Goal: Information Seeking & Learning: Learn about a topic

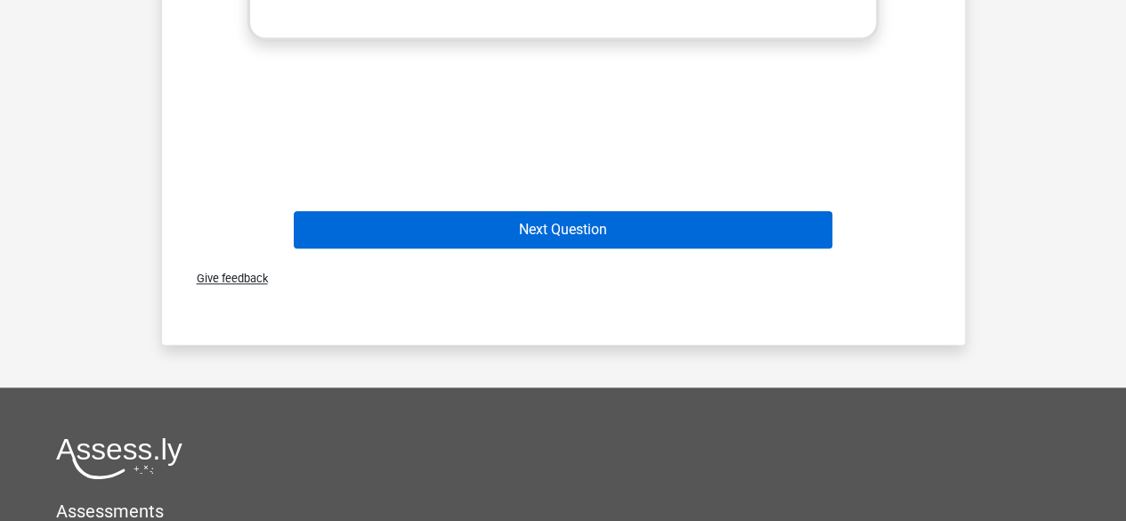
scroll to position [972, 0]
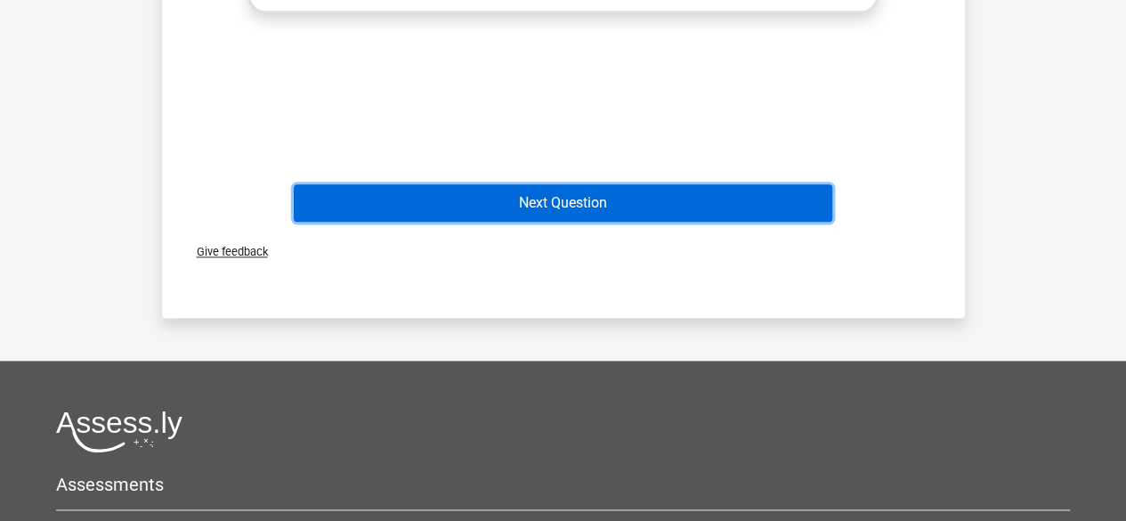
click at [584, 200] on button "Next Question" at bounding box center [563, 202] width 538 height 37
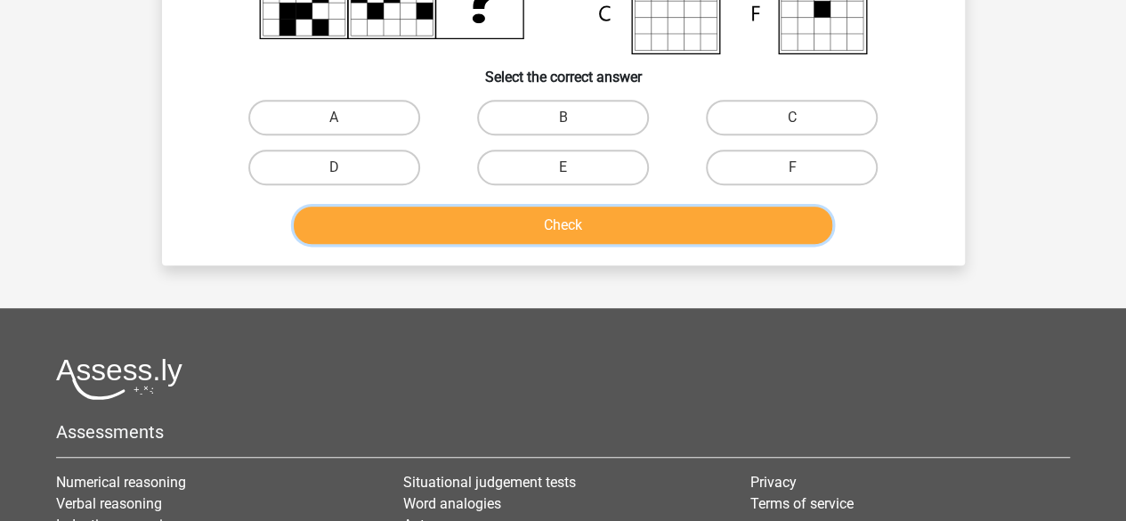
scroll to position [349, 0]
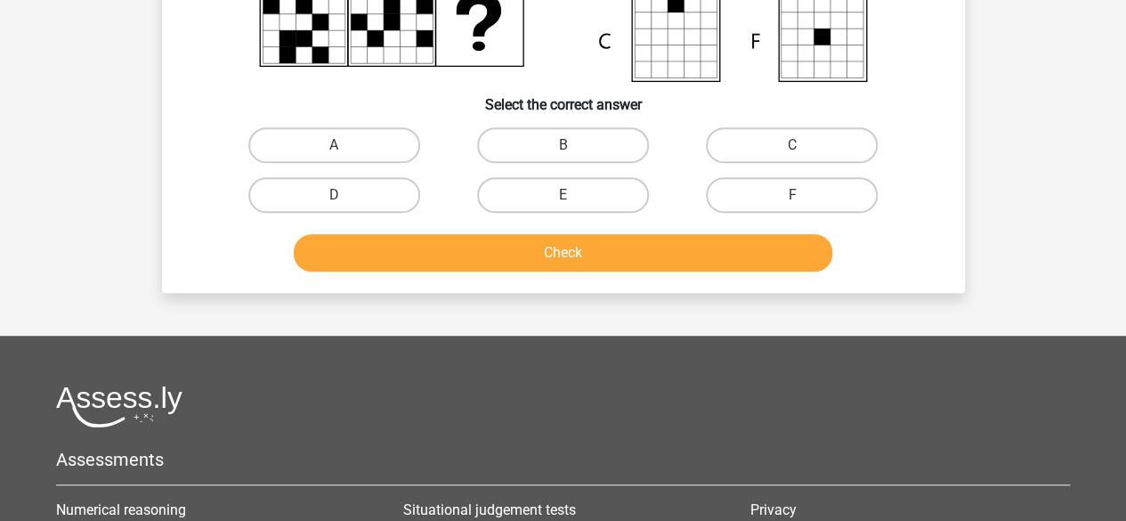
click at [344, 147] on input "A" at bounding box center [340, 151] width 12 height 12
radio input "true"
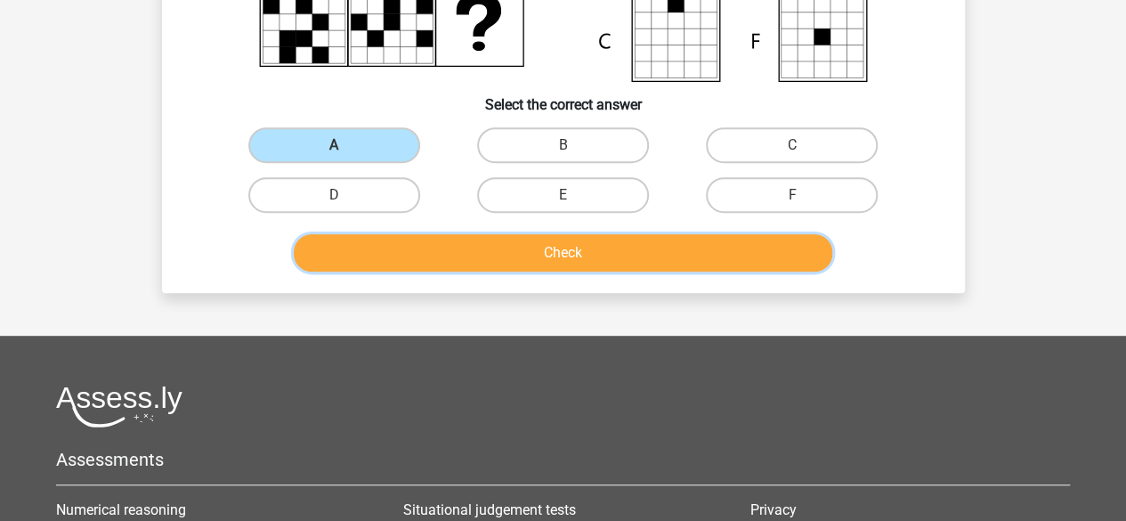
click at [507, 244] on button "Check" at bounding box center [563, 252] width 538 height 37
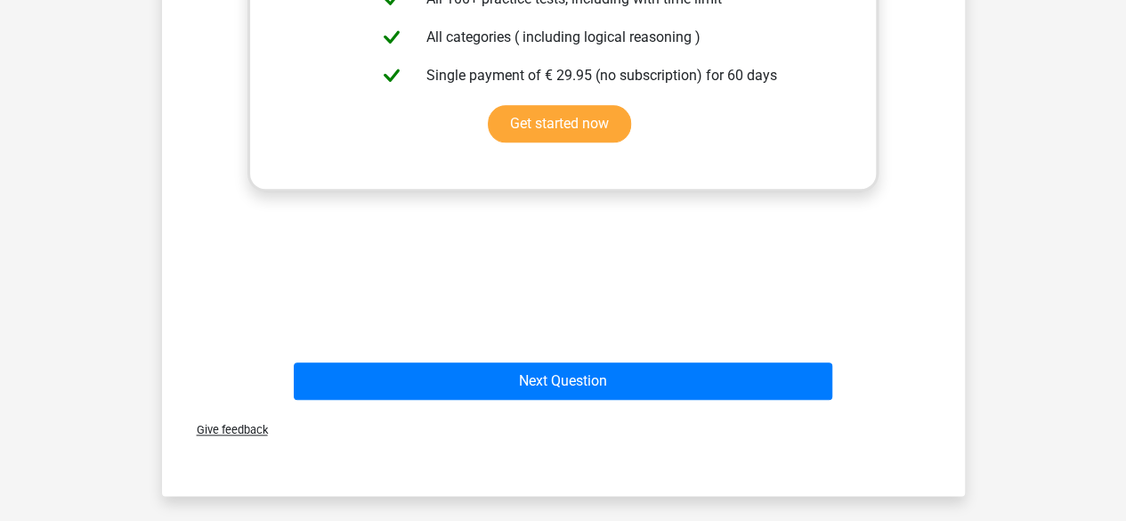
scroll to position [883, 0]
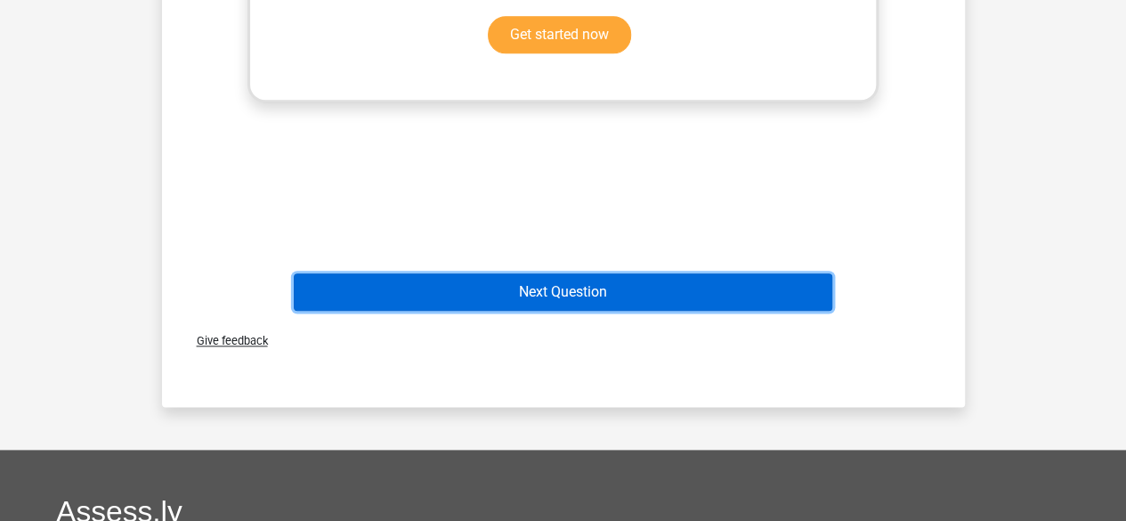
click at [541, 289] on button "Next Question" at bounding box center [563, 291] width 538 height 37
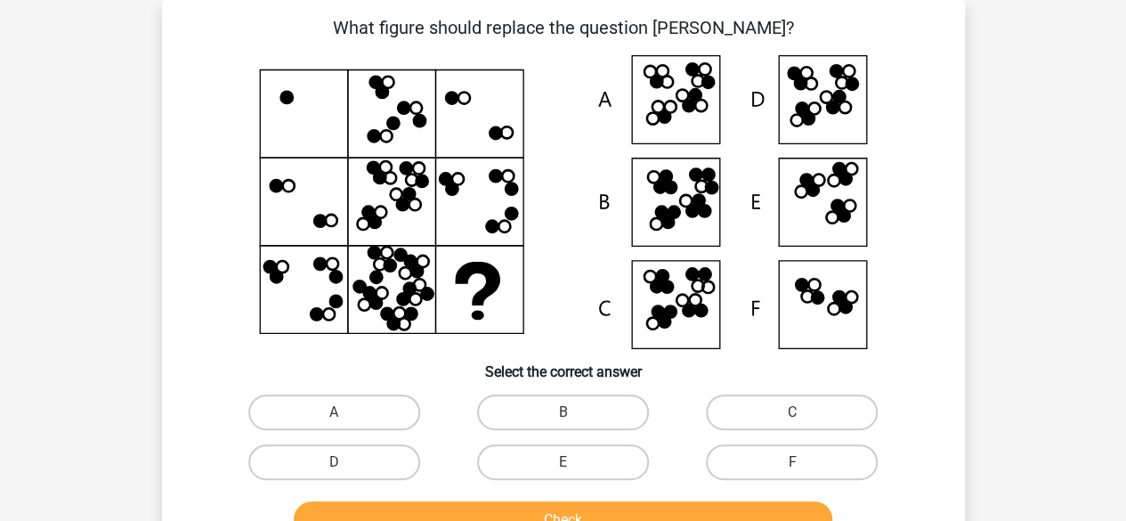
scroll to position [82, 0]
click at [578, 416] on label "B" at bounding box center [563, 412] width 172 height 36
click at [574, 416] on input "B" at bounding box center [568, 418] width 12 height 12
radio input "true"
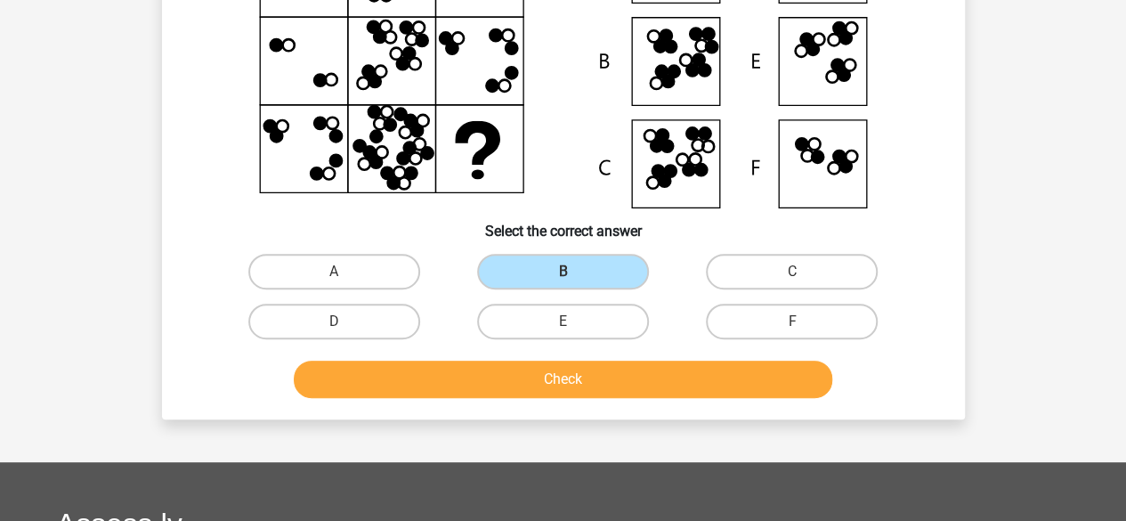
scroll to position [260, 0]
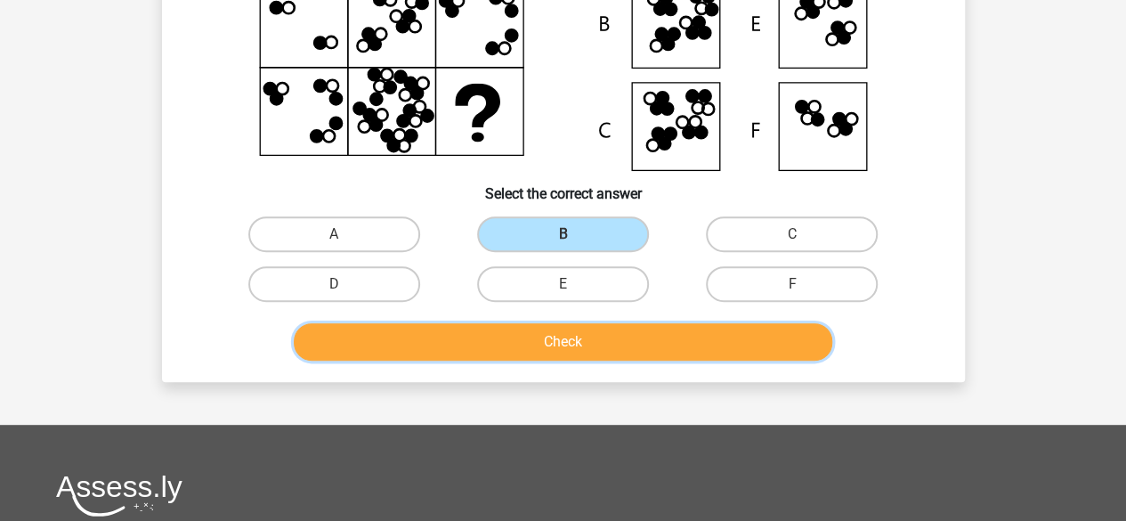
click at [575, 334] on button "Check" at bounding box center [563, 341] width 538 height 37
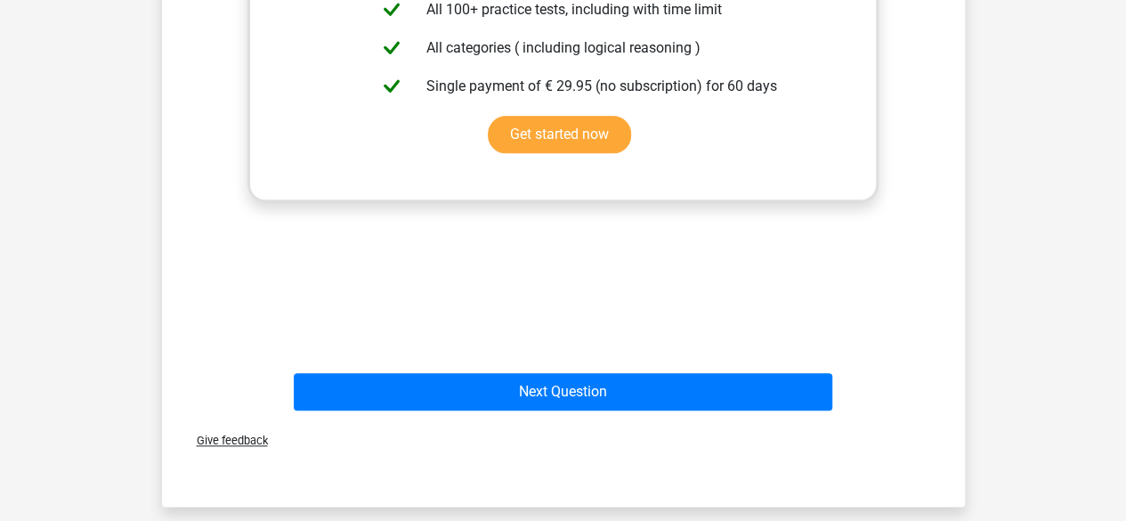
scroll to position [794, 0]
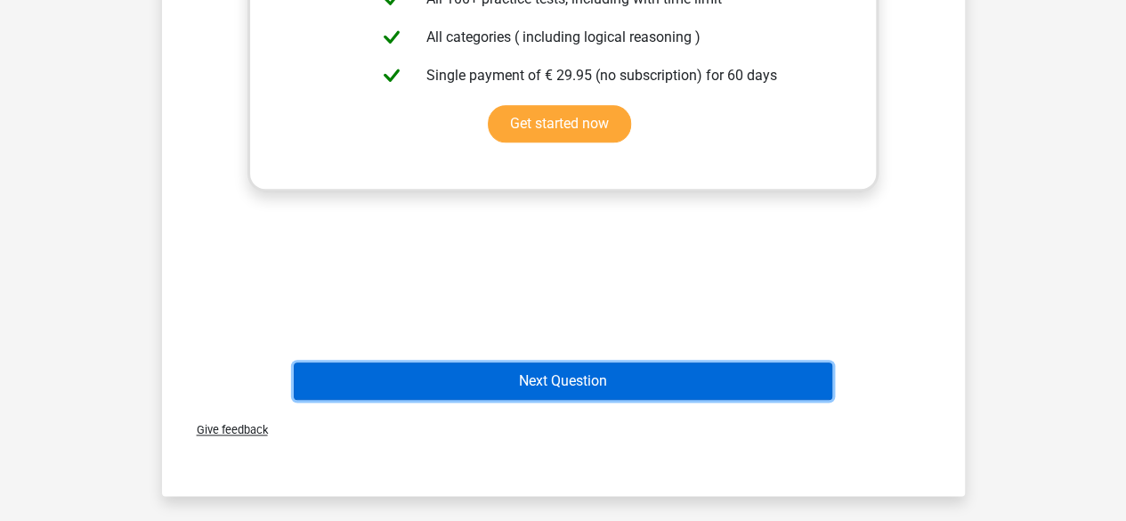
click at [581, 391] on button "Next Question" at bounding box center [563, 380] width 538 height 37
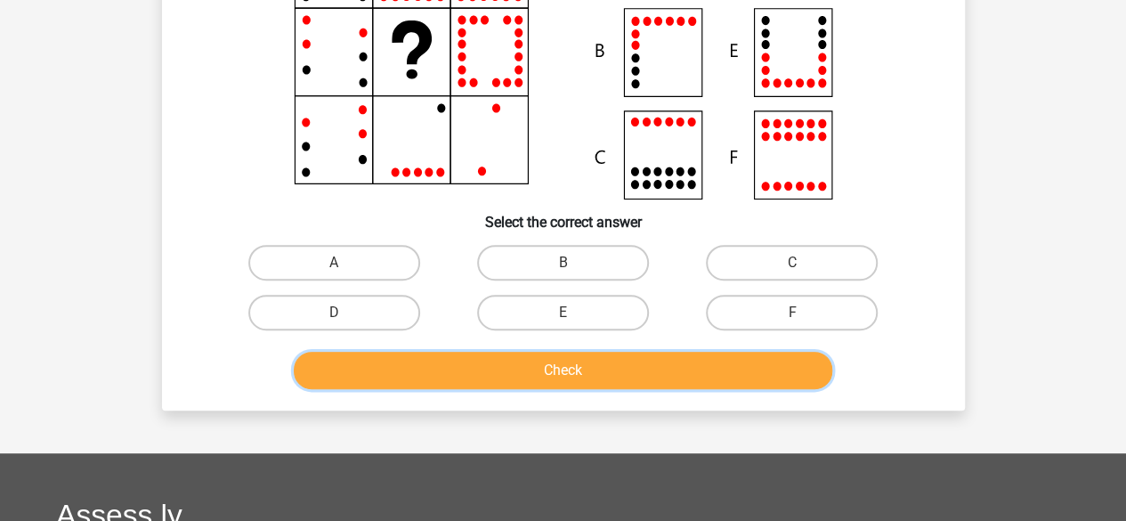
scroll to position [260, 0]
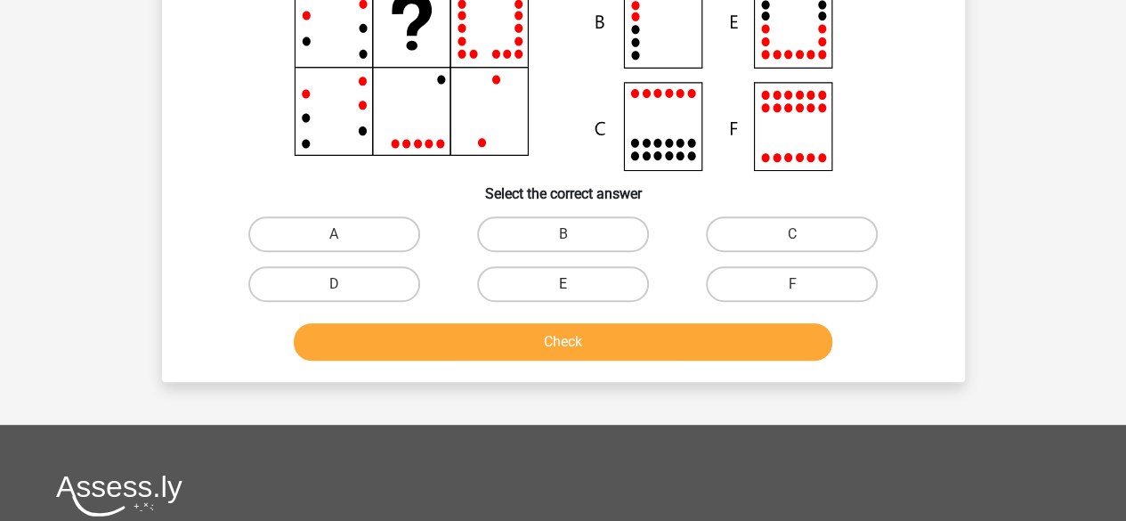
click at [578, 282] on label "E" at bounding box center [563, 284] width 172 height 36
click at [574, 284] on input "E" at bounding box center [568, 290] width 12 height 12
radio input "true"
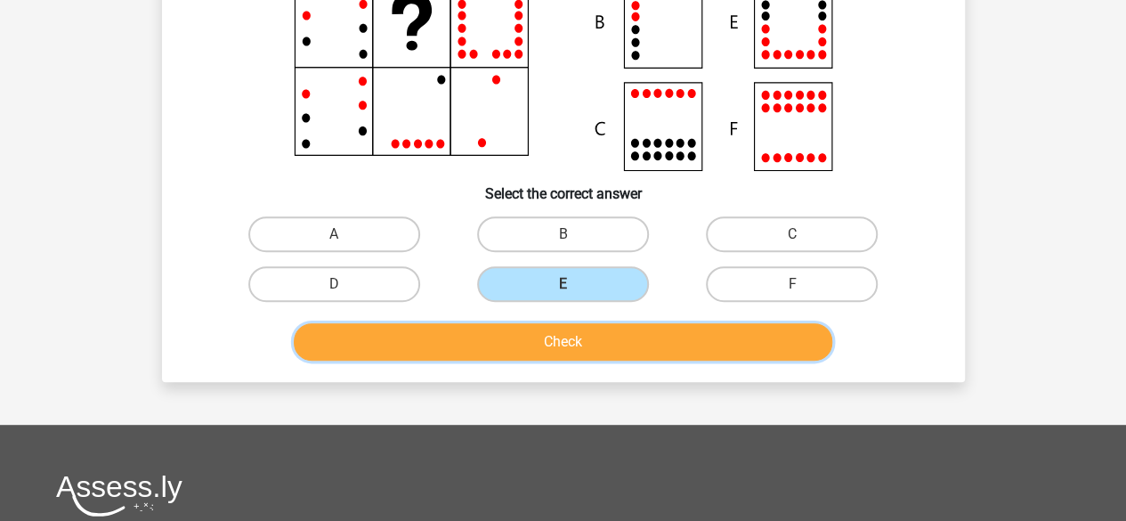
click at [573, 353] on button "Check" at bounding box center [563, 341] width 538 height 37
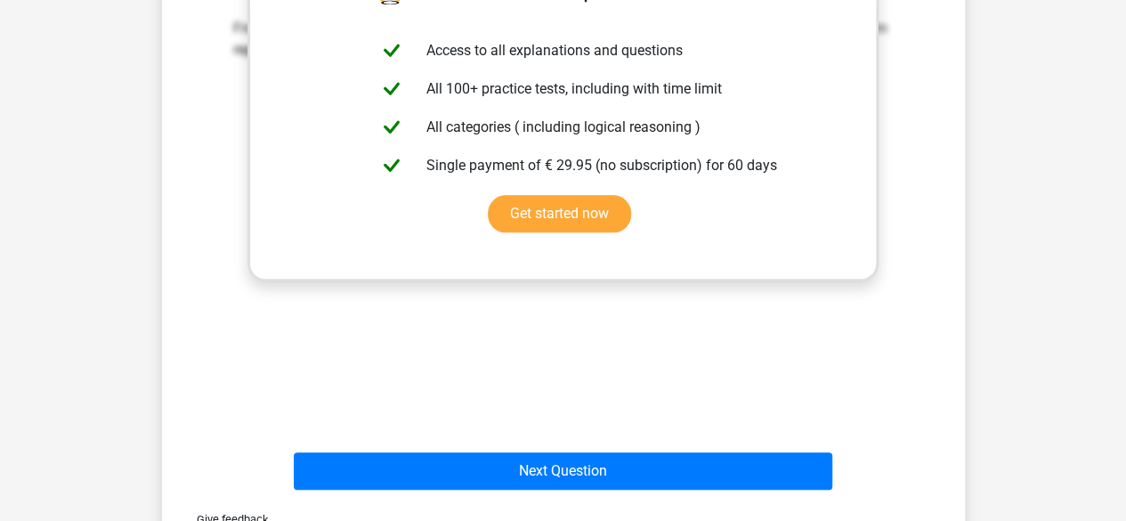
scroll to position [705, 0]
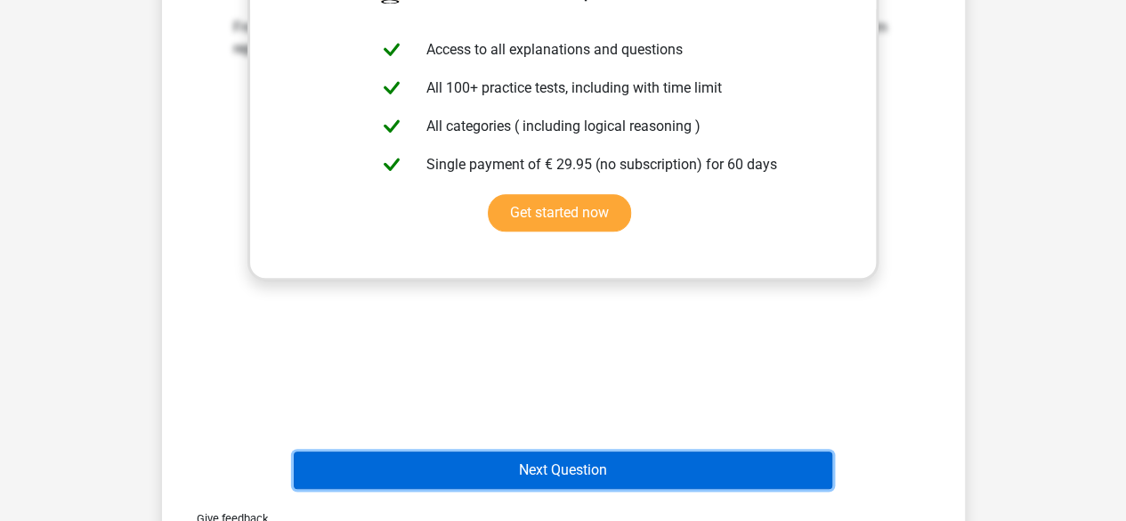
click at [555, 469] on button "Next Question" at bounding box center [563, 469] width 538 height 37
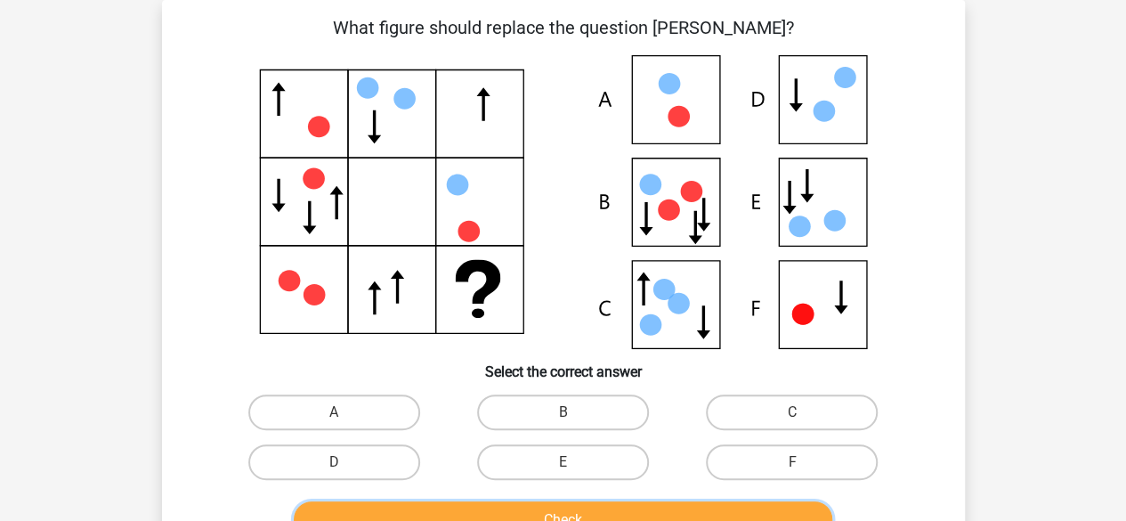
scroll to position [171, 0]
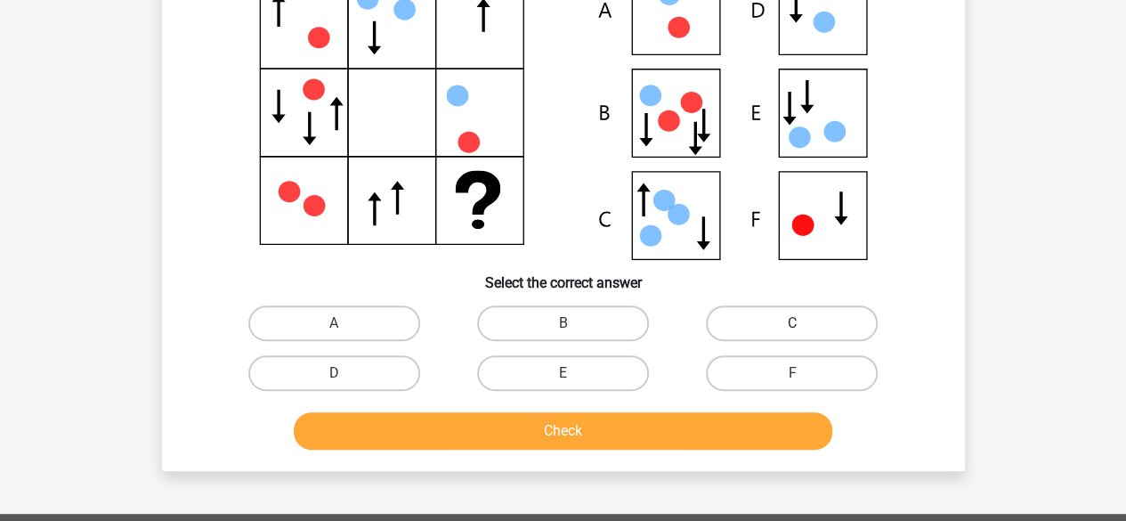
drag, startPoint x: 771, startPoint y: 318, endPoint x: 748, endPoint y: 332, distance: 27.2
click at [772, 318] on label "C" at bounding box center [792, 323] width 172 height 36
click at [792, 323] on input "C" at bounding box center [798, 329] width 12 height 12
radio input "true"
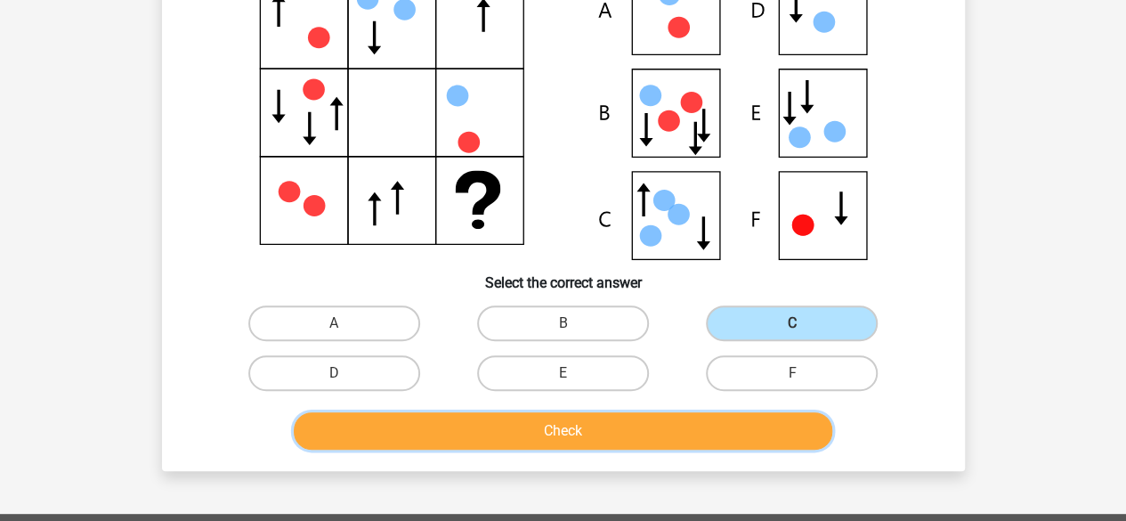
click at [610, 433] on button "Check" at bounding box center [563, 430] width 538 height 37
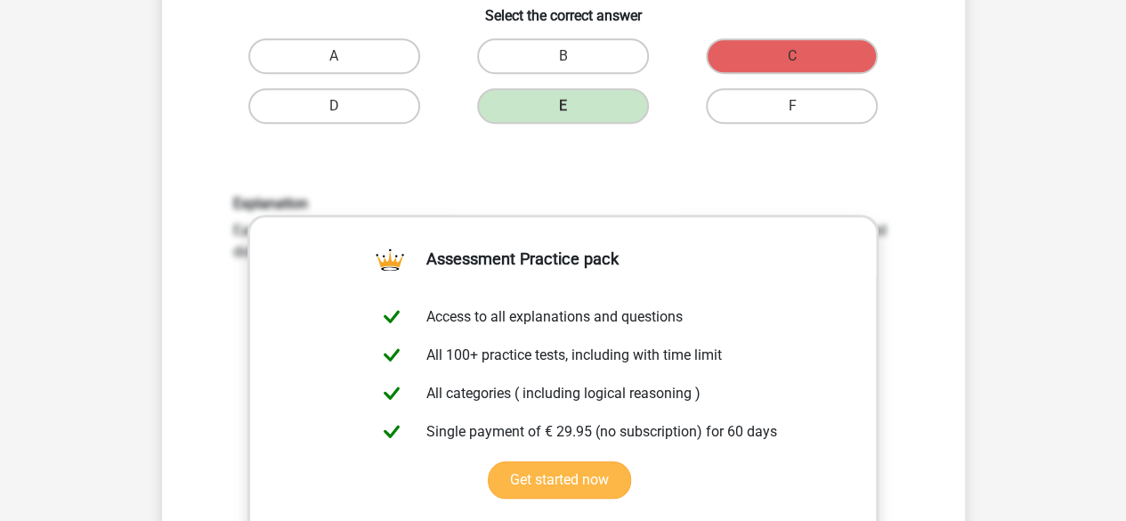
scroll to position [794, 0]
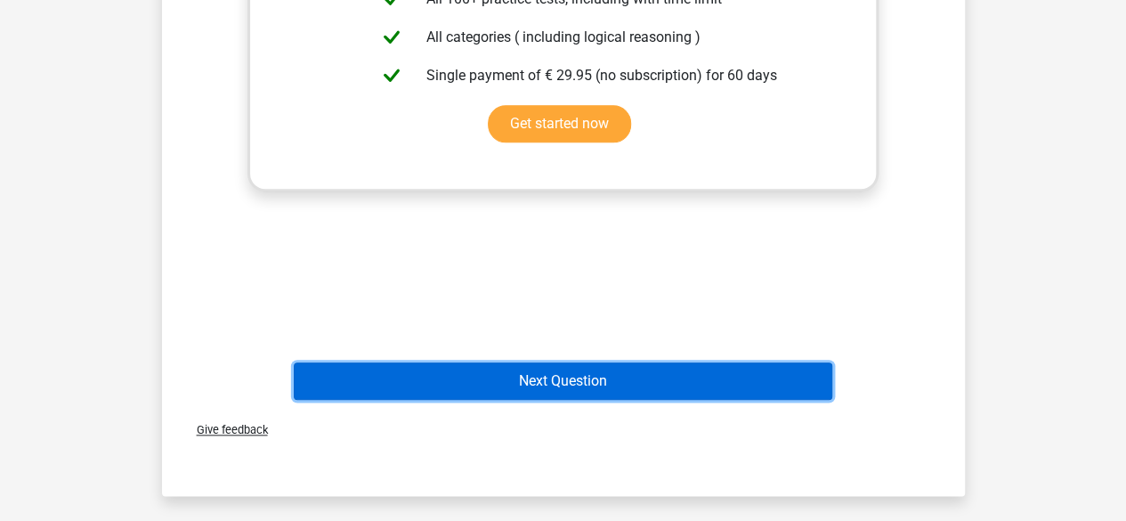
click at [704, 384] on button "Next Question" at bounding box center [563, 380] width 538 height 37
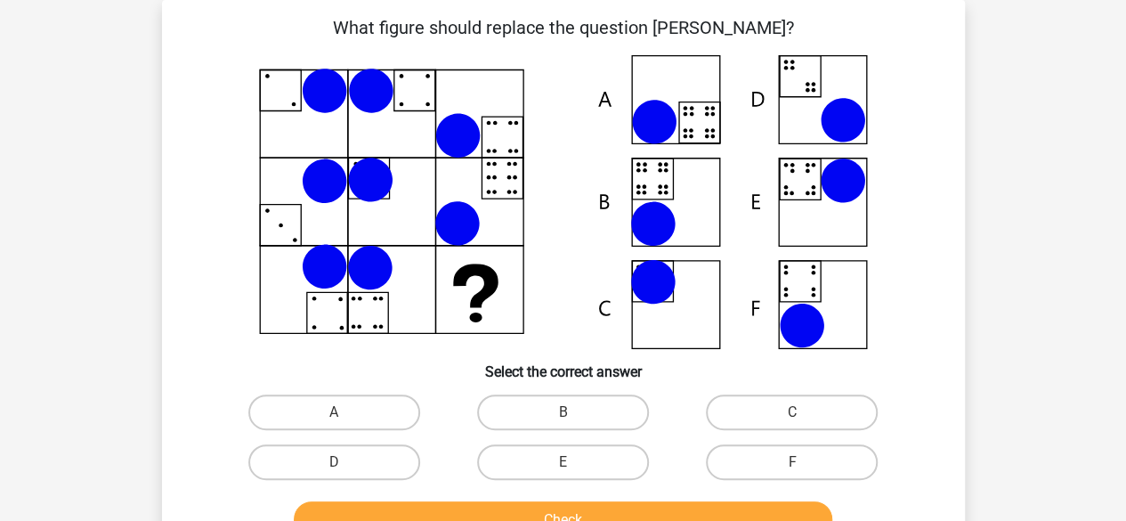
scroll to position [0, 0]
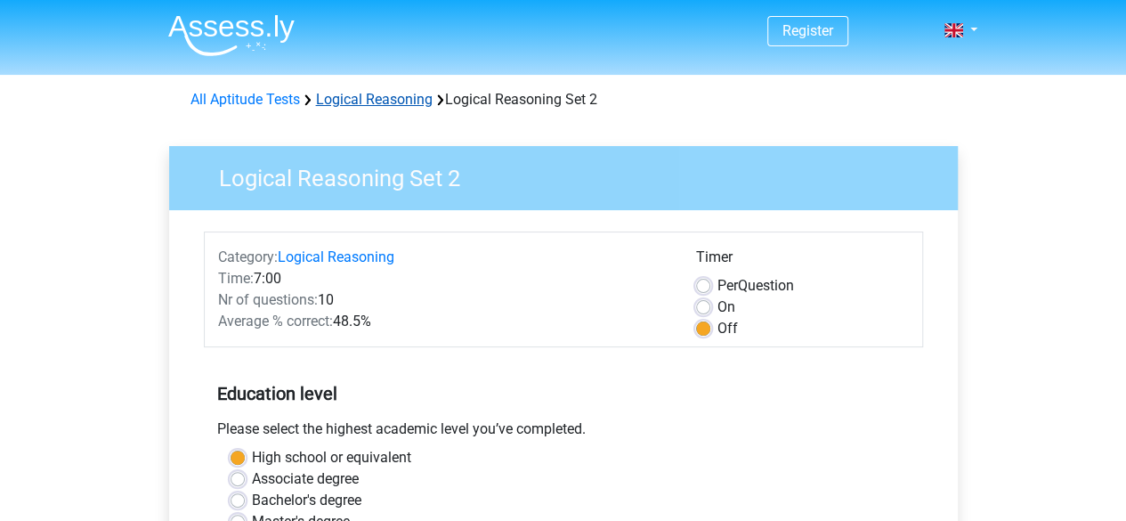
click at [376, 97] on link "Logical Reasoning" at bounding box center [374, 99] width 117 height 17
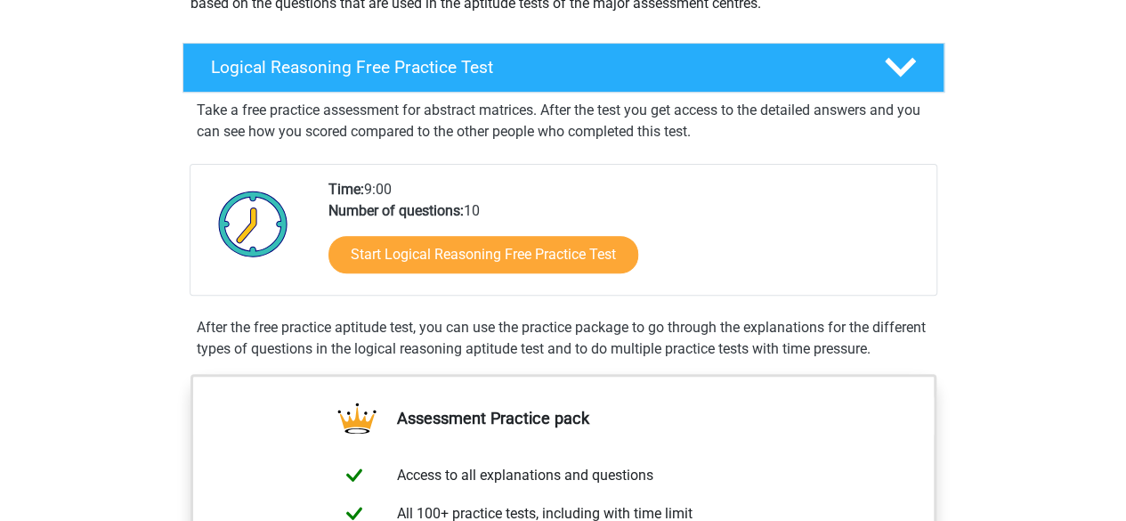
scroll to position [178, 0]
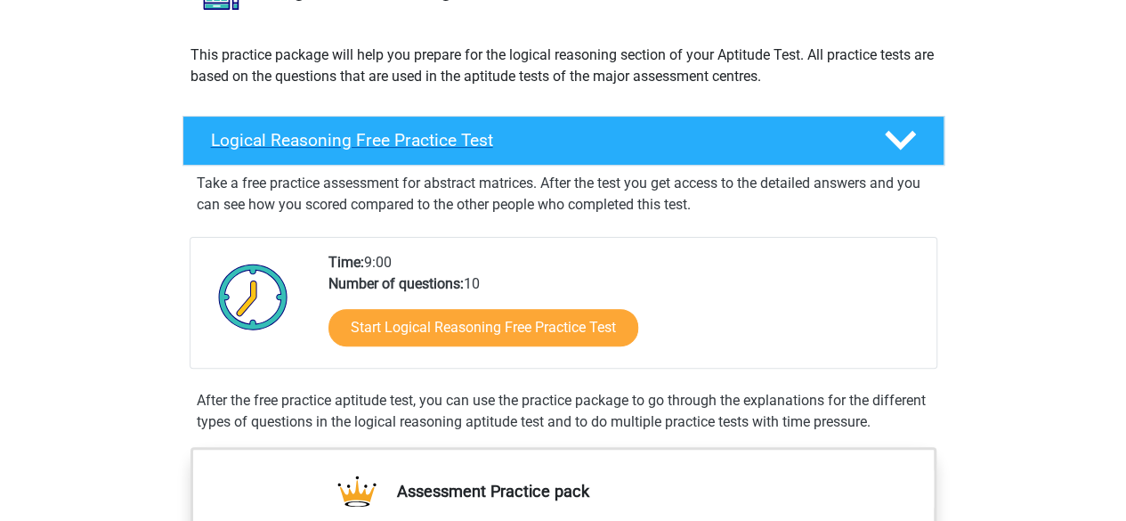
click at [895, 140] on polygon at bounding box center [900, 141] width 31 height 20
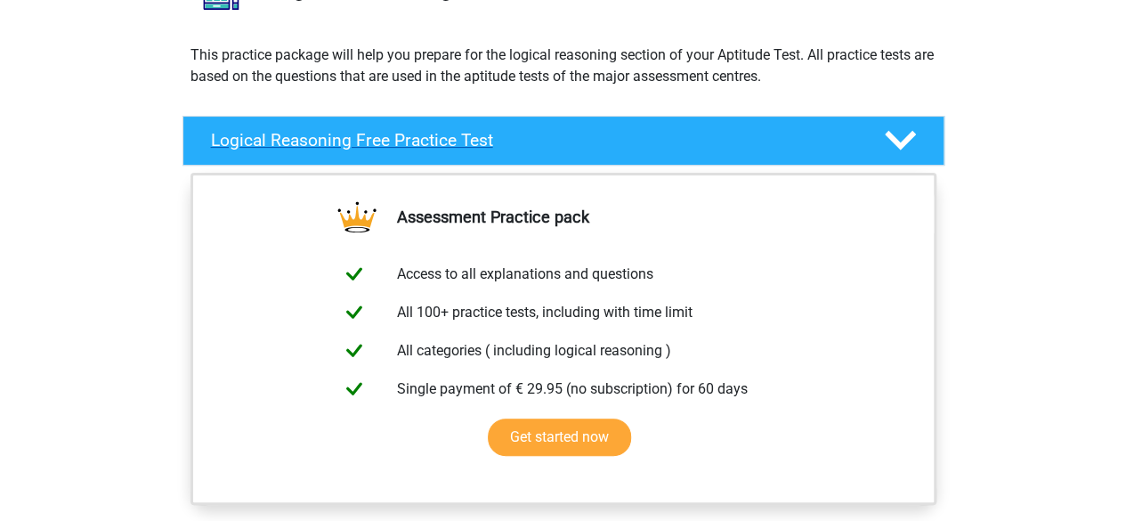
click at [895, 140] on polygon at bounding box center [900, 141] width 31 height 20
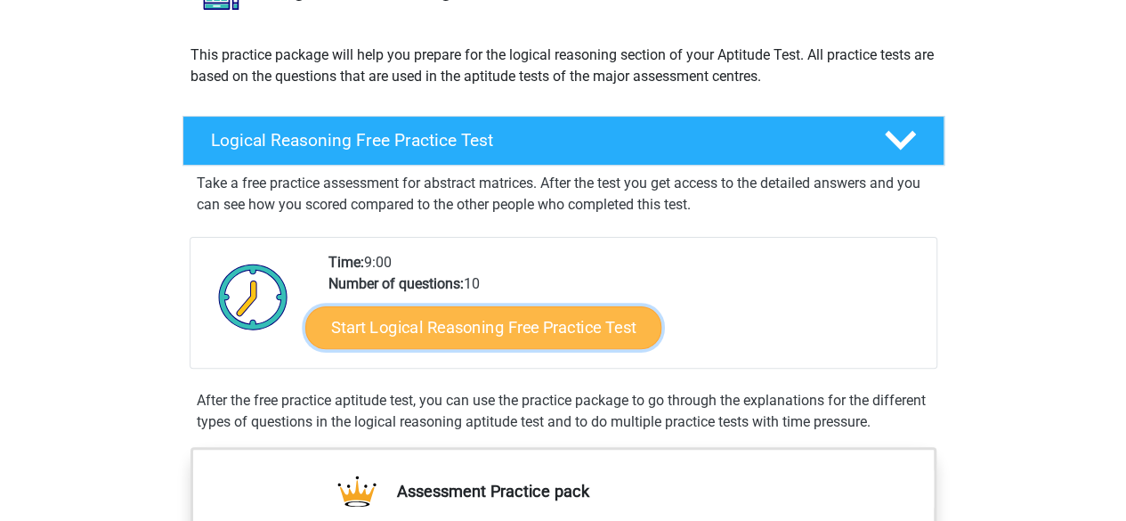
click at [469, 321] on link "Start Logical Reasoning Free Practice Test" at bounding box center [483, 326] width 356 height 43
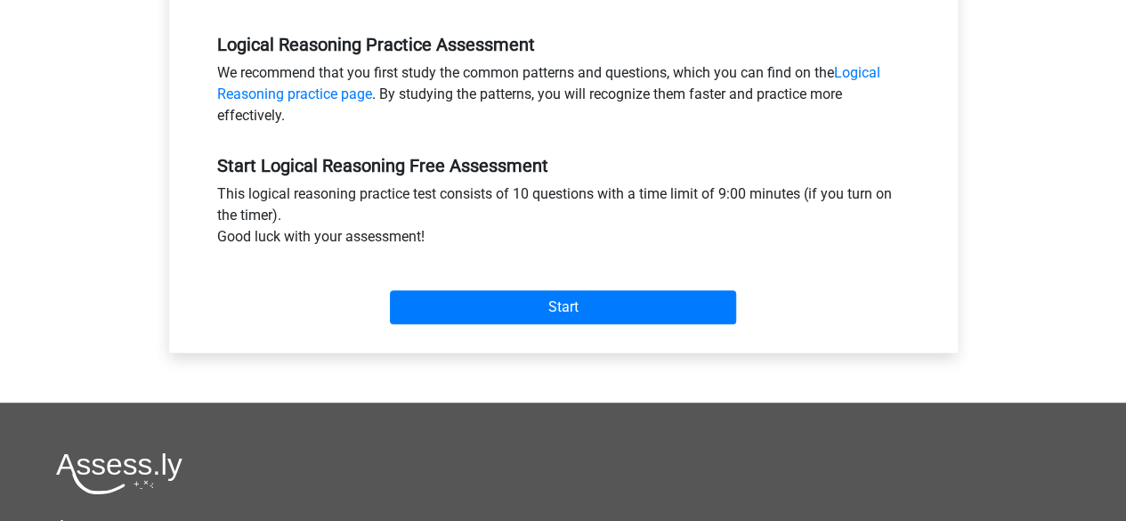
scroll to position [445, 0]
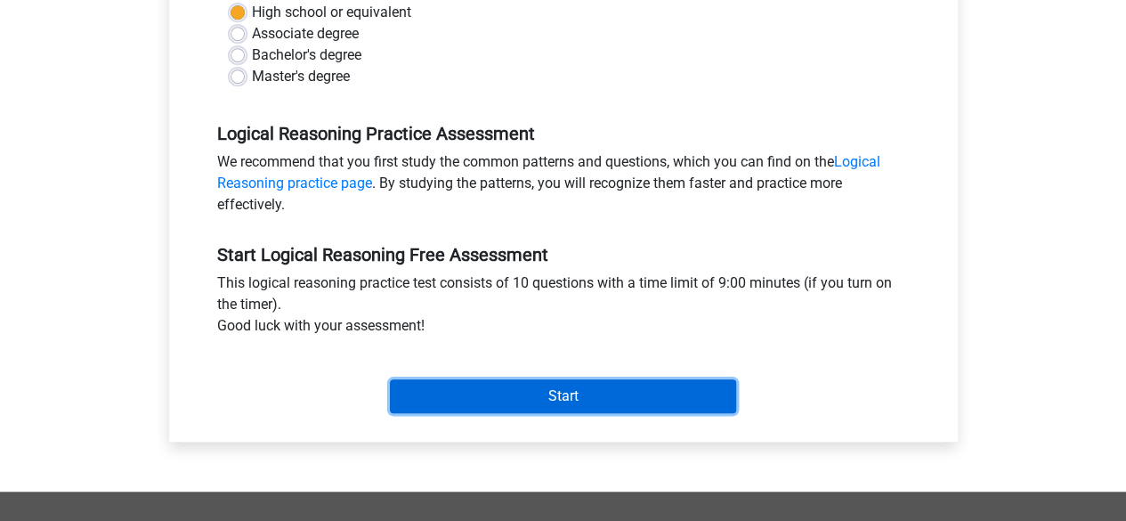
click at [526, 394] on input "Start" at bounding box center [563, 396] width 346 height 34
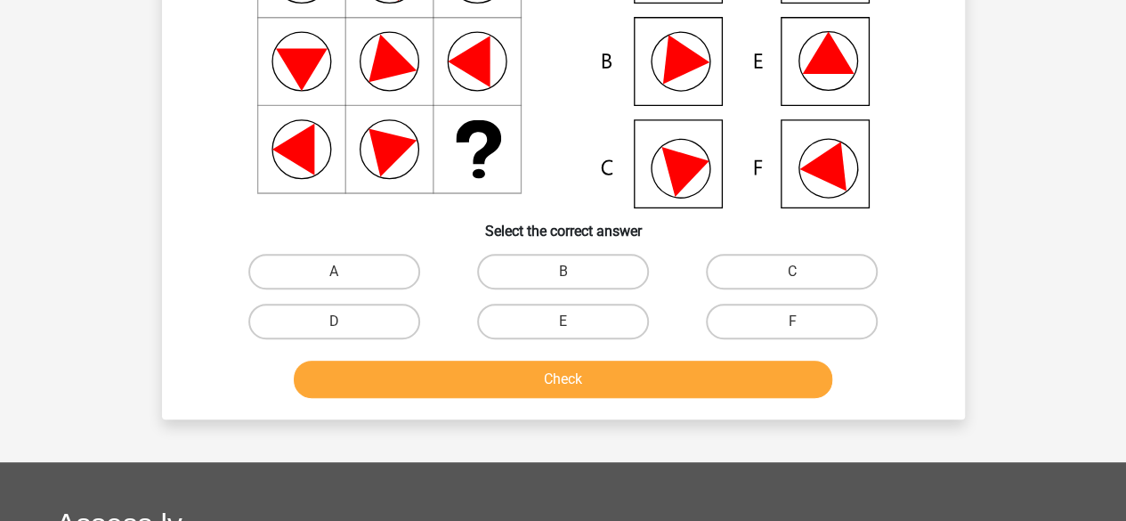
scroll to position [267, 0]
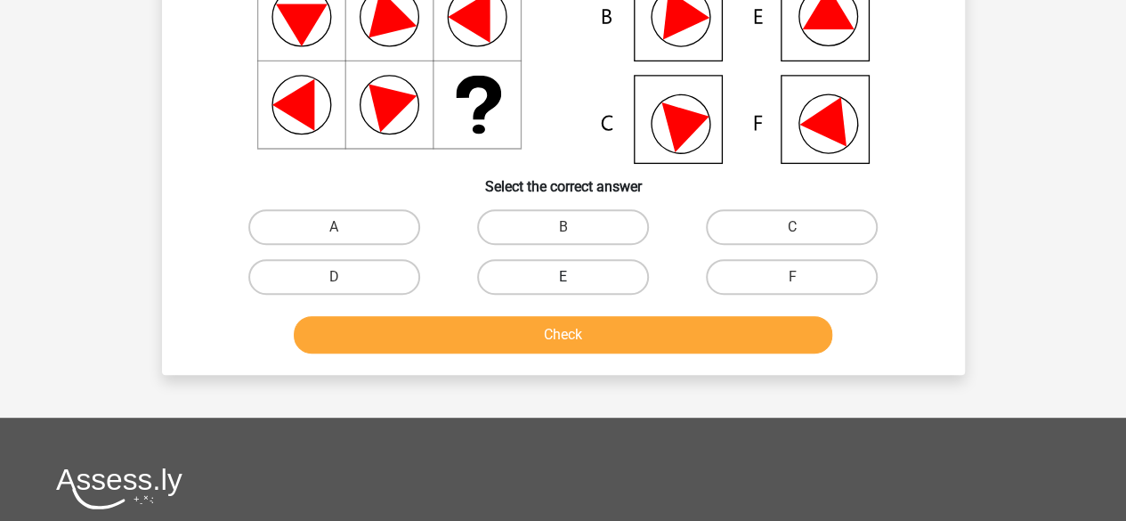
click at [548, 278] on label "E" at bounding box center [563, 277] width 172 height 36
click at [562, 278] on input "E" at bounding box center [568, 283] width 12 height 12
radio input "true"
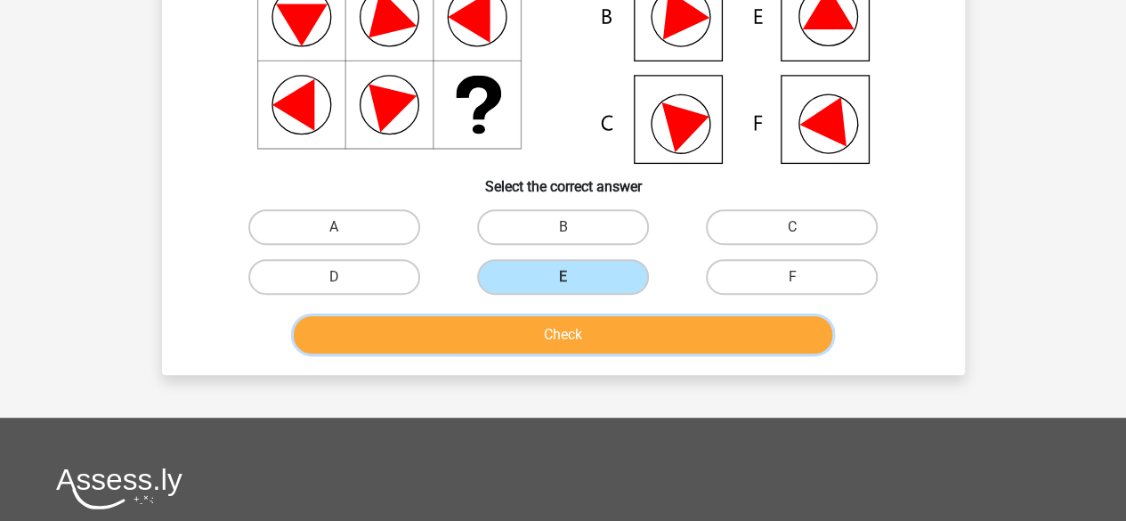
click at [594, 328] on button "Check" at bounding box center [563, 334] width 538 height 37
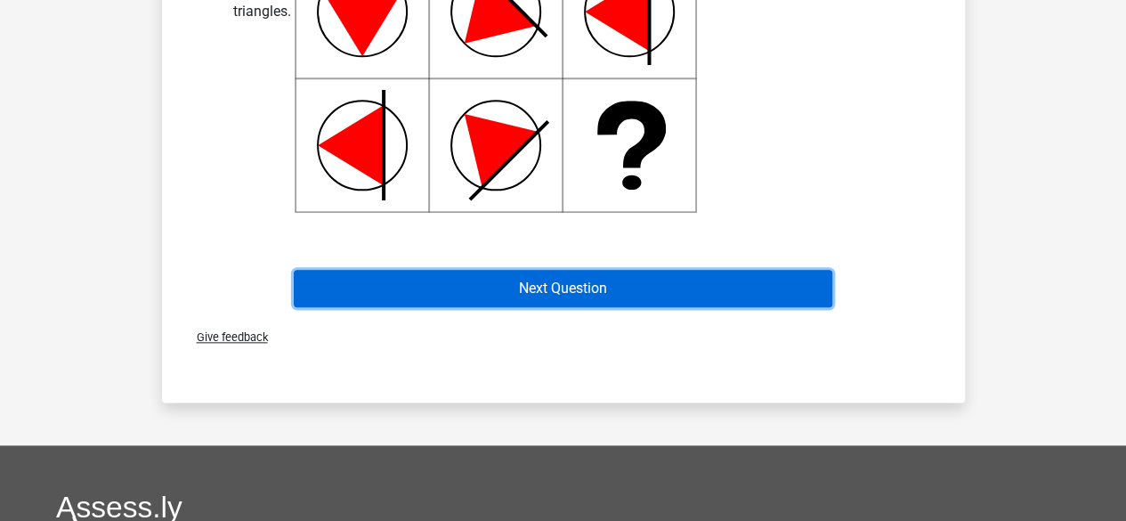
click at [519, 293] on button "Next Question" at bounding box center [563, 288] width 538 height 37
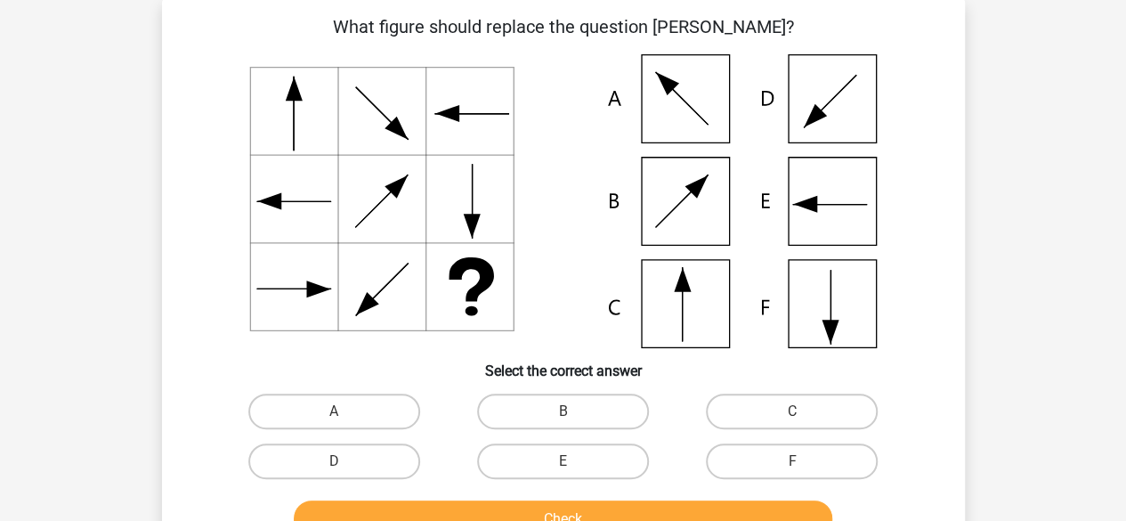
scroll to position [82, 0]
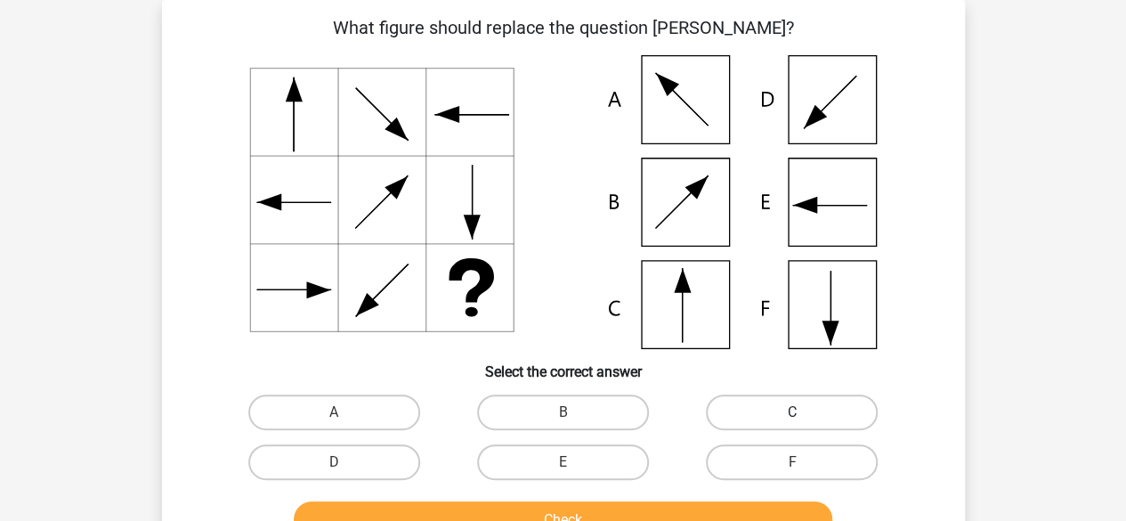
click at [771, 415] on label "C" at bounding box center [792, 412] width 172 height 36
click at [792, 415] on input "C" at bounding box center [798, 418] width 12 height 12
radio input "true"
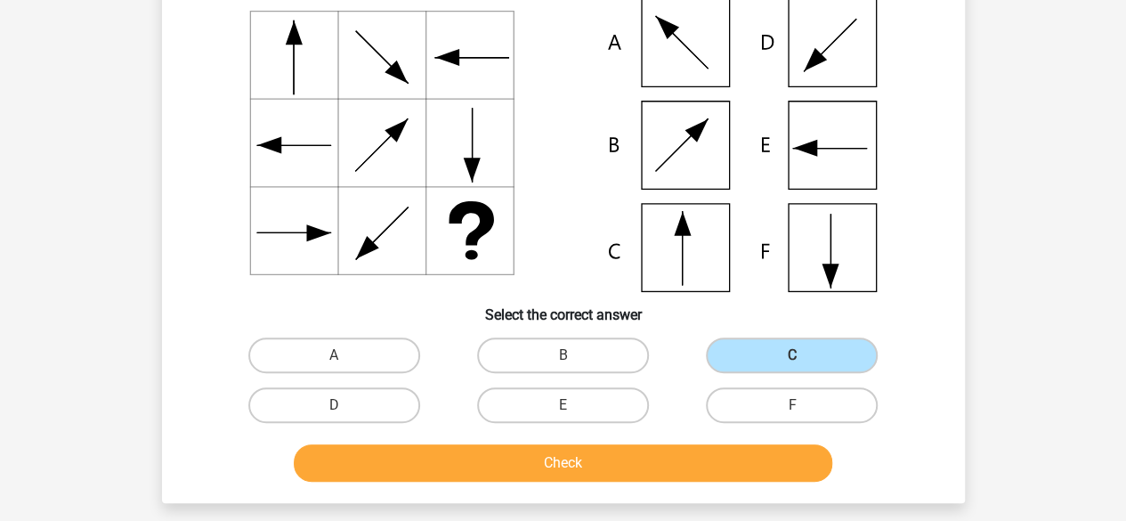
scroll to position [260, 0]
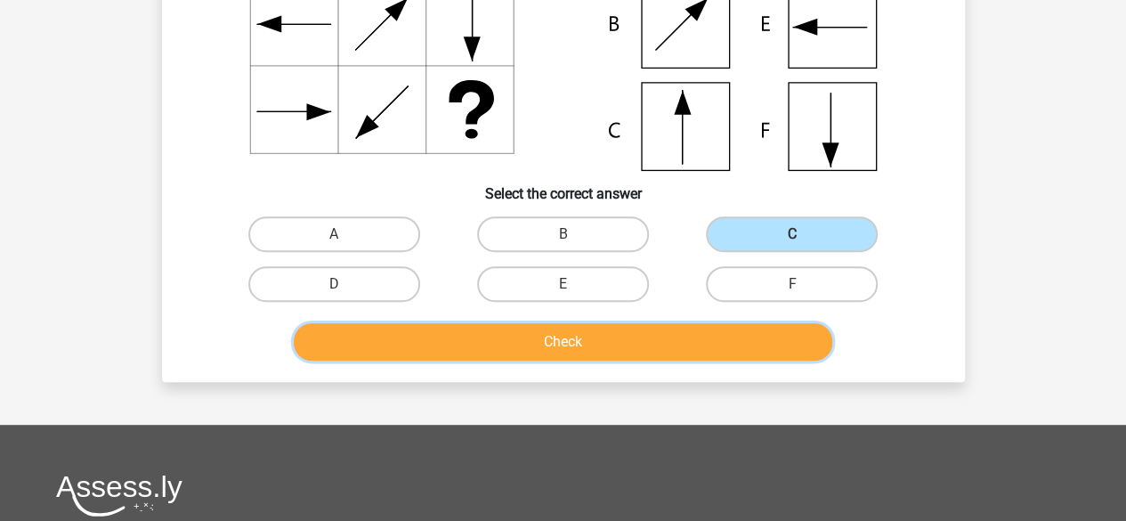
click at [550, 343] on button "Check" at bounding box center [563, 341] width 538 height 37
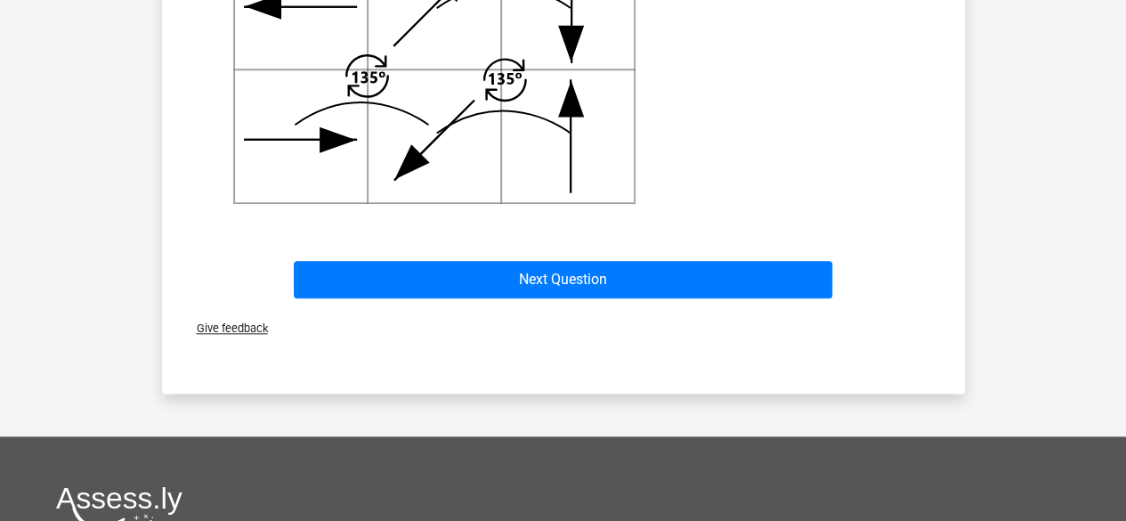
scroll to position [883, 0]
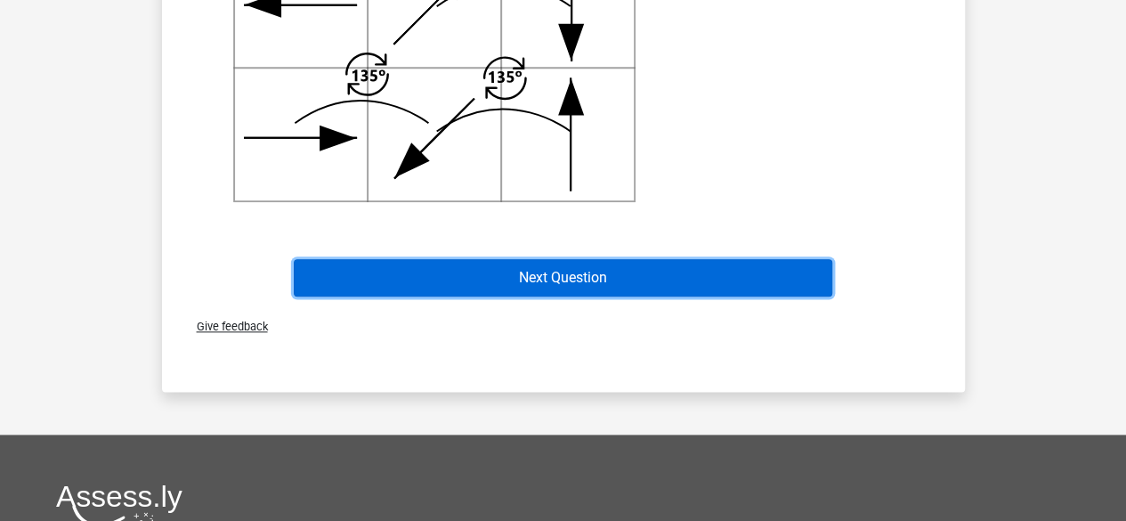
click at [559, 277] on button "Next Question" at bounding box center [563, 277] width 538 height 37
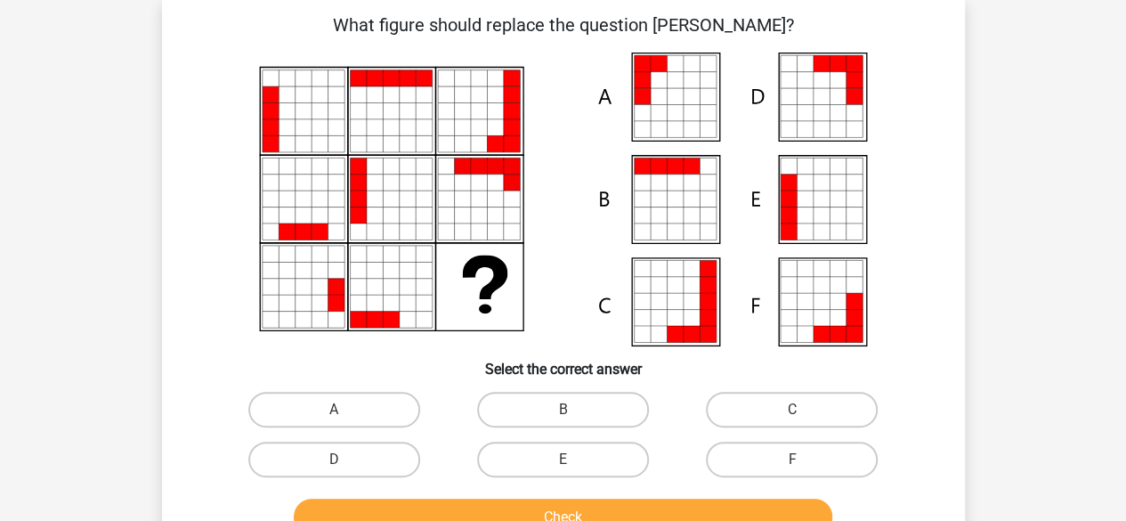
scroll to position [82, 0]
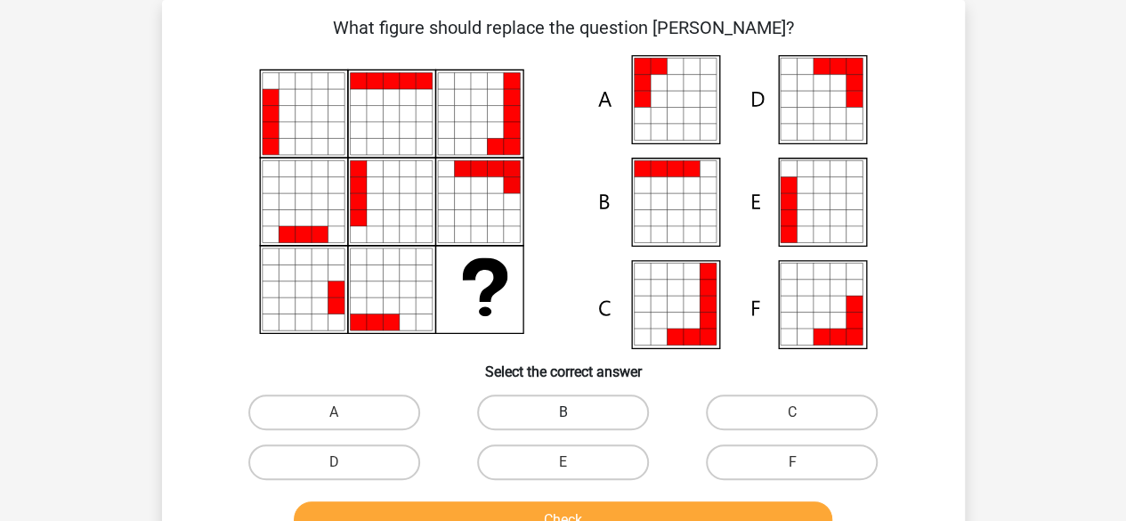
click at [575, 410] on label "B" at bounding box center [563, 412] width 172 height 36
click at [574, 412] on input "B" at bounding box center [568, 418] width 12 height 12
radio input "true"
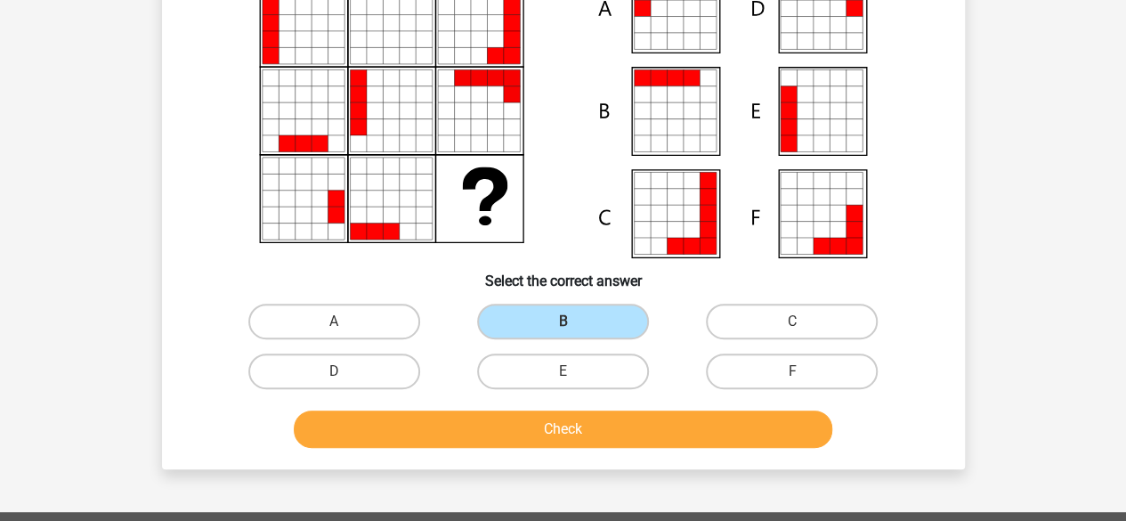
scroll to position [260, 0]
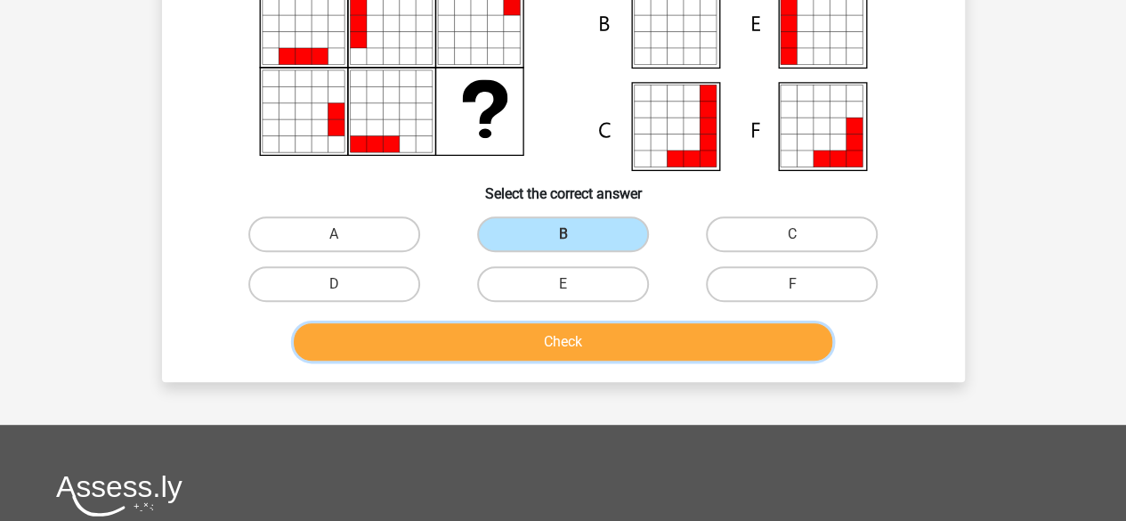
click at [619, 331] on button "Check" at bounding box center [563, 341] width 538 height 37
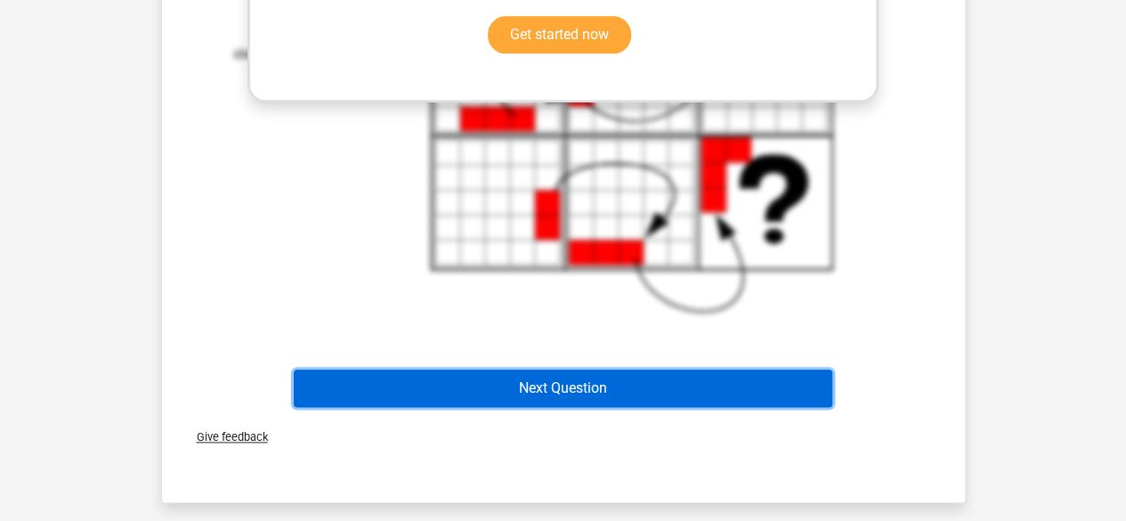
click at [581, 384] on button "Next Question" at bounding box center [563, 387] width 538 height 37
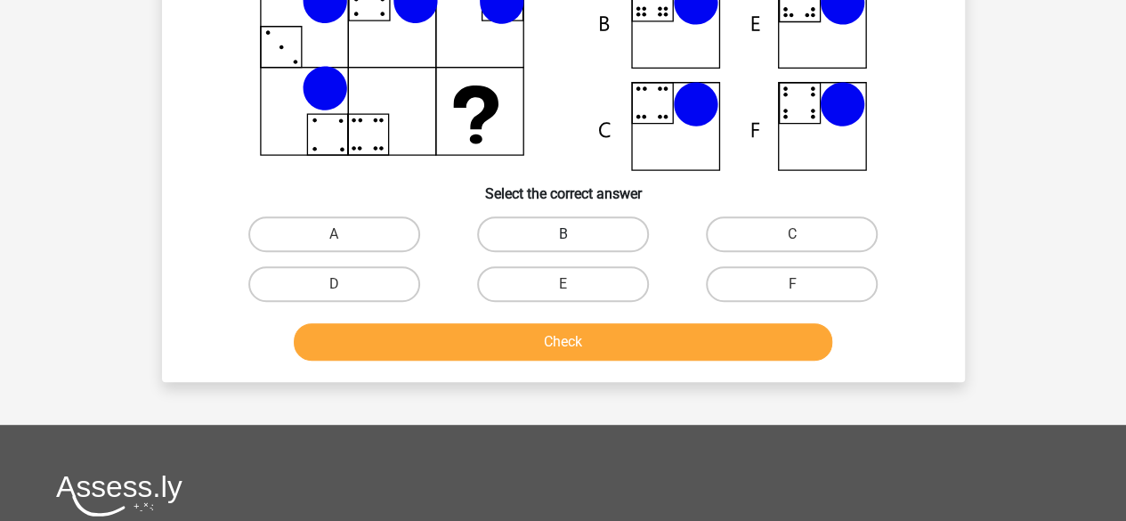
click at [545, 230] on label "B" at bounding box center [563, 234] width 172 height 36
click at [562, 234] on input "B" at bounding box center [568, 240] width 12 height 12
radio input "true"
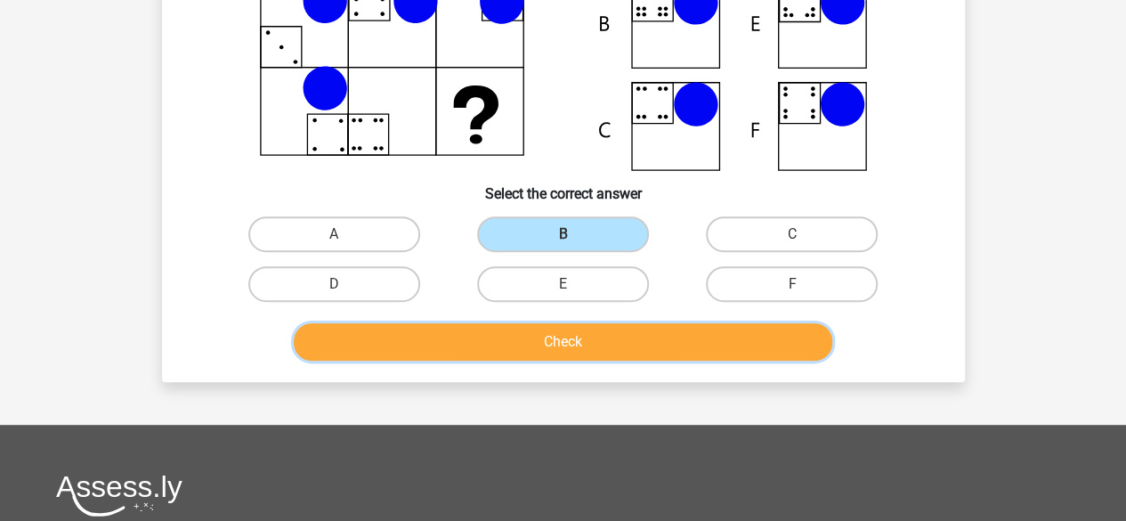
click at [578, 339] on button "Check" at bounding box center [563, 341] width 538 height 37
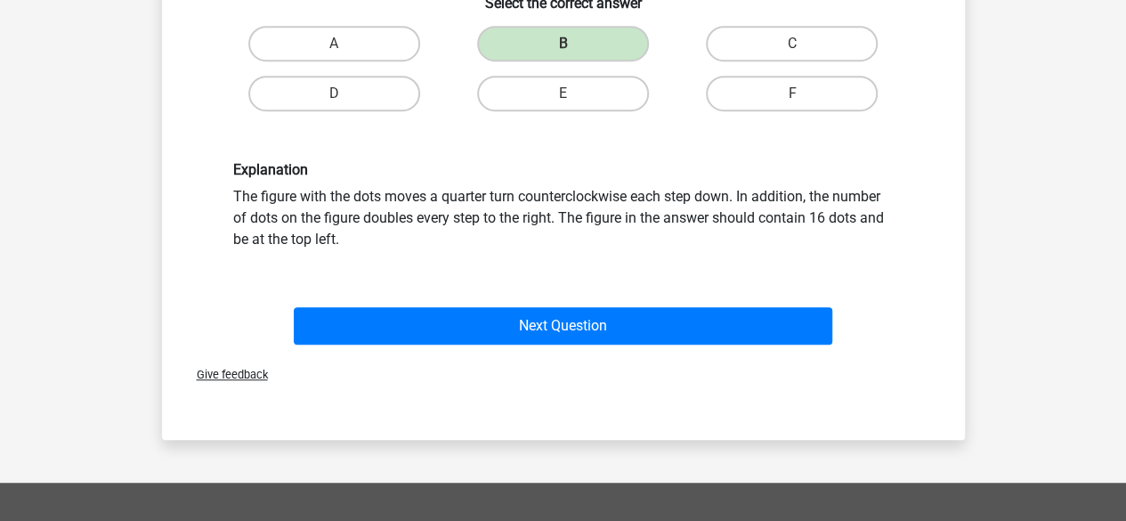
scroll to position [527, 0]
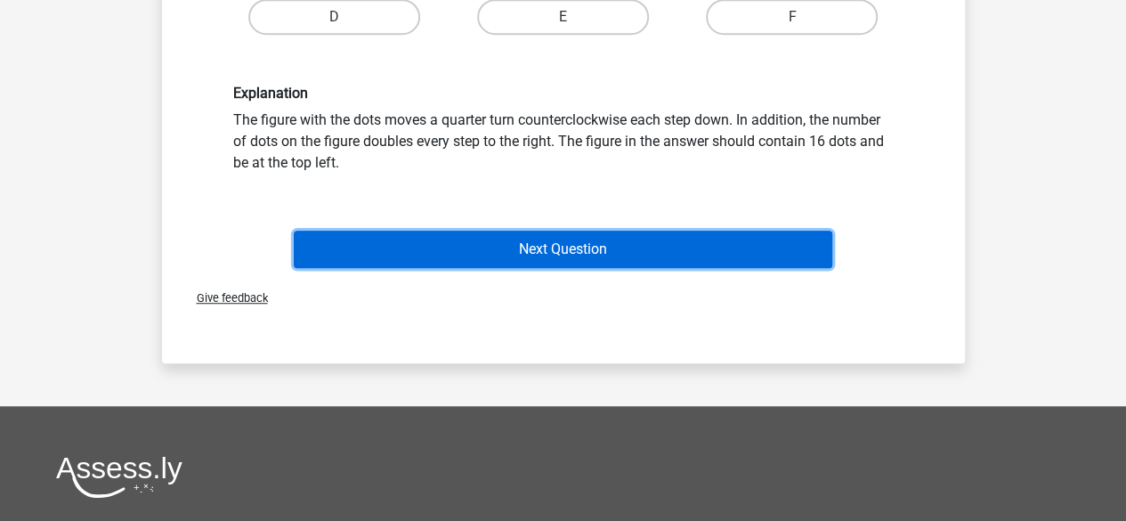
click at [606, 255] on button "Next Question" at bounding box center [563, 248] width 538 height 37
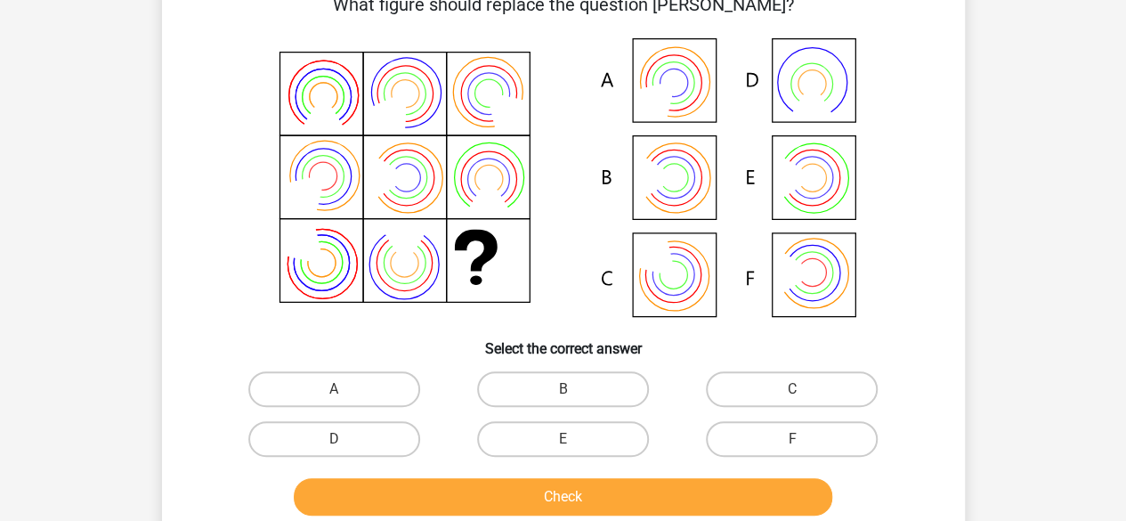
scroll to position [82, 0]
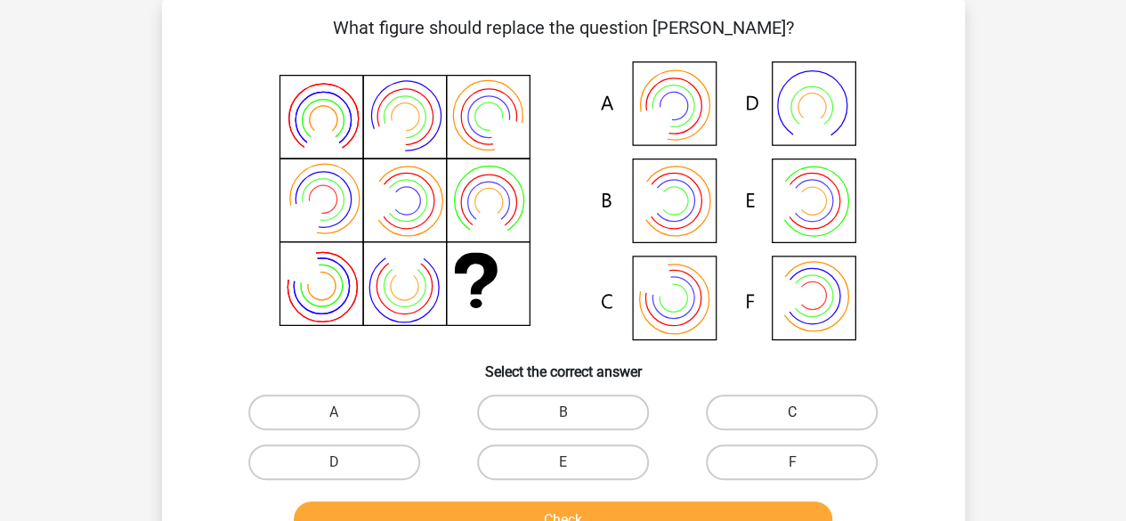
click at [739, 416] on label "C" at bounding box center [792, 412] width 172 height 36
click at [792, 416] on input "C" at bounding box center [798, 418] width 12 height 12
radio input "true"
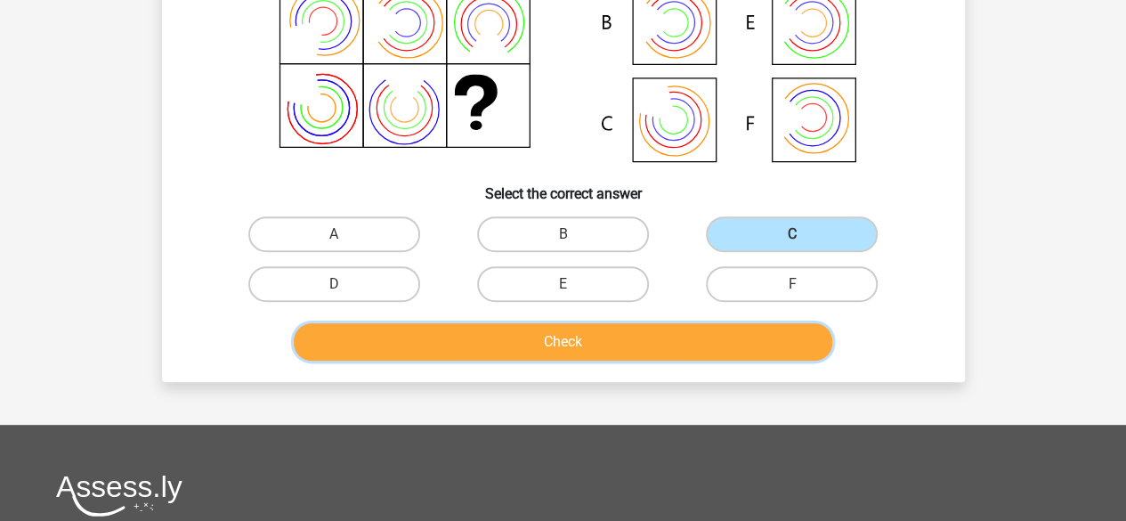
click at [561, 344] on button "Check" at bounding box center [563, 341] width 538 height 37
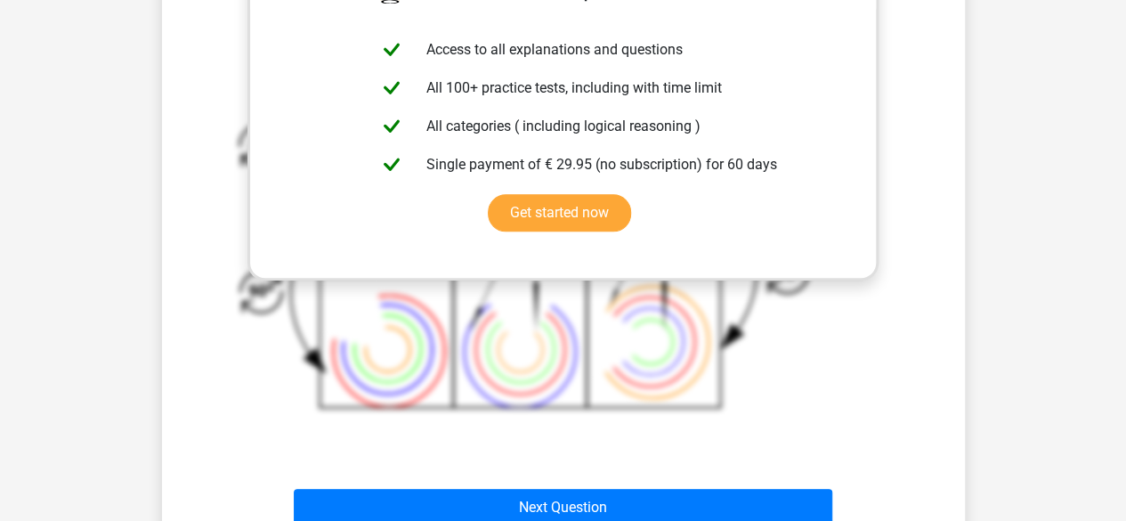
scroll to position [972, 0]
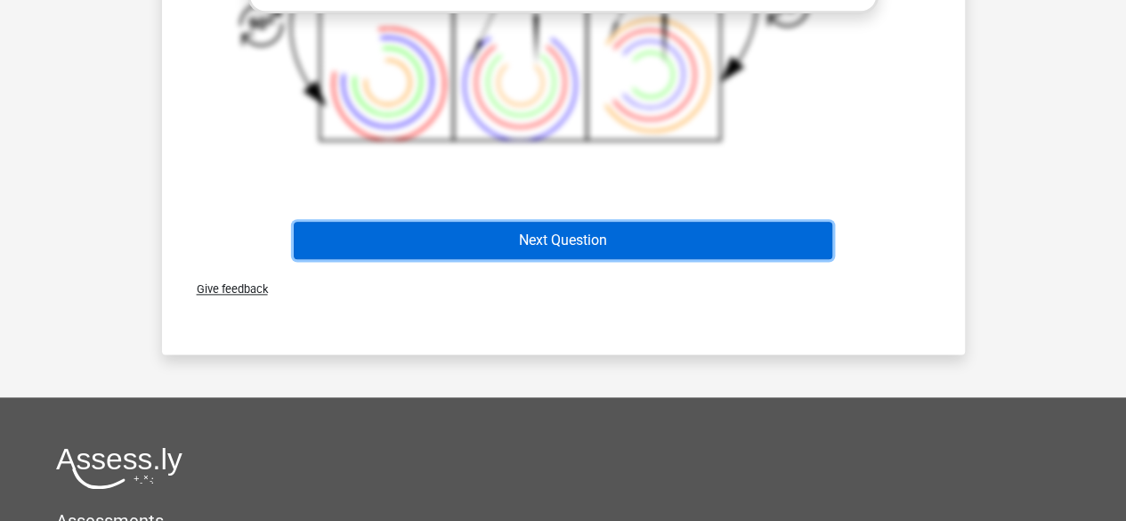
click at [552, 247] on button "Next Question" at bounding box center [563, 240] width 538 height 37
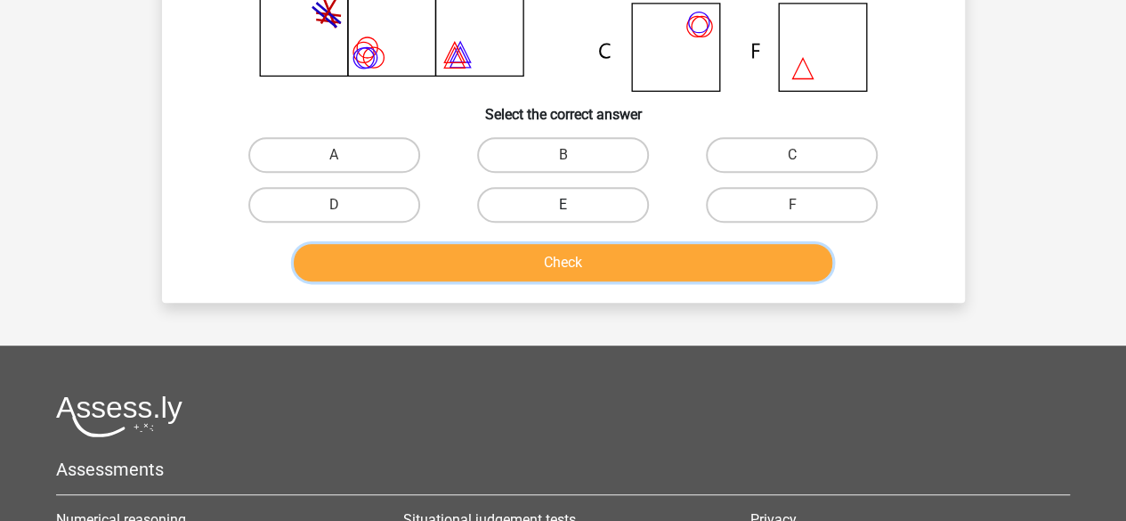
scroll to position [349, 0]
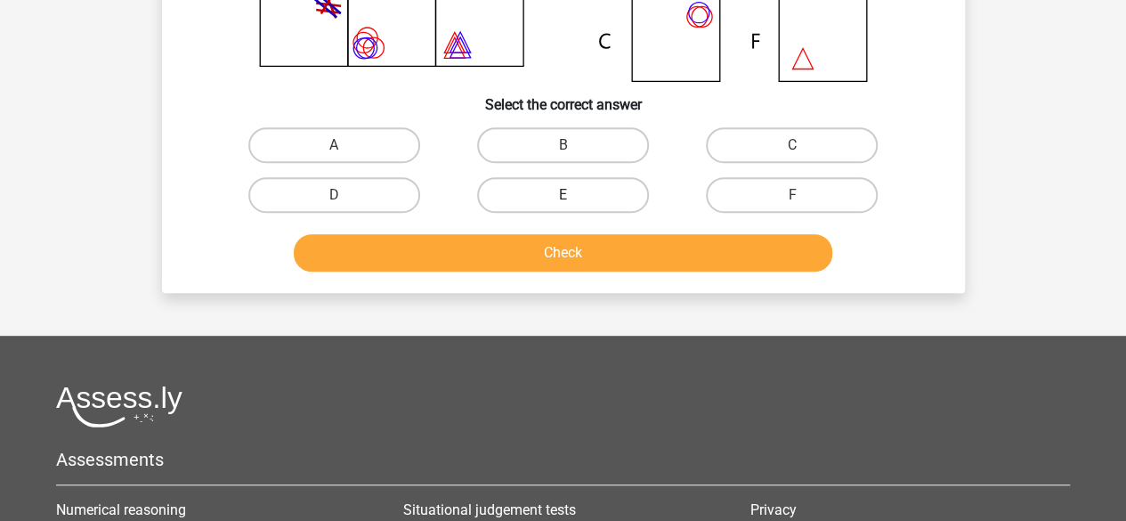
click at [605, 185] on label "E" at bounding box center [563, 195] width 172 height 36
click at [574, 195] on input "E" at bounding box center [568, 201] width 12 height 12
radio input "true"
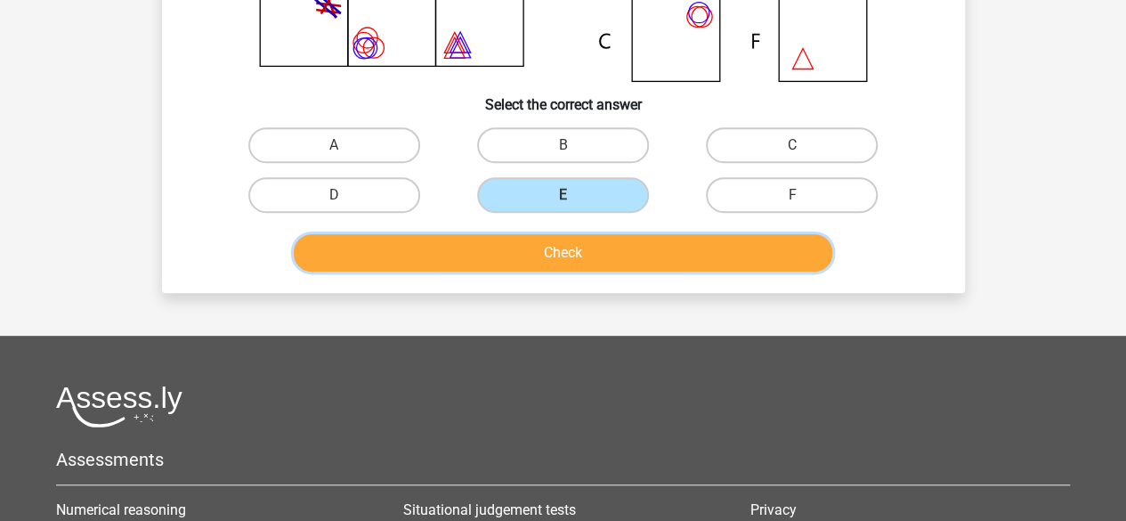
click at [620, 254] on button "Check" at bounding box center [563, 252] width 538 height 37
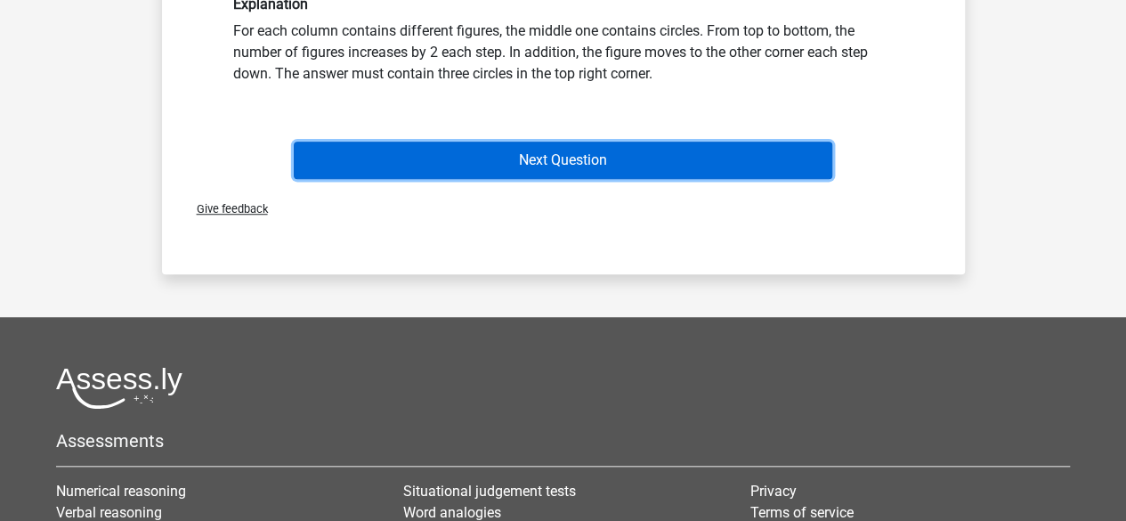
click at [586, 168] on button "Next Question" at bounding box center [563, 159] width 538 height 37
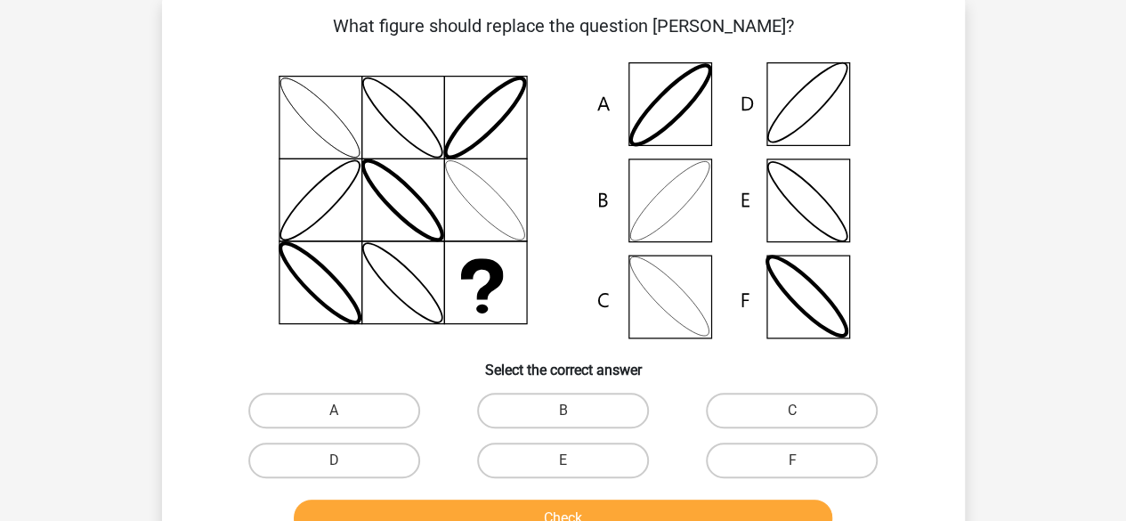
scroll to position [82, 0]
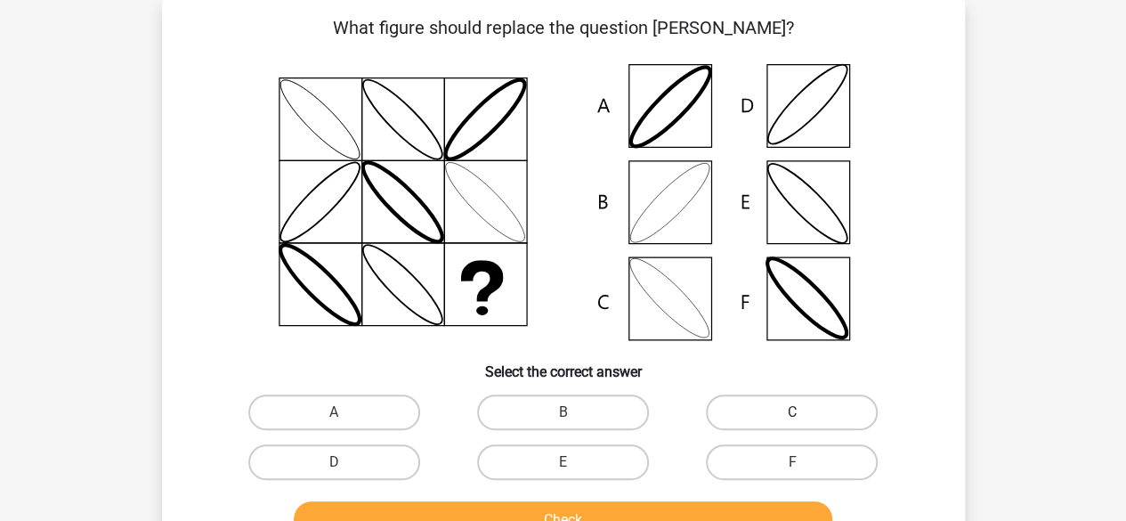
click at [758, 414] on label "C" at bounding box center [792, 412] width 172 height 36
click at [792, 414] on input "C" at bounding box center [798, 418] width 12 height 12
radio input "true"
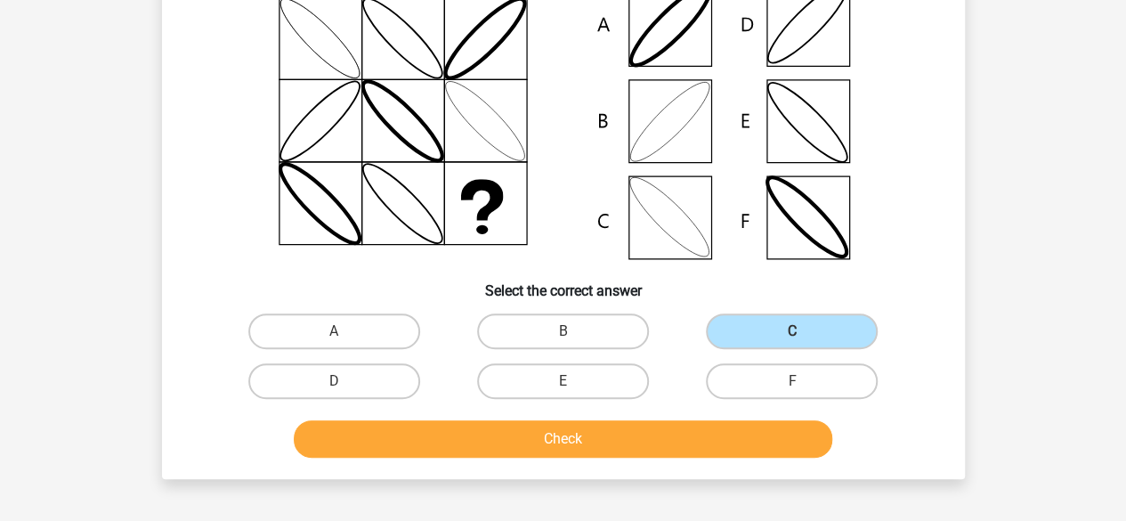
scroll to position [260, 0]
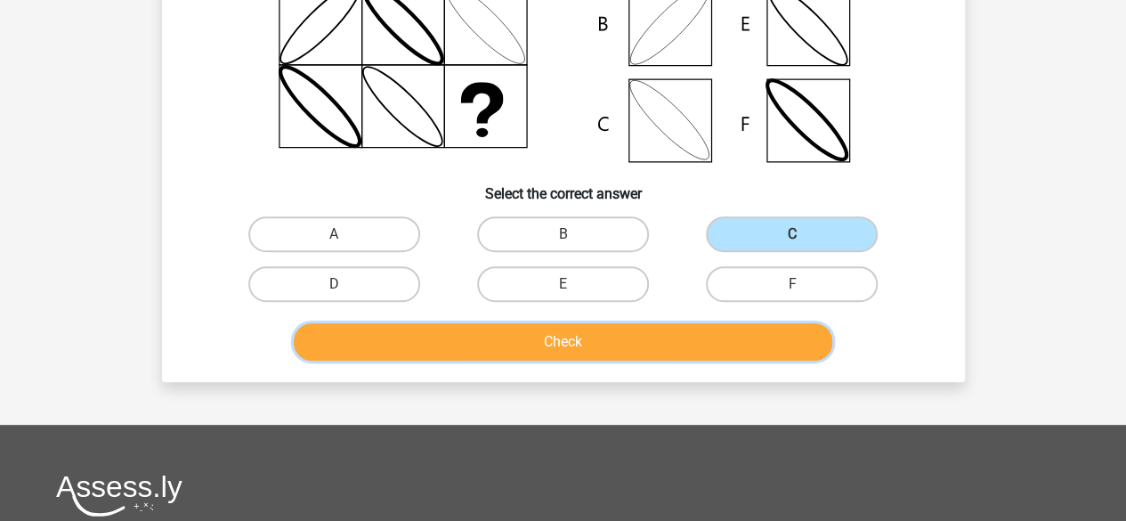
click at [588, 340] on button "Check" at bounding box center [563, 341] width 538 height 37
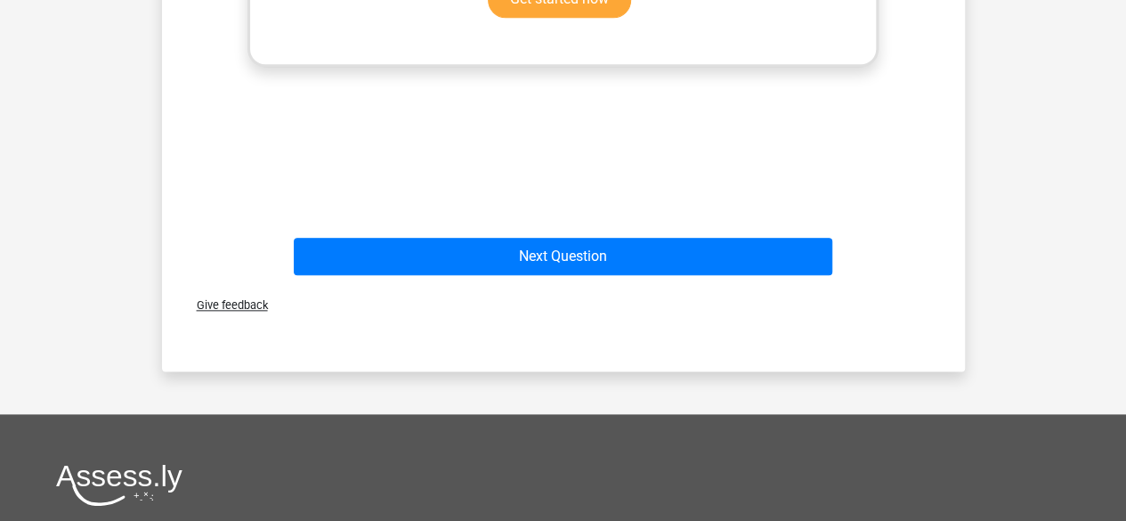
scroll to position [972, 0]
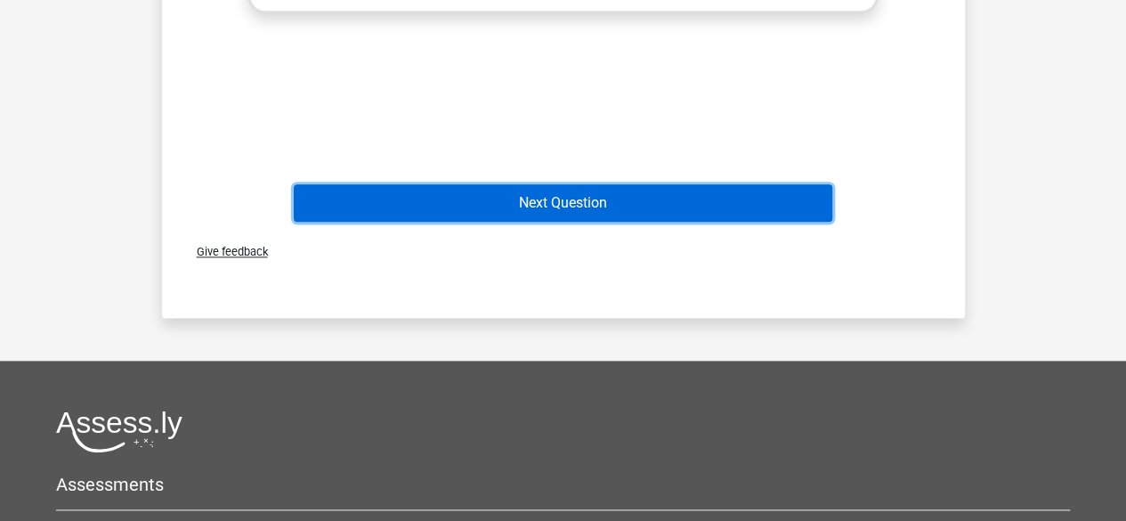
click at [609, 209] on button "Next Question" at bounding box center [563, 202] width 538 height 37
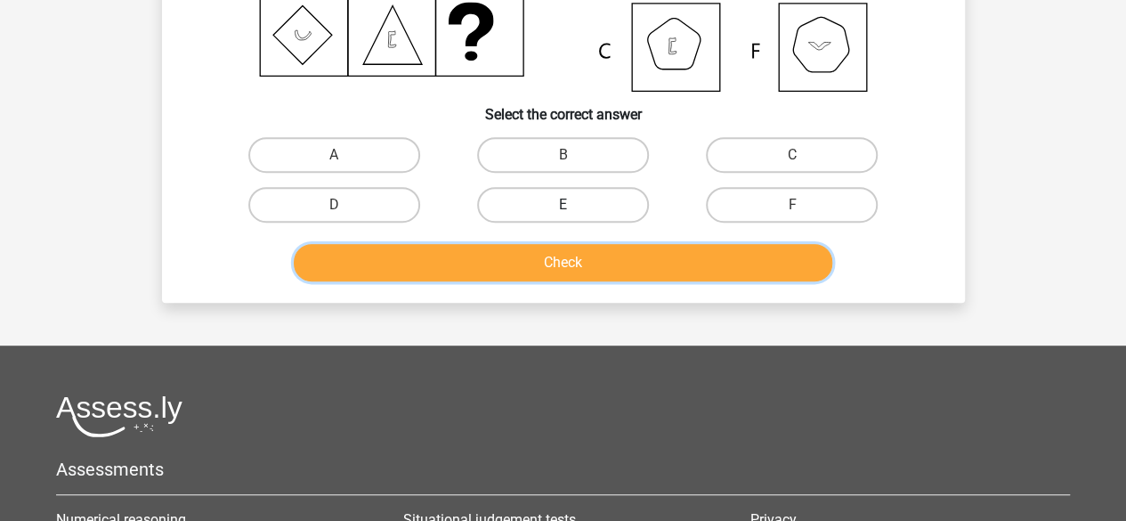
scroll to position [349, 0]
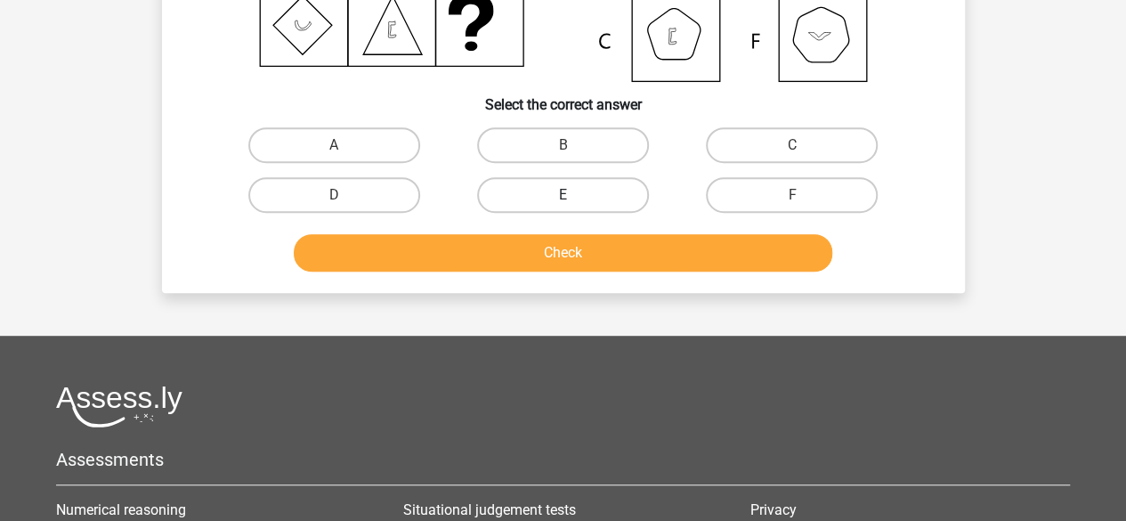
click at [557, 196] on label "E" at bounding box center [563, 195] width 172 height 36
click at [562, 196] on input "E" at bounding box center [568, 201] width 12 height 12
radio input "true"
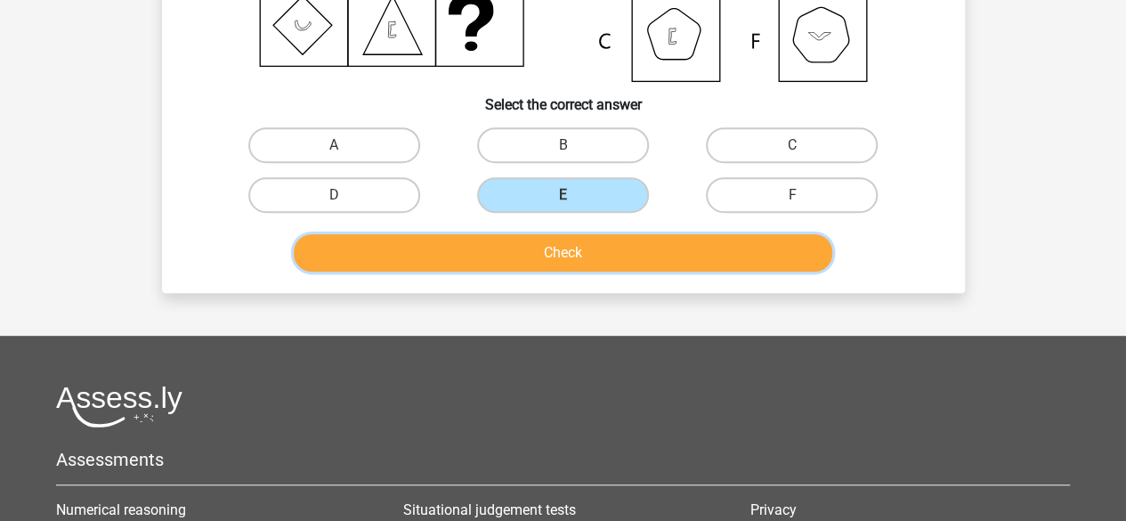
click at [603, 255] on button "Check" at bounding box center [563, 252] width 538 height 37
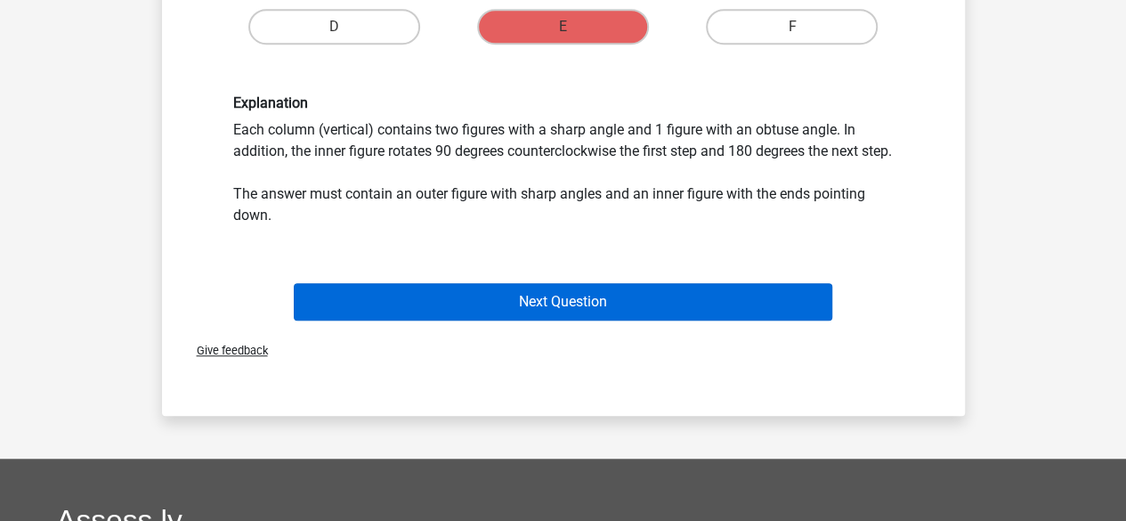
scroll to position [527, 0]
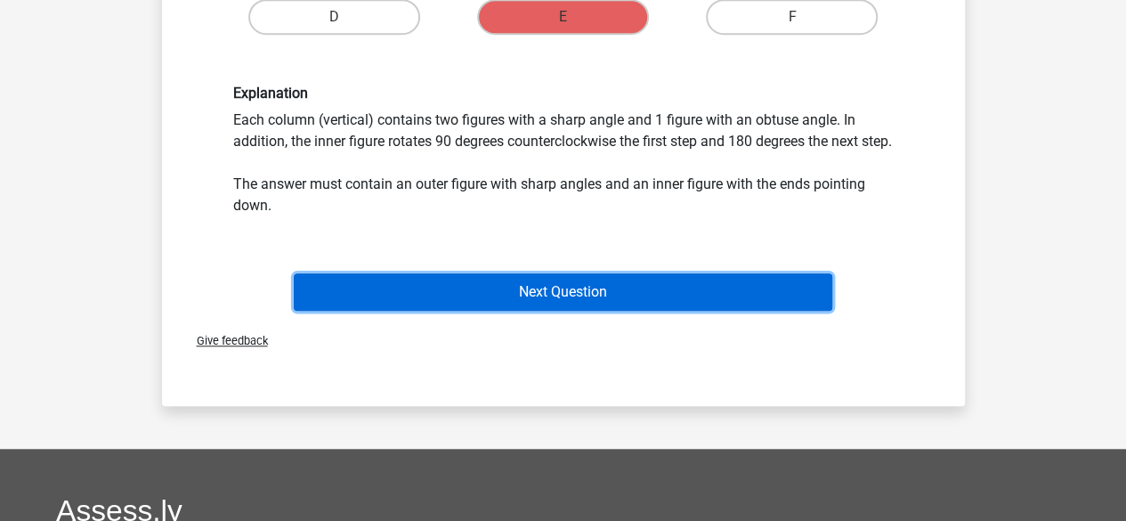
click at [591, 311] on button "Next Question" at bounding box center [563, 291] width 538 height 37
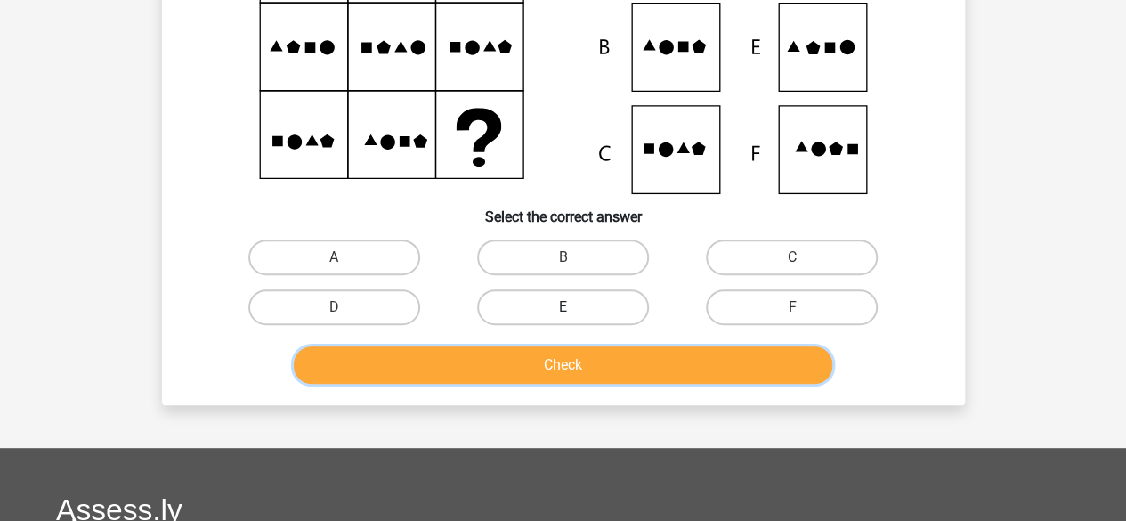
scroll to position [260, 0]
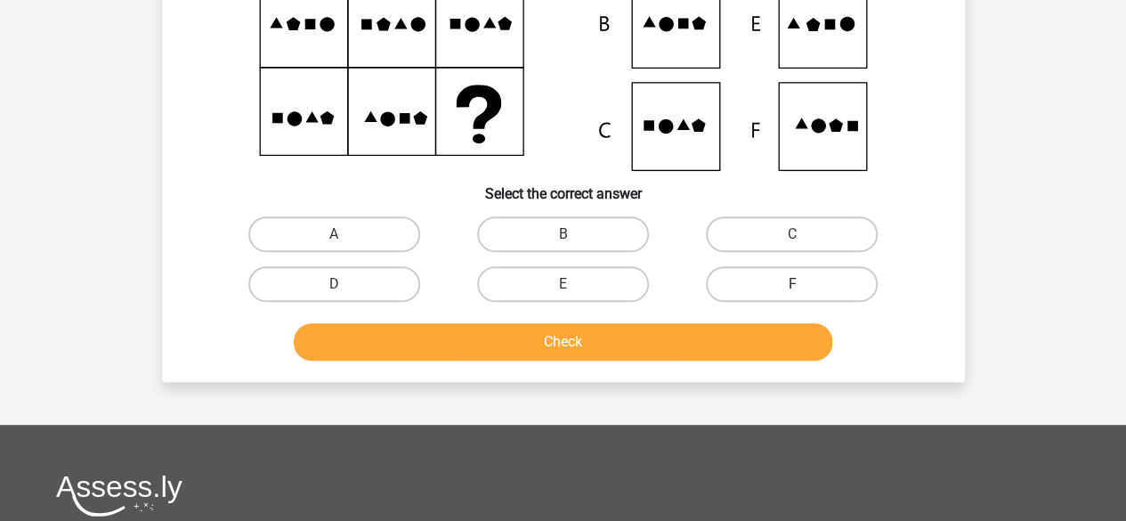
click at [715, 286] on label "F" at bounding box center [792, 284] width 172 height 36
click at [792, 286] on input "F" at bounding box center [798, 290] width 12 height 12
radio input "true"
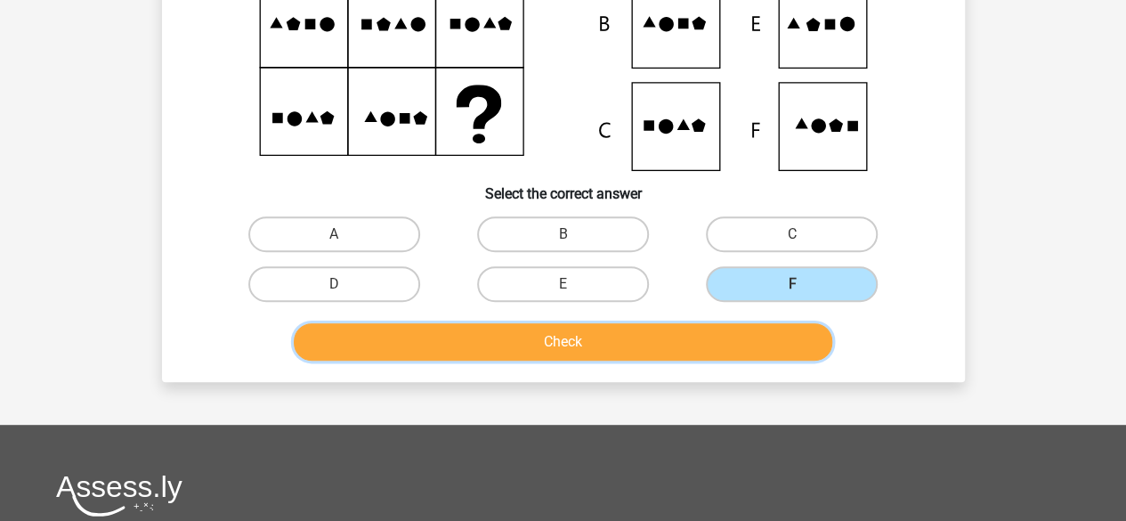
click at [668, 333] on button "Check" at bounding box center [563, 341] width 538 height 37
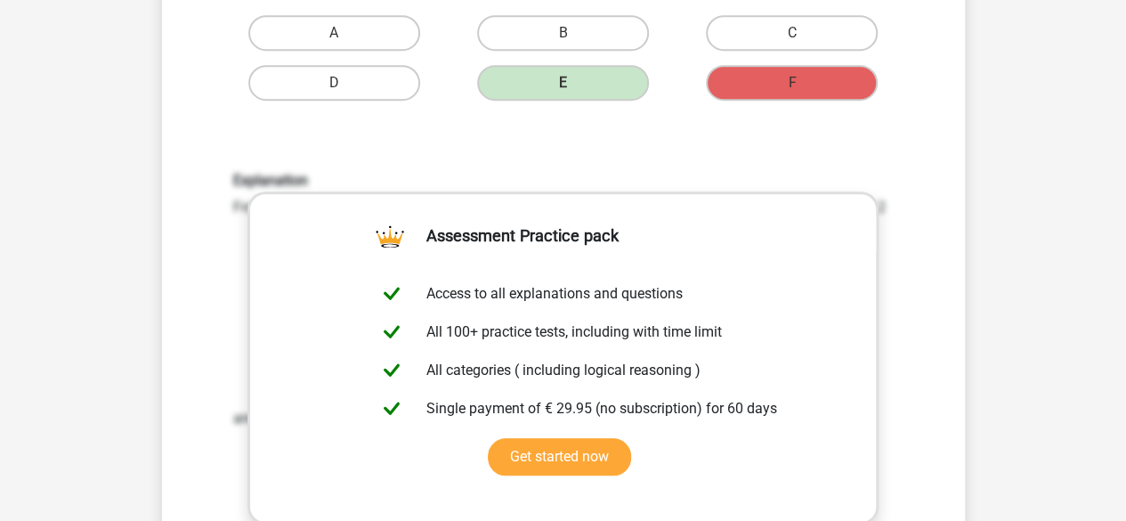
scroll to position [705, 0]
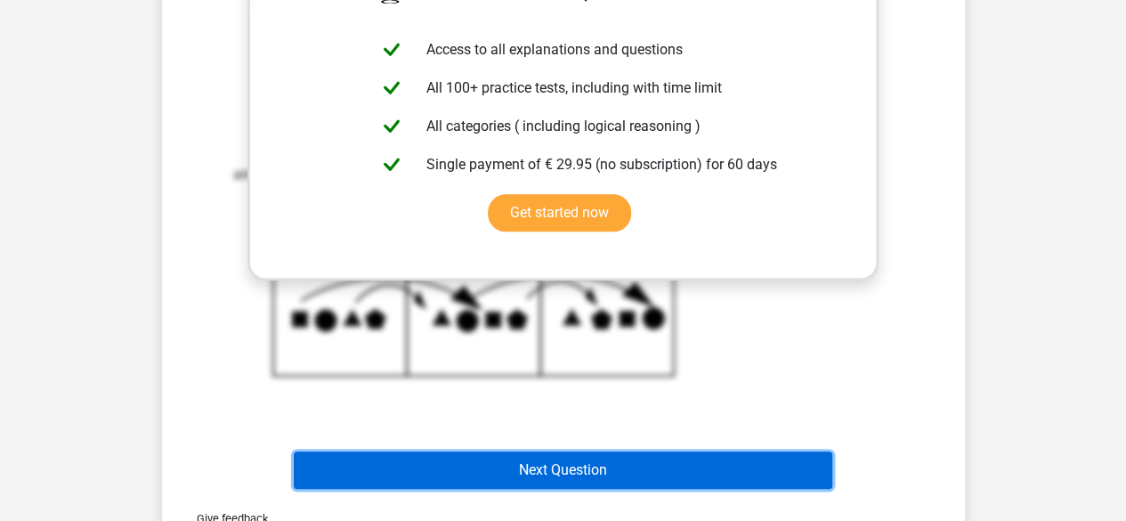
click at [632, 469] on button "Next Question" at bounding box center [563, 469] width 538 height 37
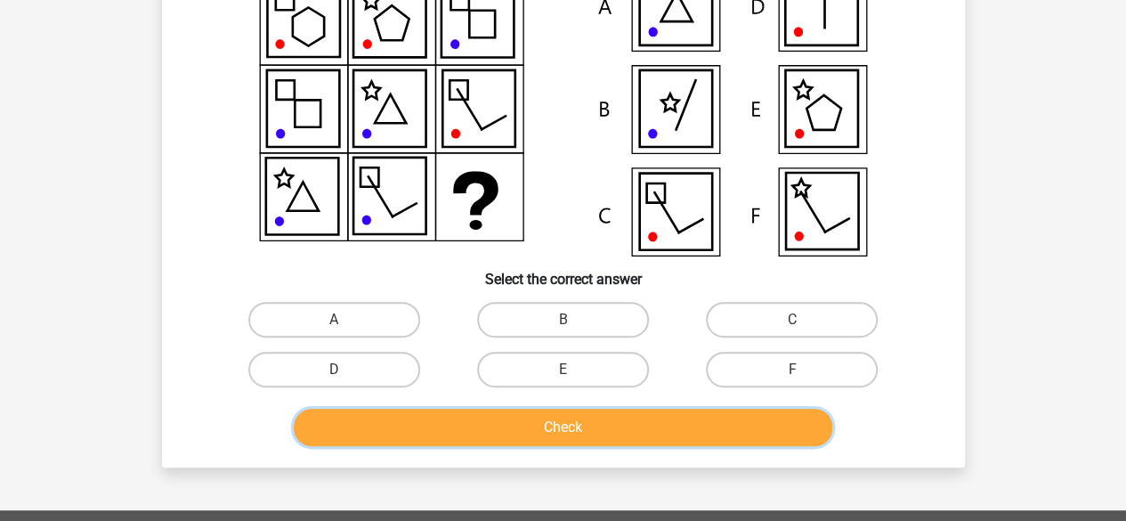
scroll to position [260, 0]
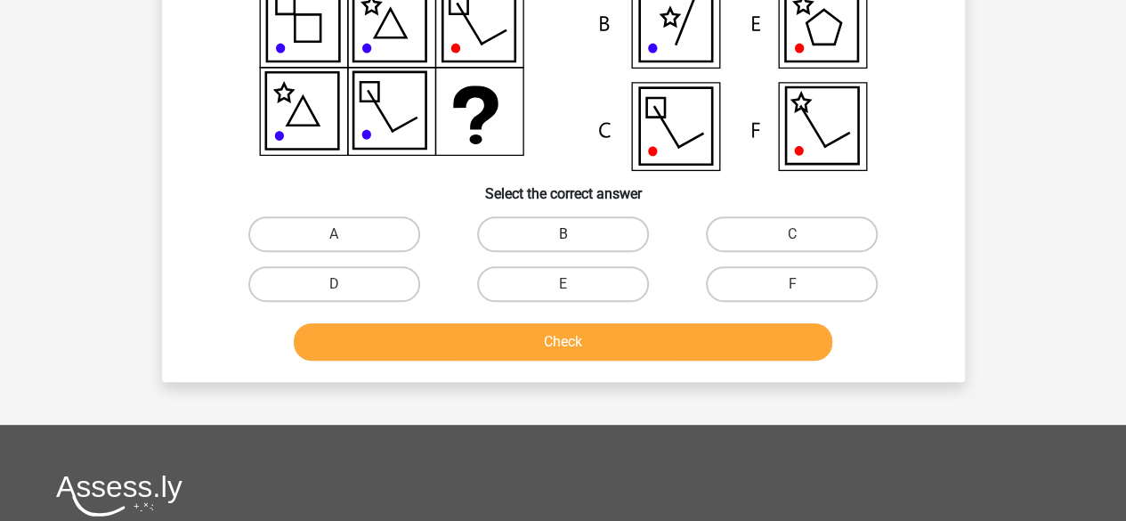
click at [589, 232] on label "B" at bounding box center [563, 234] width 172 height 36
click at [574, 234] on input "B" at bounding box center [568, 240] width 12 height 12
radio input "true"
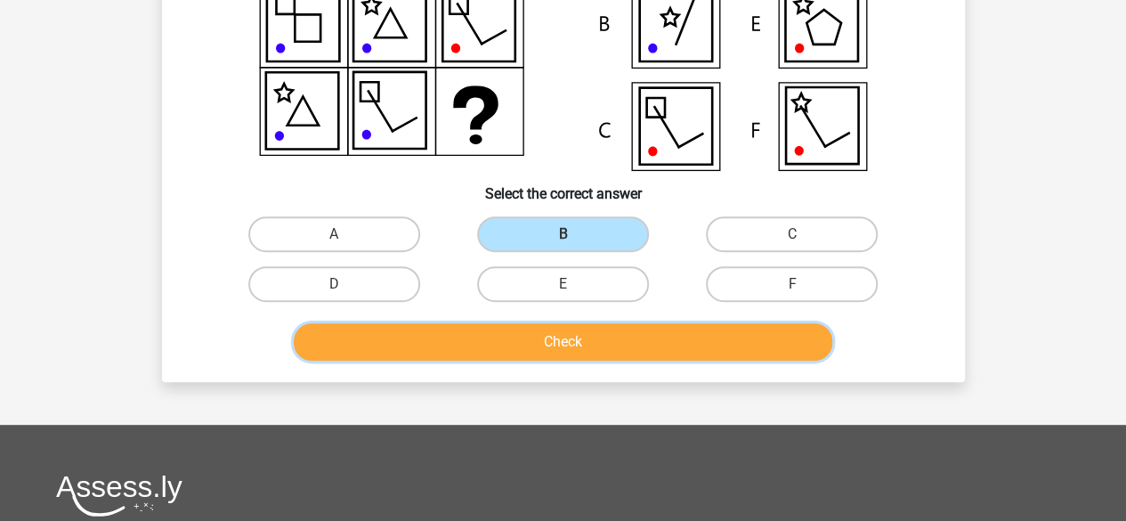
click at [600, 342] on button "Check" at bounding box center [563, 341] width 538 height 37
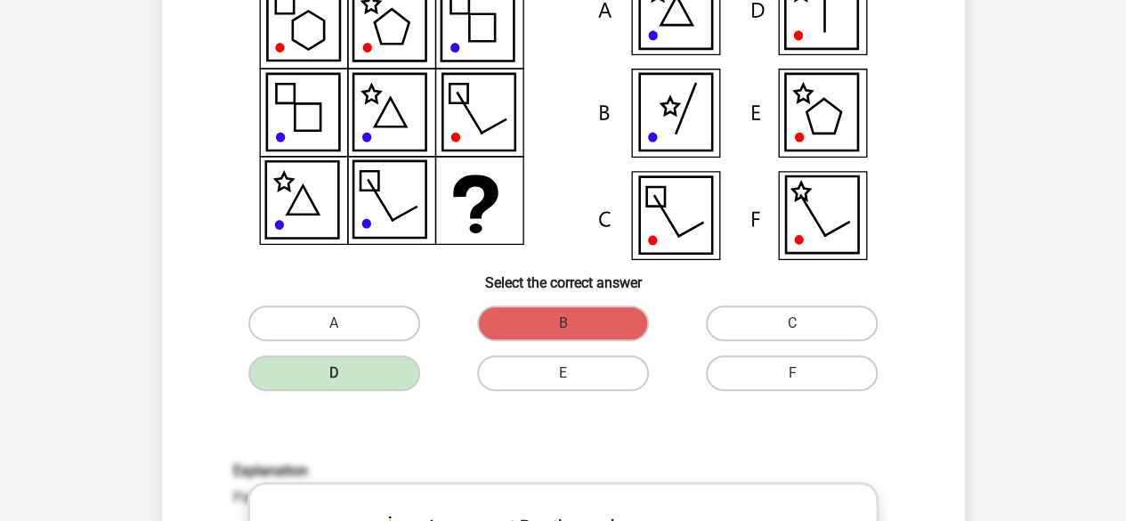
scroll to position [0, 0]
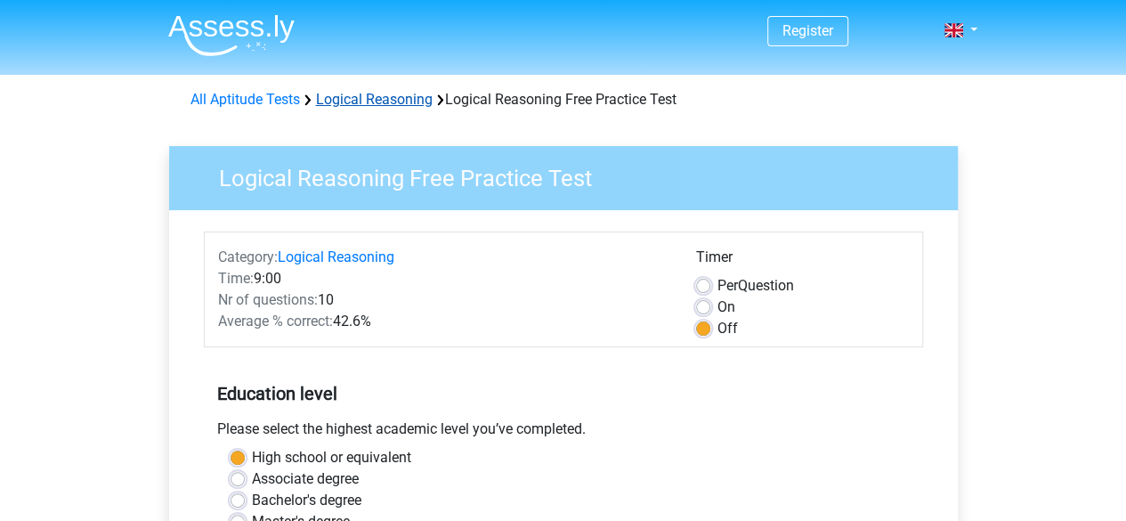
click at [384, 102] on link "Logical Reasoning" at bounding box center [374, 99] width 117 height 17
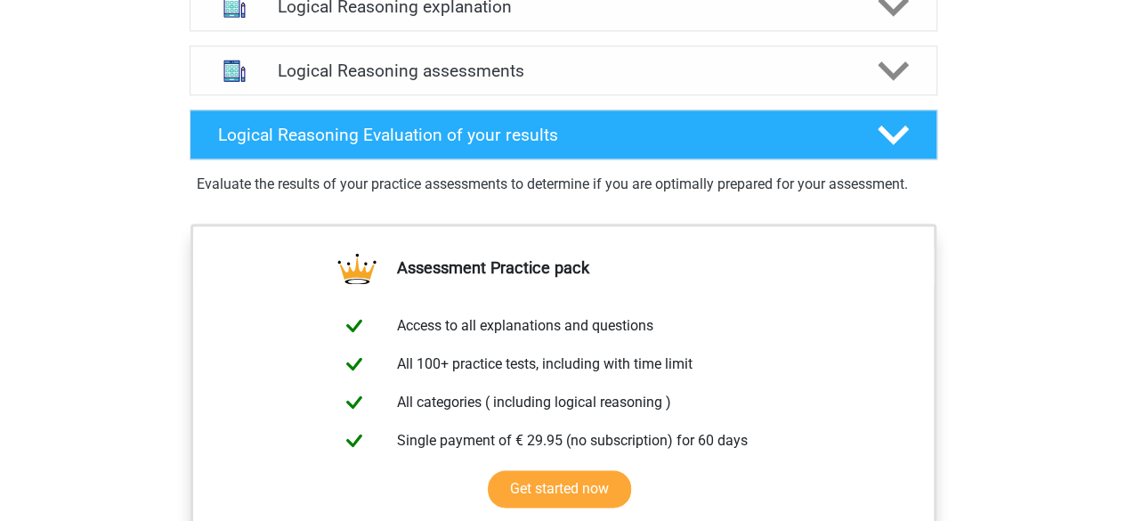
scroll to position [1068, 0]
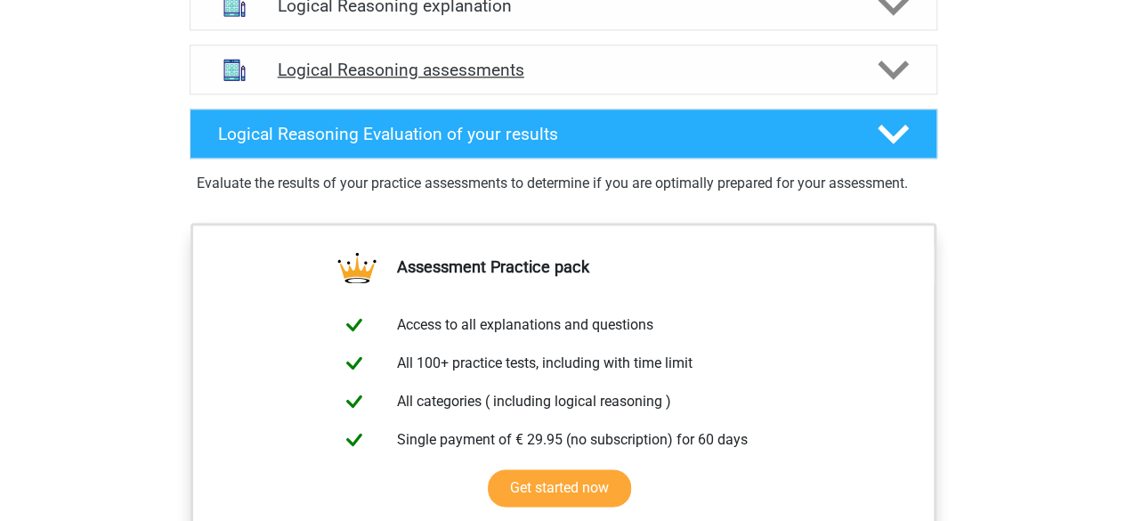
click at [893, 85] on icon at bounding box center [892, 69] width 31 height 31
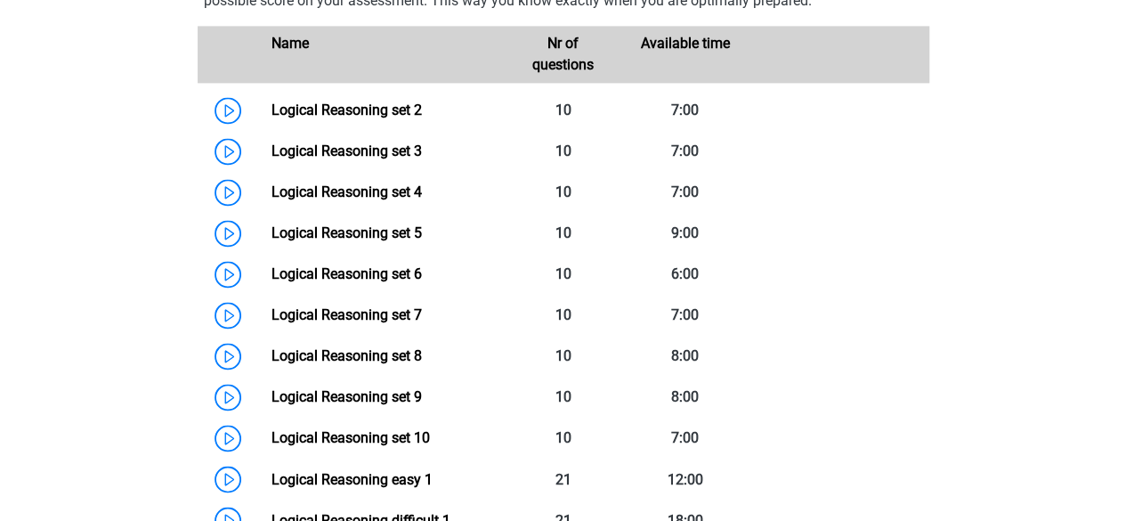
scroll to position [1246, 0]
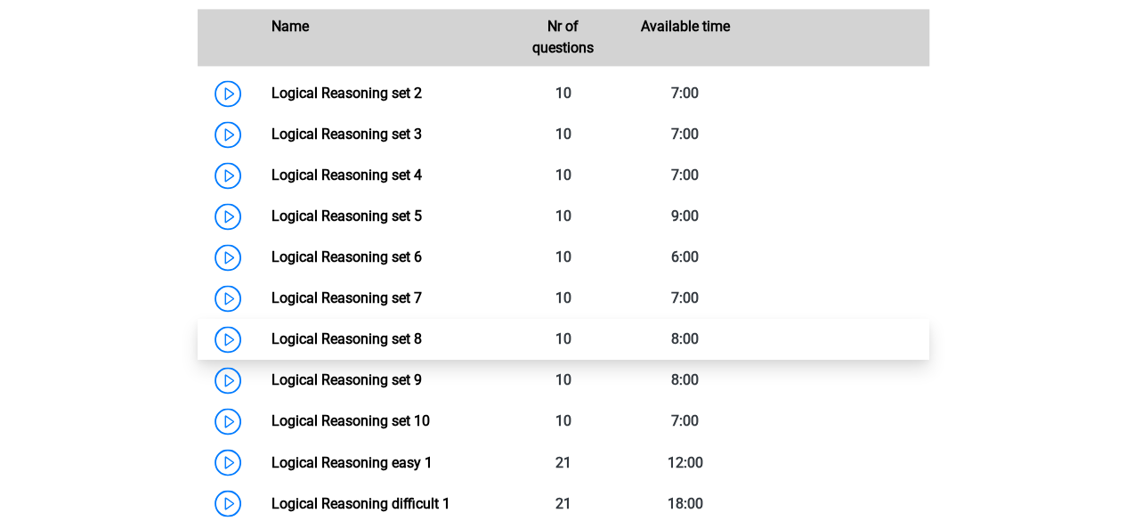
click at [362, 347] on link "Logical Reasoning set 8" at bounding box center [346, 338] width 150 height 17
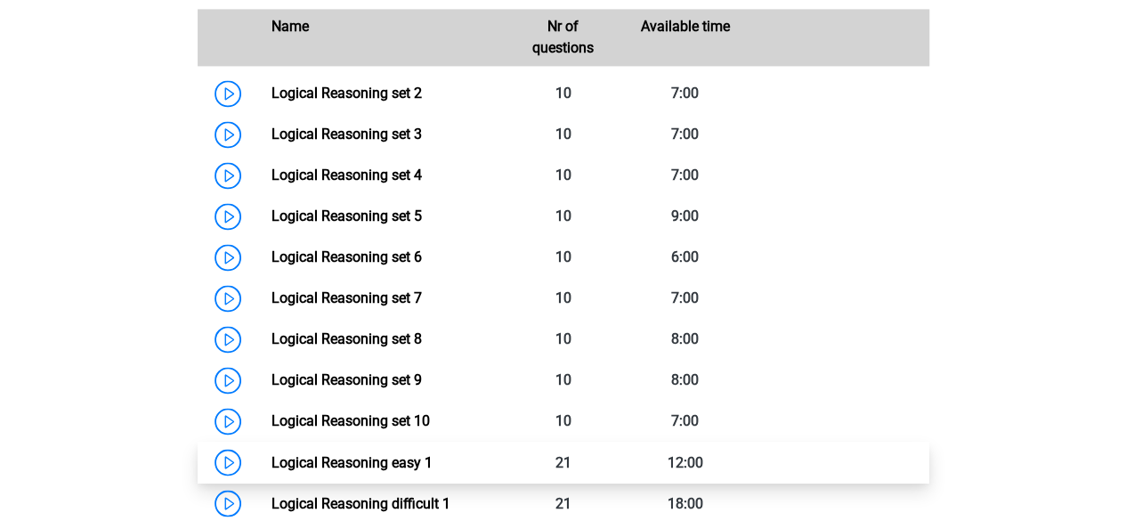
click at [416, 453] on link "Logical Reasoning easy 1" at bounding box center [351, 461] width 161 height 17
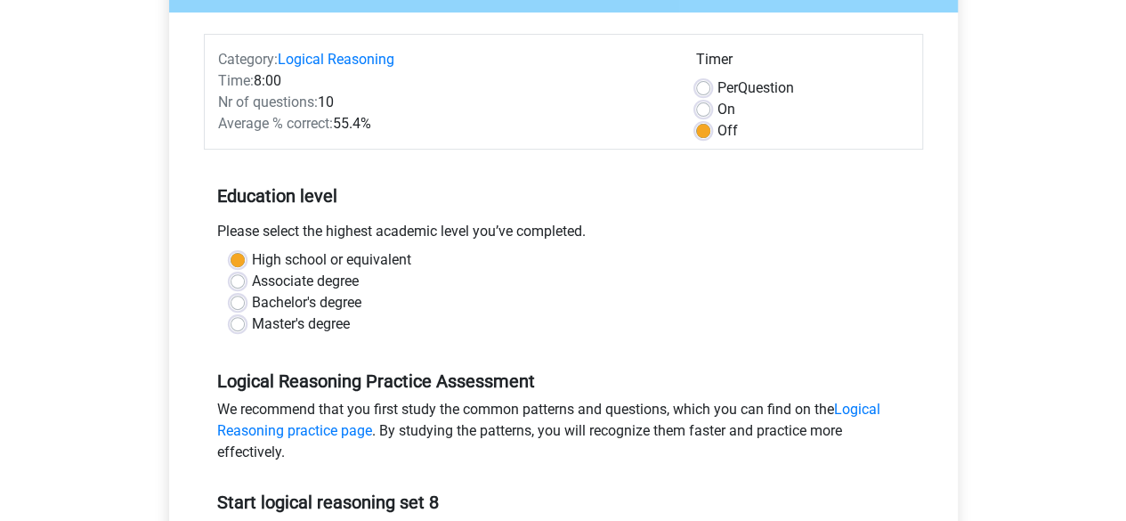
scroll to position [445, 0]
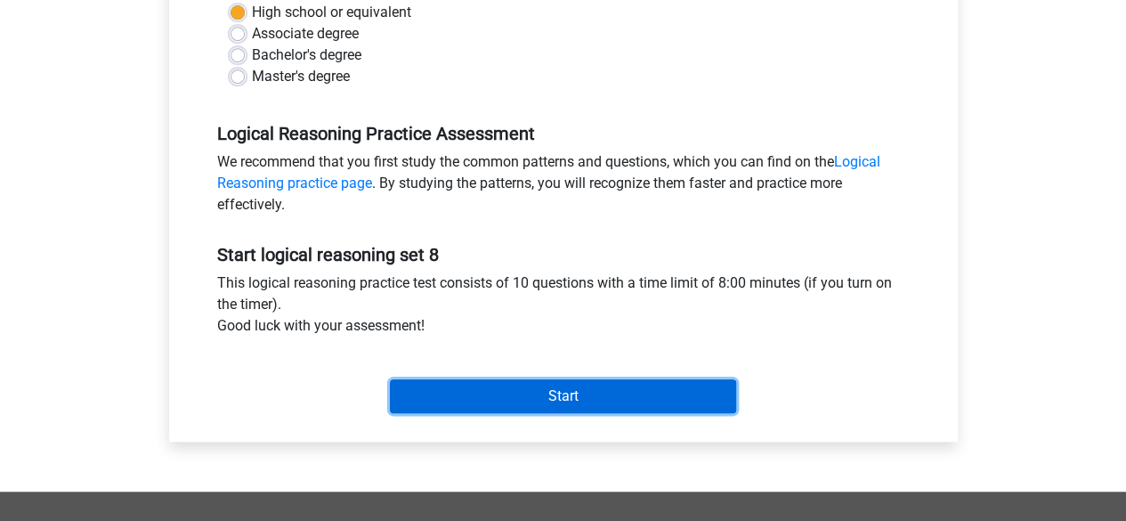
click at [542, 394] on input "Start" at bounding box center [563, 396] width 346 height 34
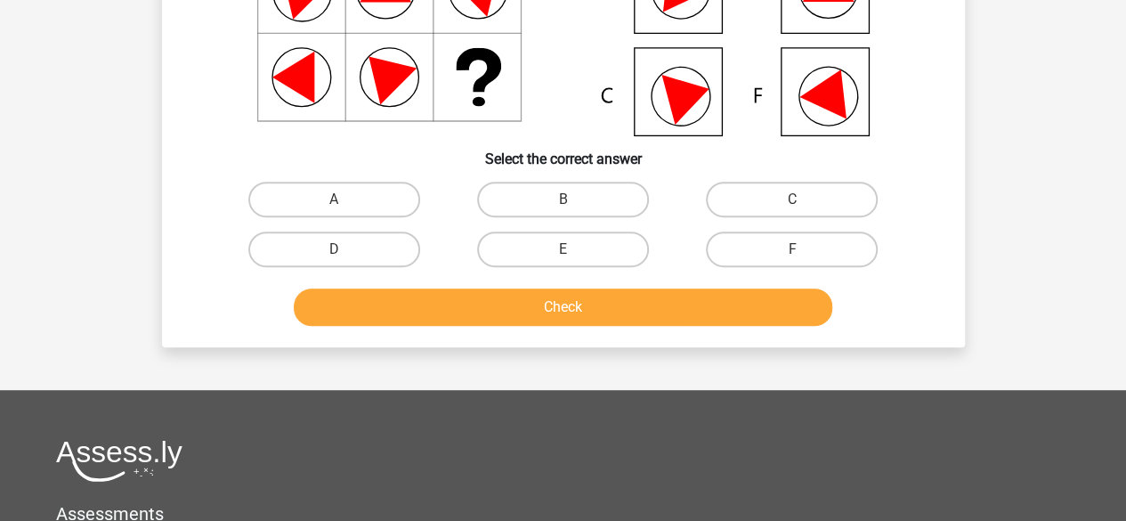
scroll to position [267, 0]
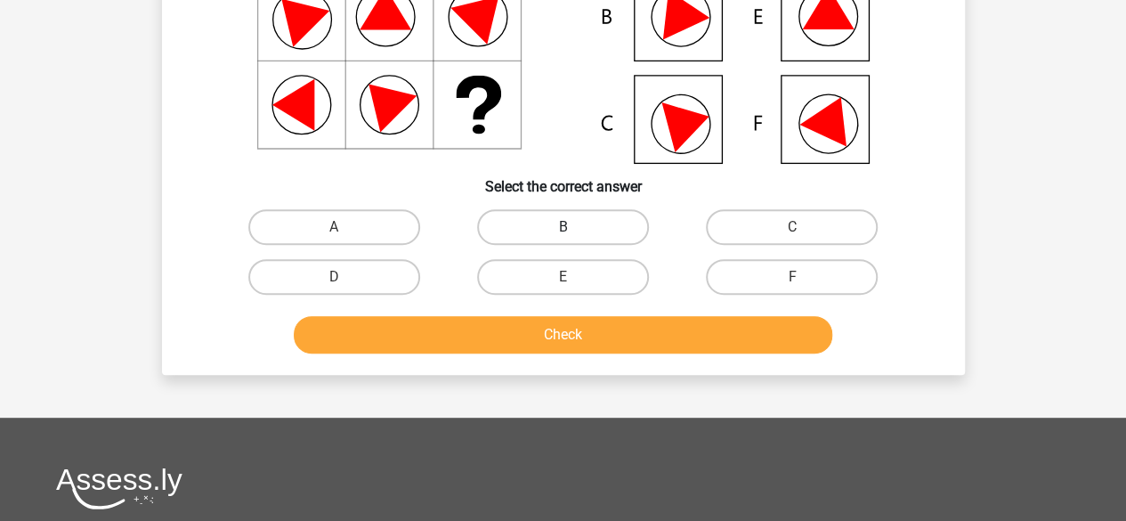
click at [561, 224] on label "B" at bounding box center [563, 227] width 172 height 36
click at [562, 227] on input "B" at bounding box center [568, 233] width 12 height 12
radio input "true"
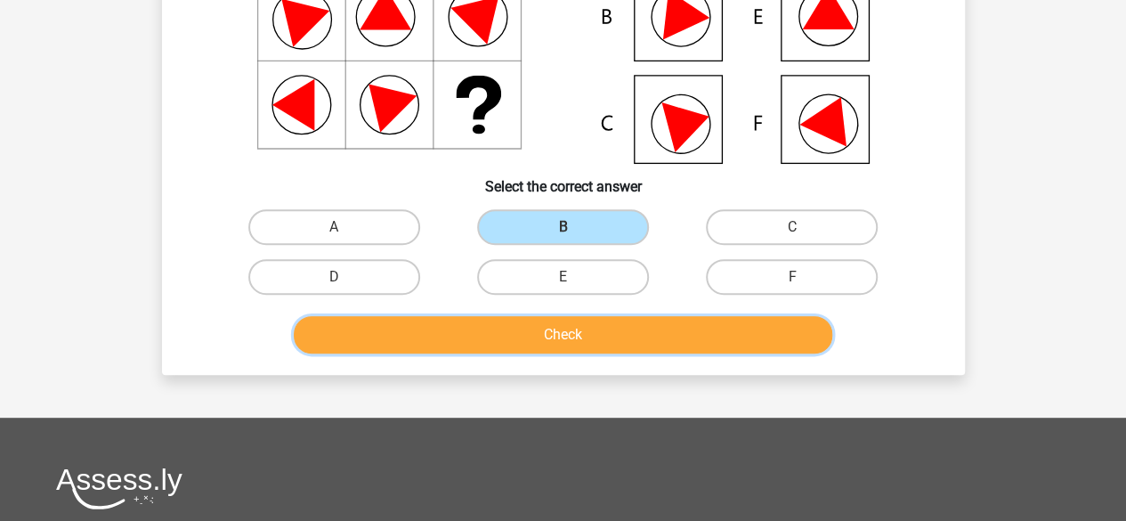
click at [579, 334] on button "Check" at bounding box center [563, 334] width 538 height 37
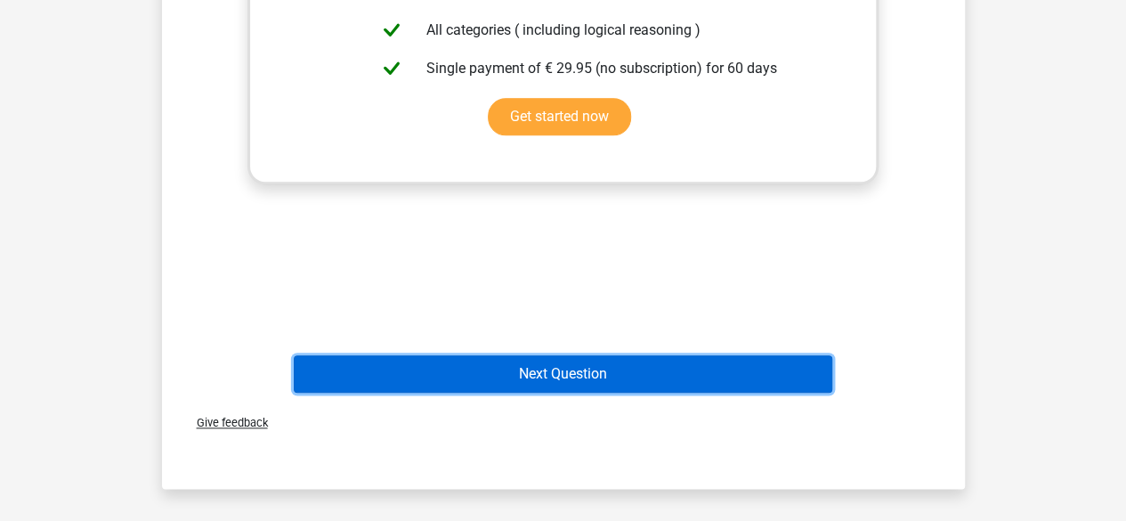
click at [564, 370] on button "Next Question" at bounding box center [563, 373] width 538 height 37
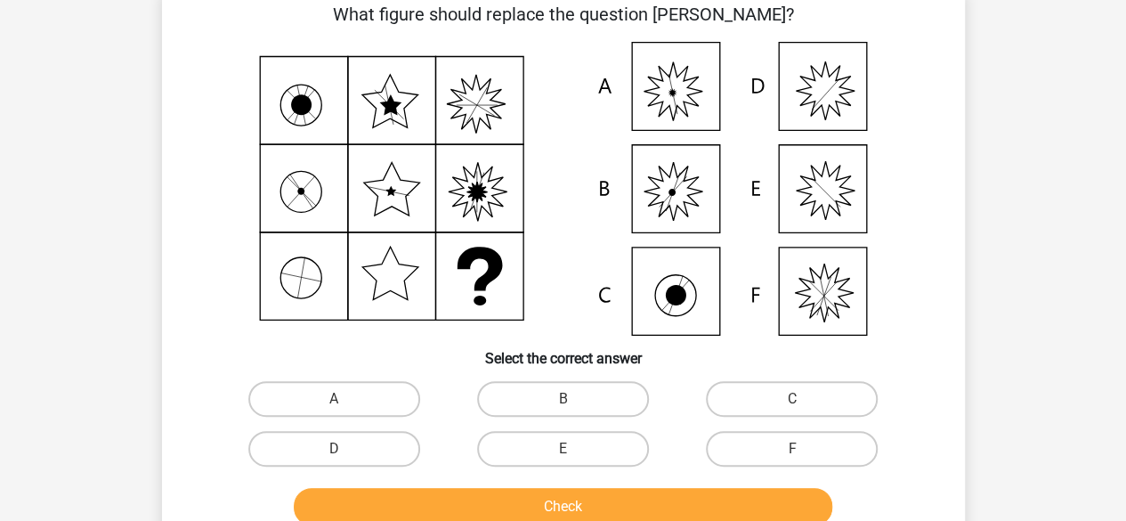
scroll to position [82, 0]
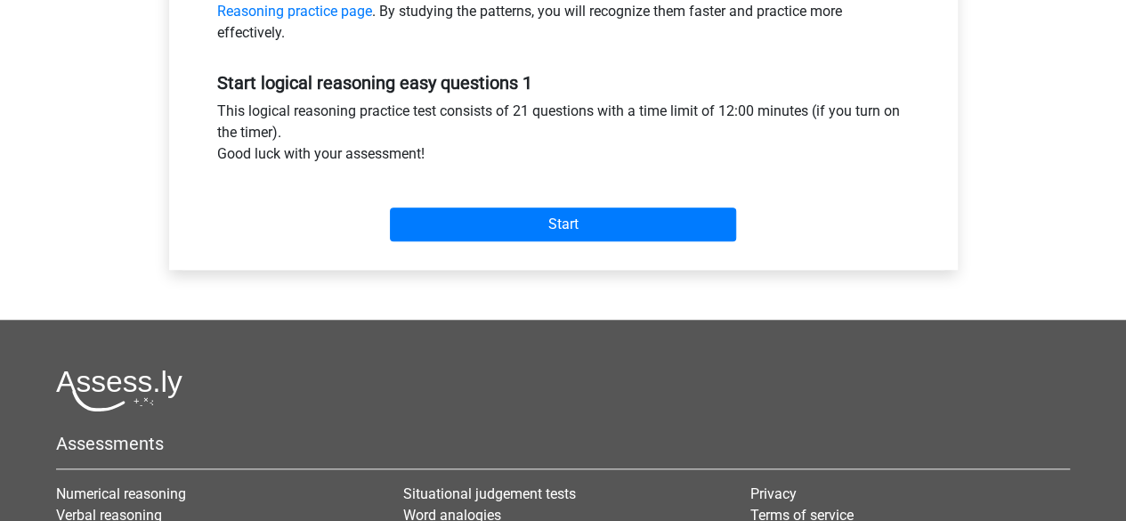
scroll to position [623, 0]
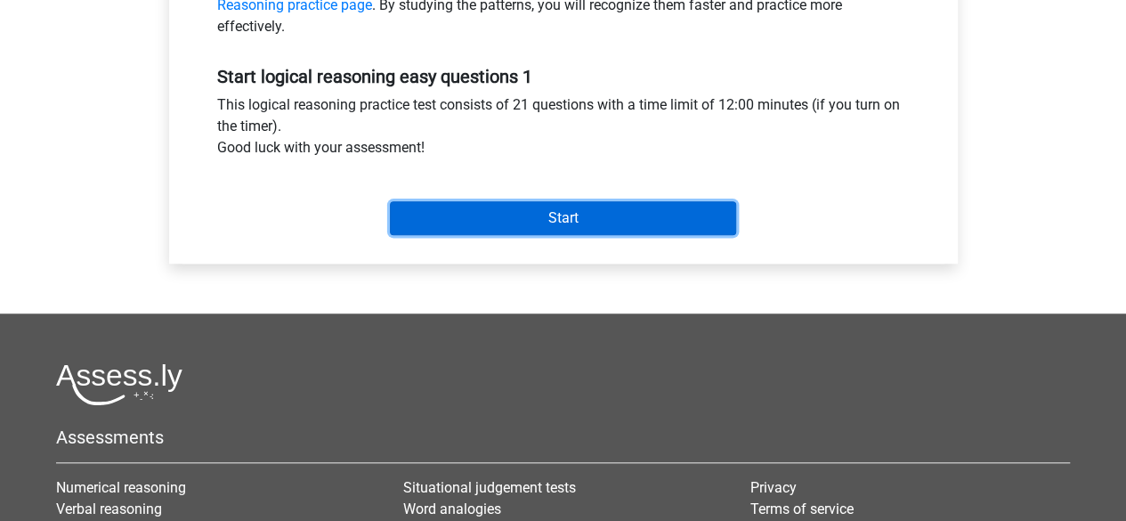
click at [541, 225] on input "Start" at bounding box center [563, 218] width 346 height 34
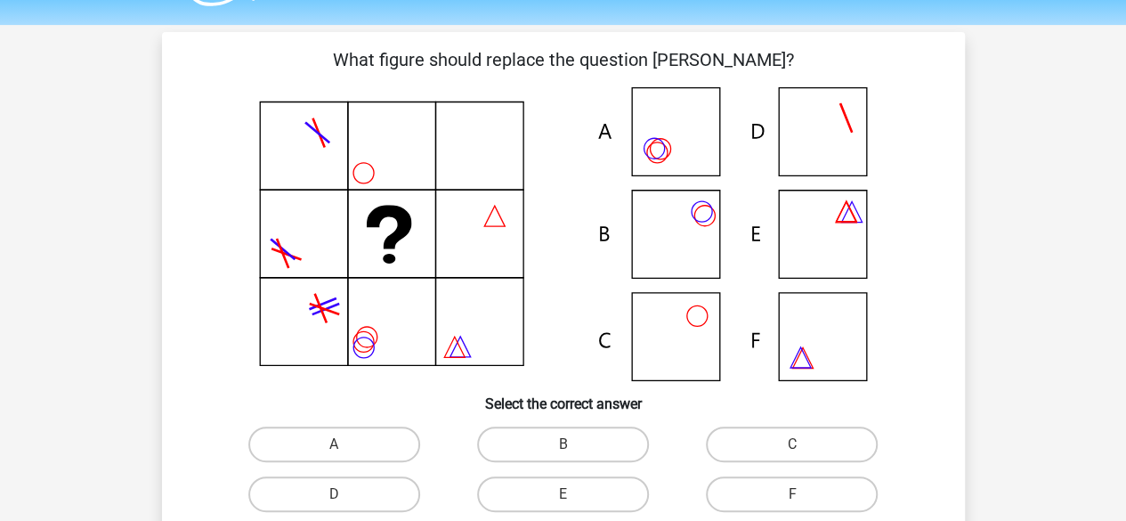
scroll to position [89, 0]
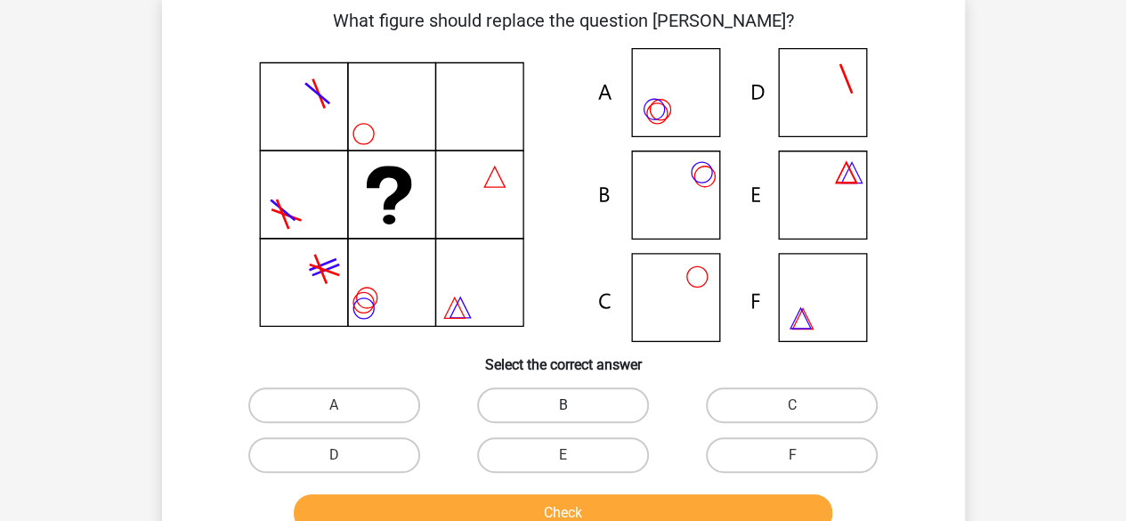
click at [577, 405] on label "B" at bounding box center [563, 405] width 172 height 36
click at [574, 405] on input "B" at bounding box center [568, 411] width 12 height 12
radio input "true"
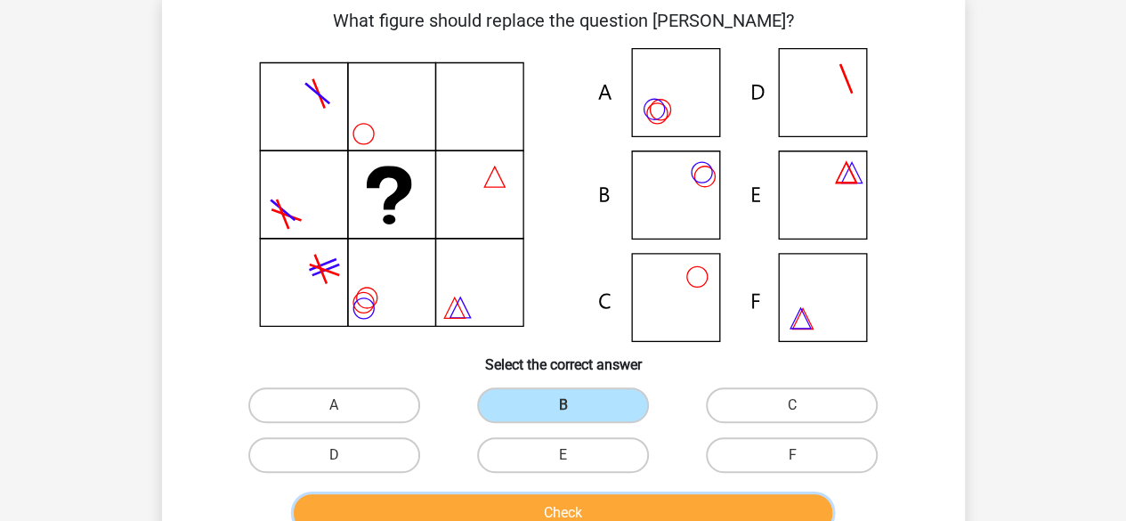
click at [546, 506] on button "Check" at bounding box center [563, 512] width 538 height 37
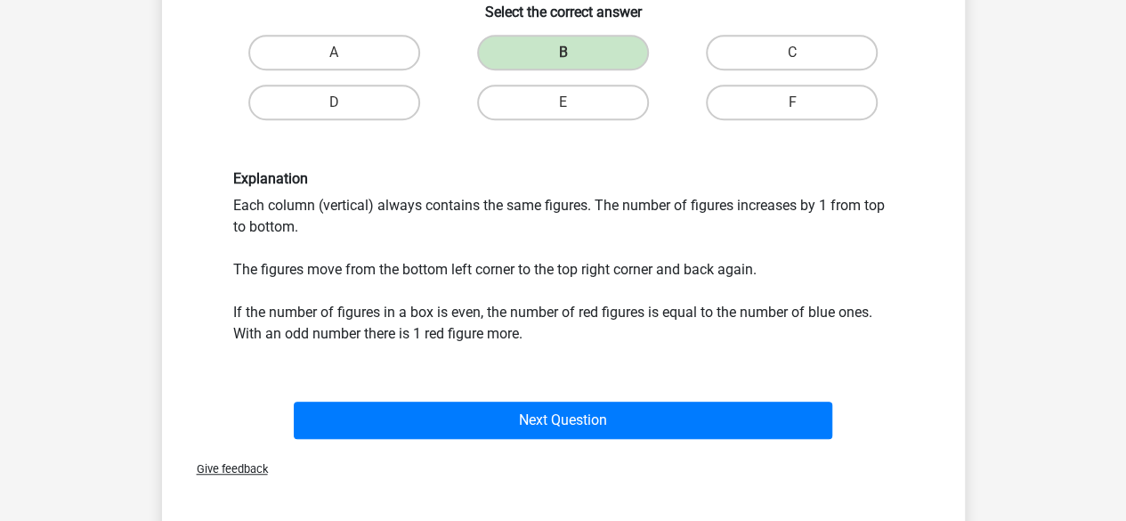
scroll to position [445, 0]
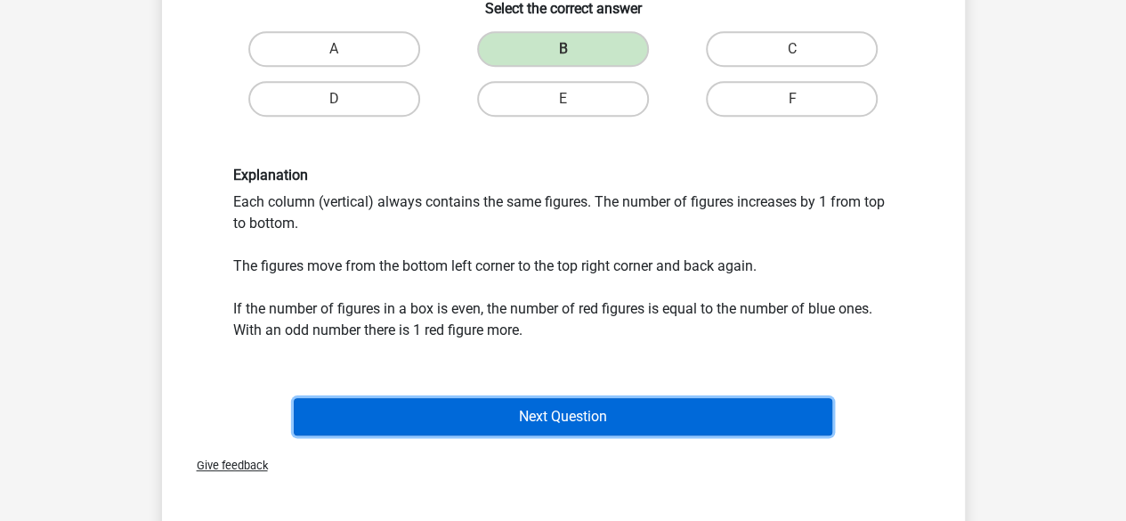
click at [543, 429] on button "Next Question" at bounding box center [563, 416] width 538 height 37
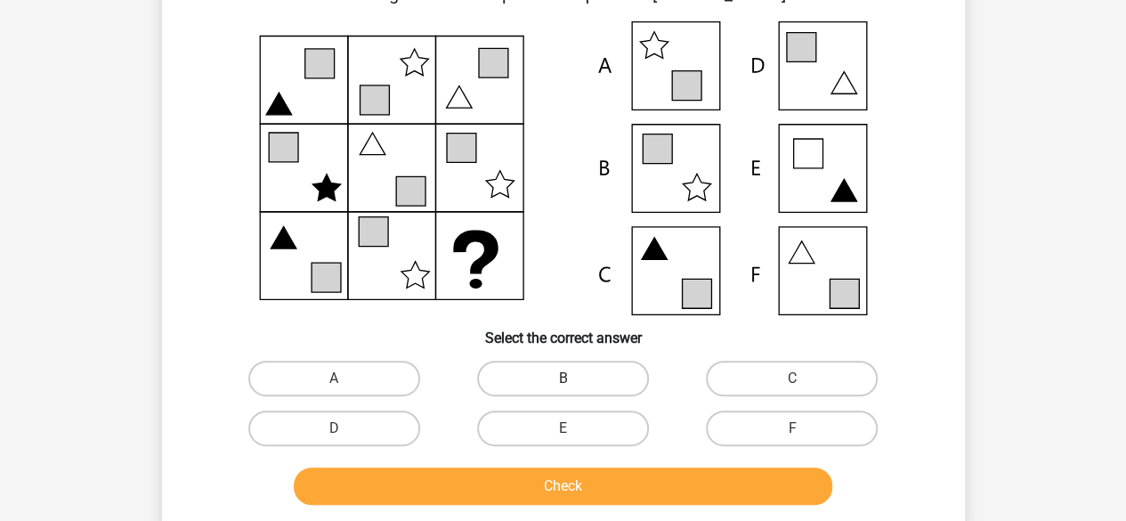
scroll to position [82, 0]
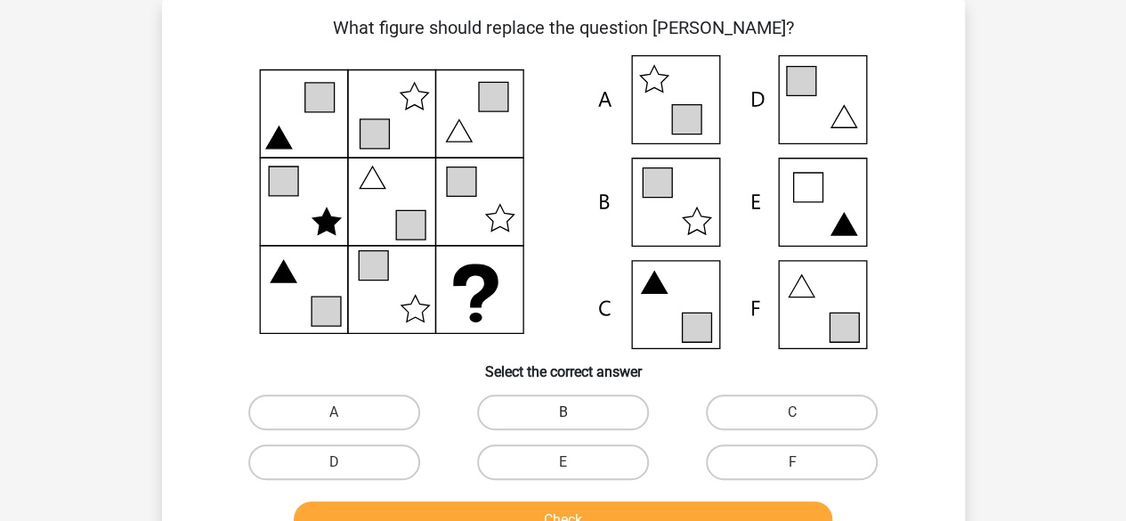
click at [602, 408] on label "B" at bounding box center [563, 412] width 172 height 36
click at [574, 412] on input "B" at bounding box center [568, 418] width 12 height 12
radio input "true"
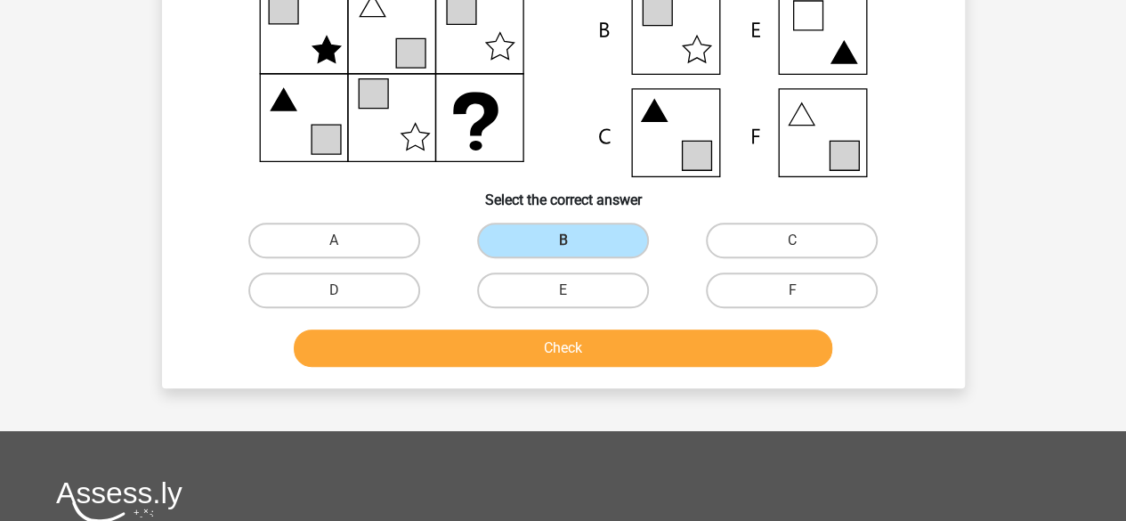
scroll to position [260, 0]
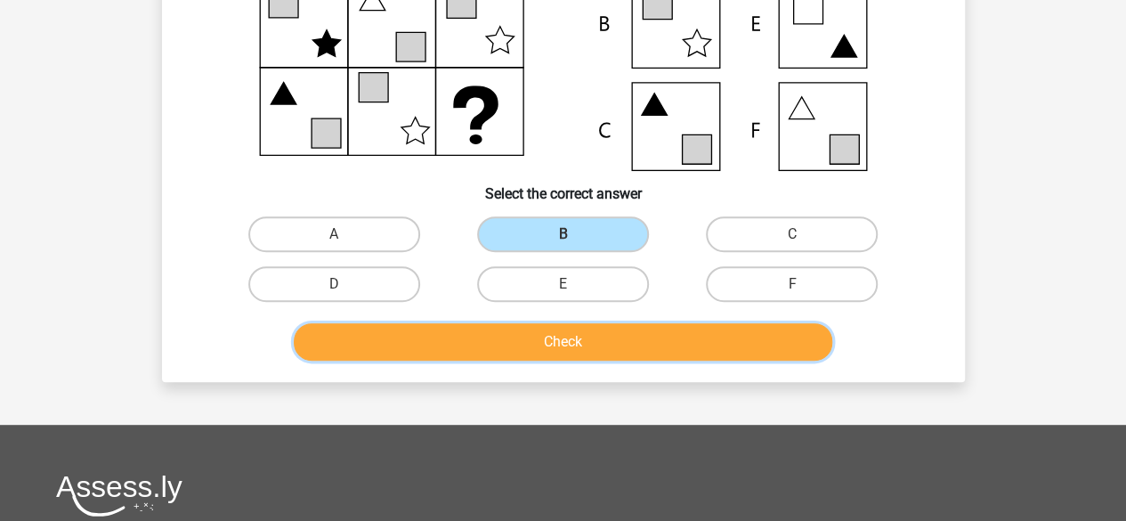
click at [561, 341] on button "Check" at bounding box center [563, 341] width 538 height 37
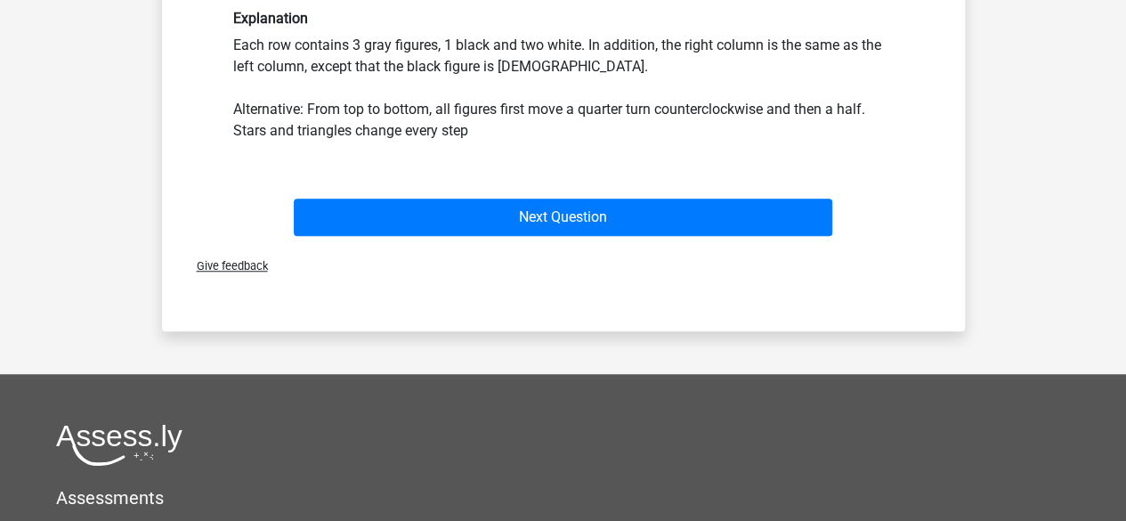
scroll to position [616, 0]
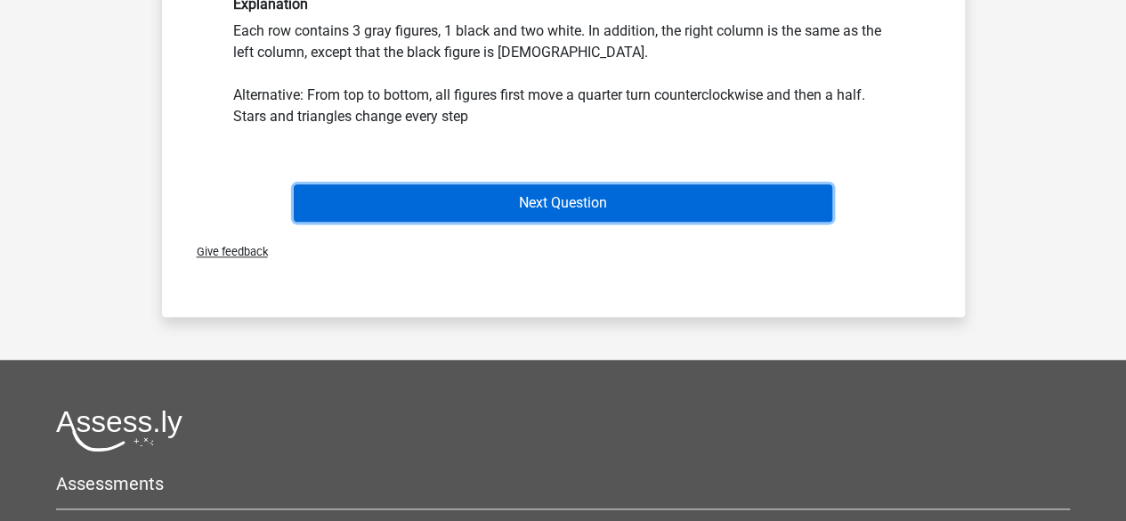
click at [554, 202] on button "Next Question" at bounding box center [563, 202] width 538 height 37
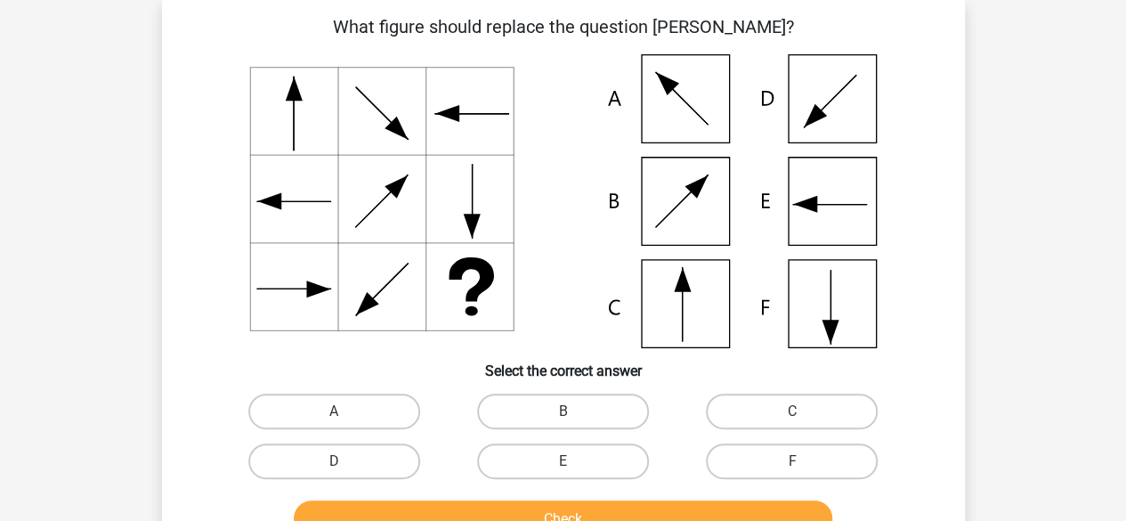
scroll to position [82, 0]
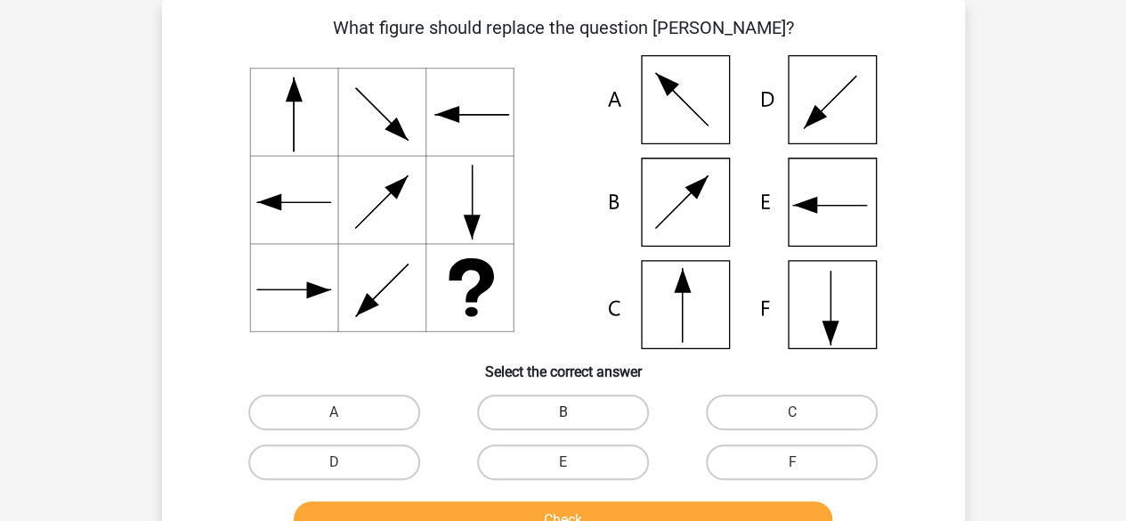
click at [521, 407] on label "B" at bounding box center [563, 412] width 172 height 36
click at [562, 412] on input "B" at bounding box center [568, 418] width 12 height 12
radio input "true"
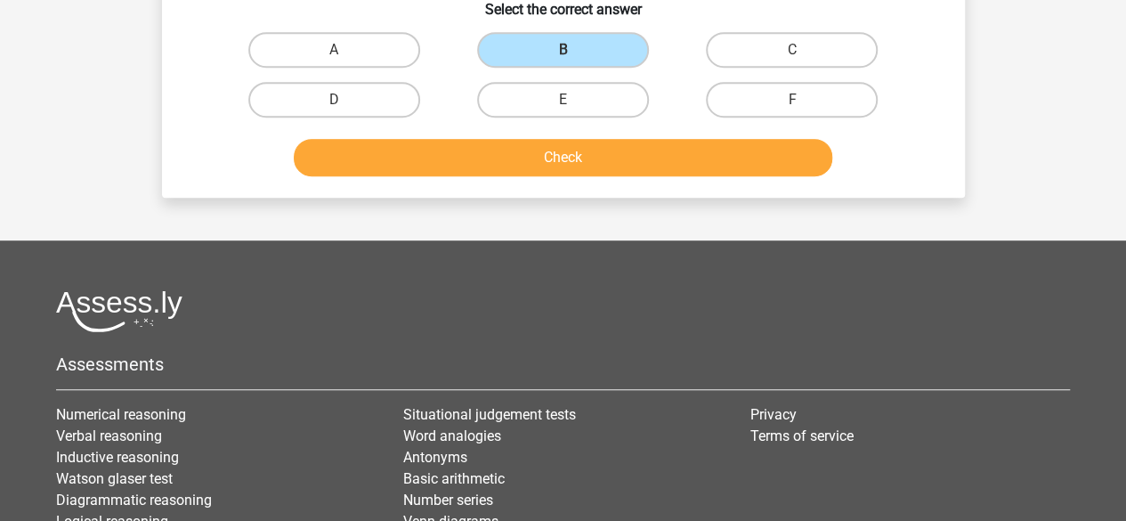
scroll to position [527, 0]
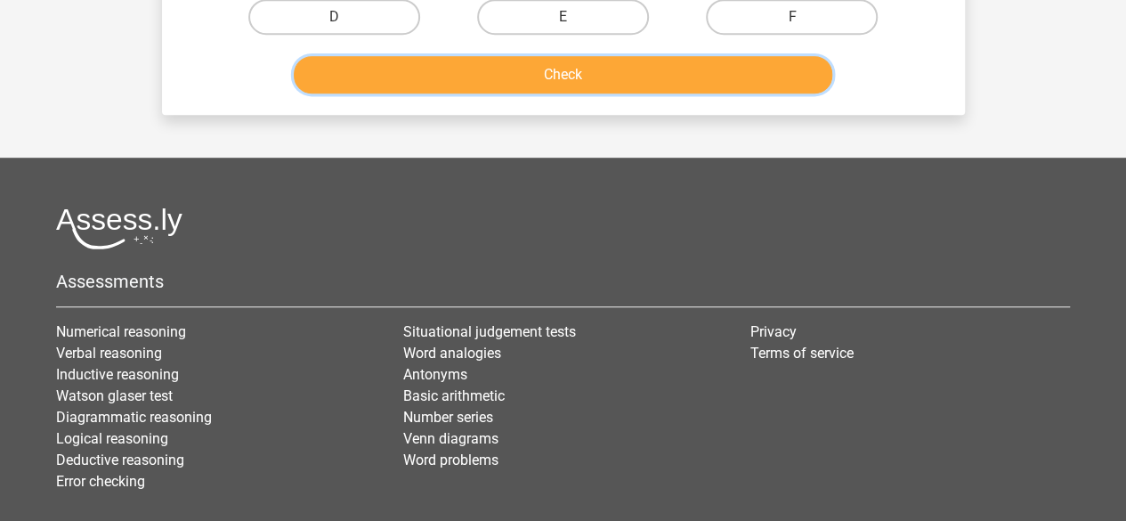
click at [558, 70] on button "Check" at bounding box center [563, 74] width 538 height 37
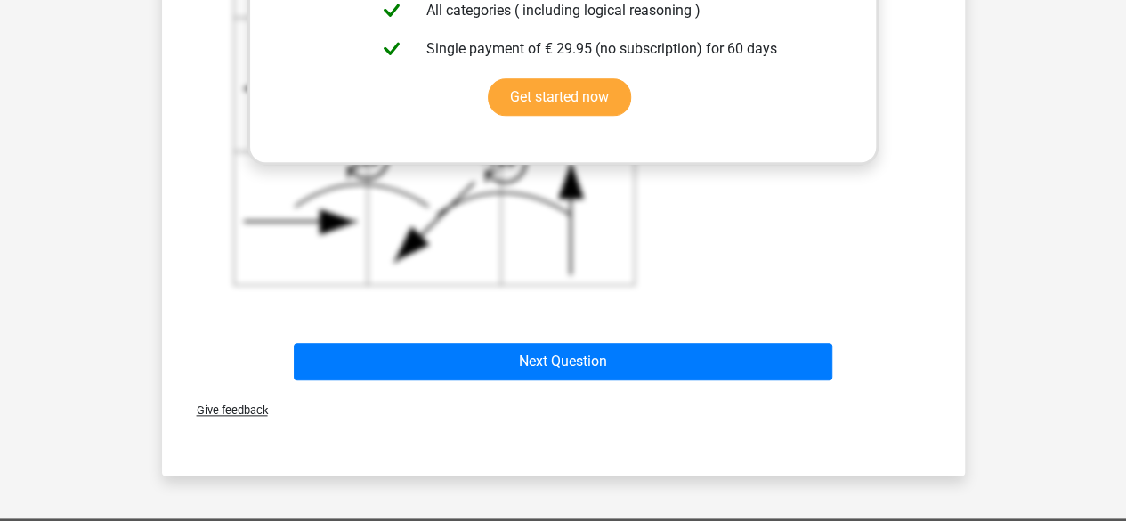
scroll to position [883, 0]
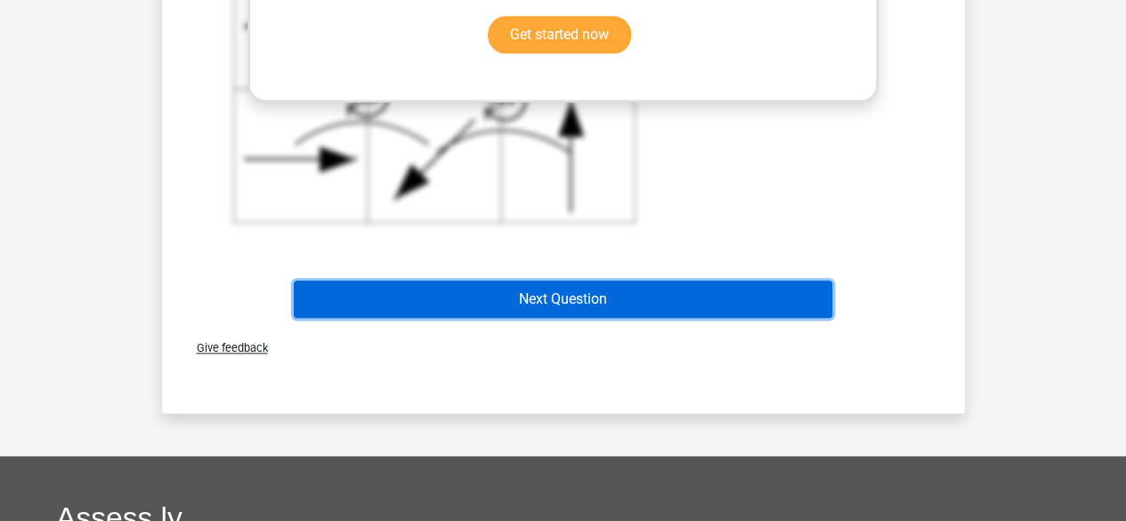
click at [594, 295] on button "Next Question" at bounding box center [563, 298] width 538 height 37
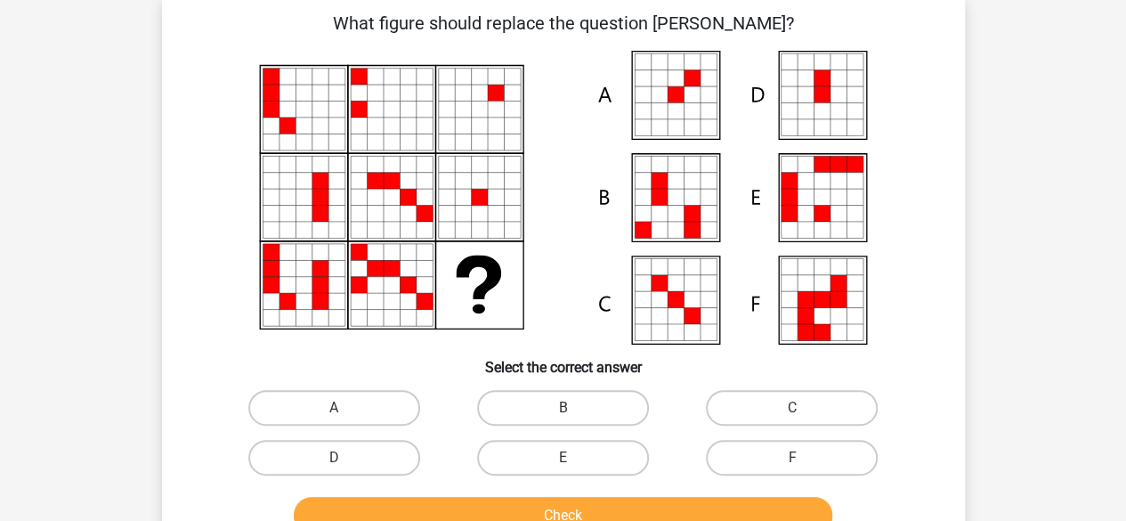
scroll to position [82, 0]
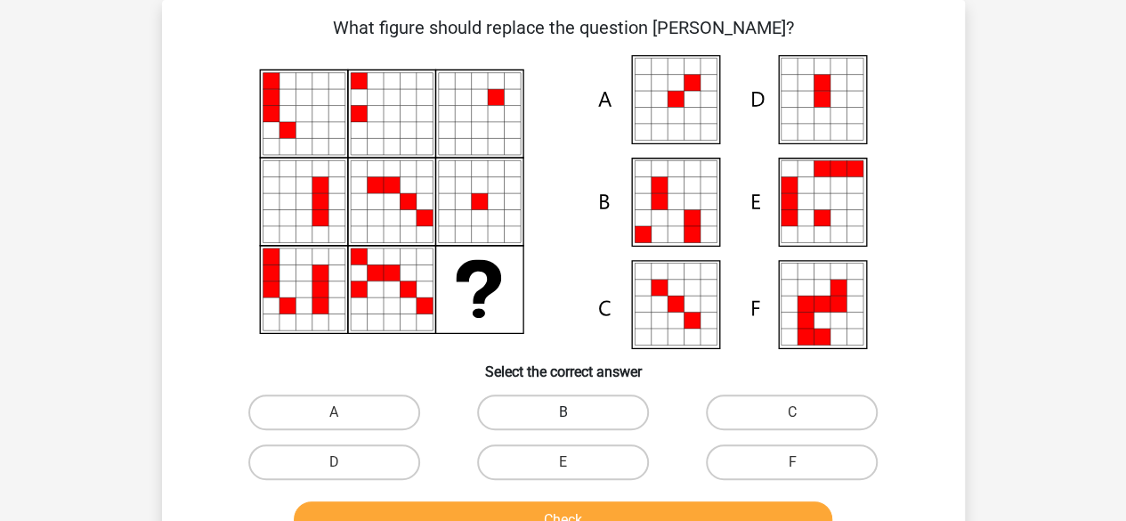
click at [573, 410] on label "B" at bounding box center [563, 412] width 172 height 36
click at [573, 412] on input "B" at bounding box center [568, 418] width 12 height 12
radio input "true"
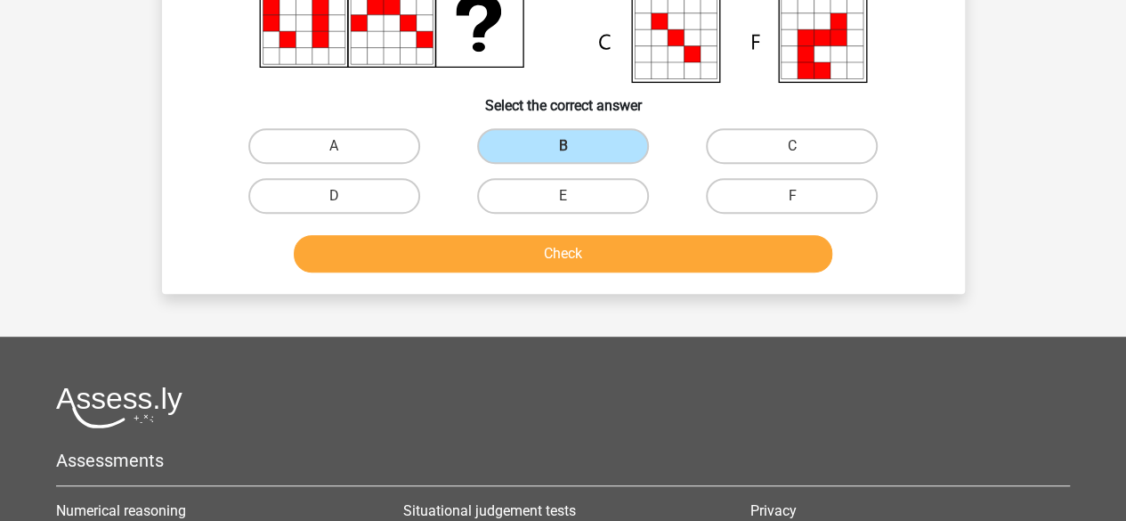
scroll to position [349, 0]
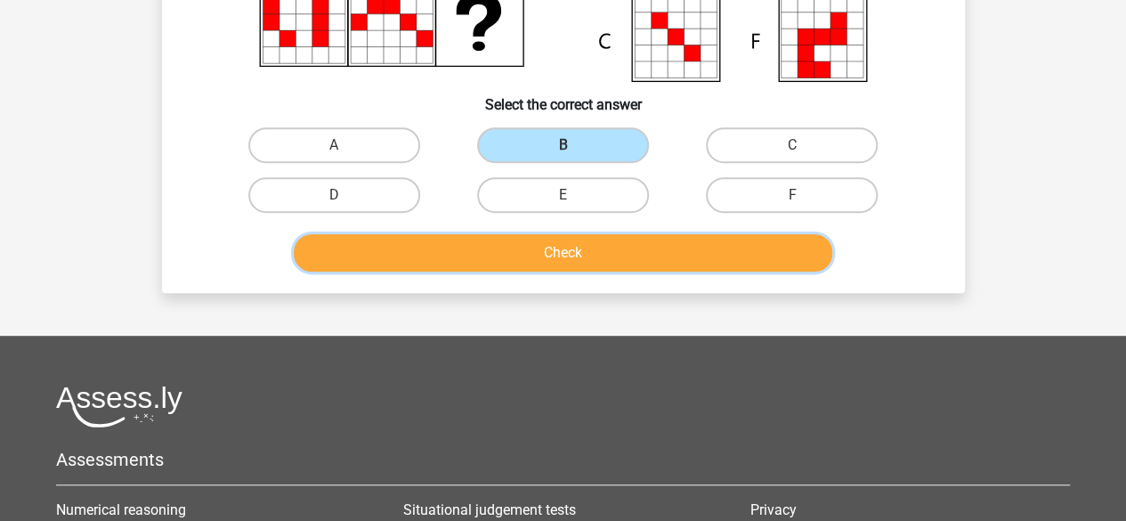
click at [575, 256] on button "Check" at bounding box center [563, 252] width 538 height 37
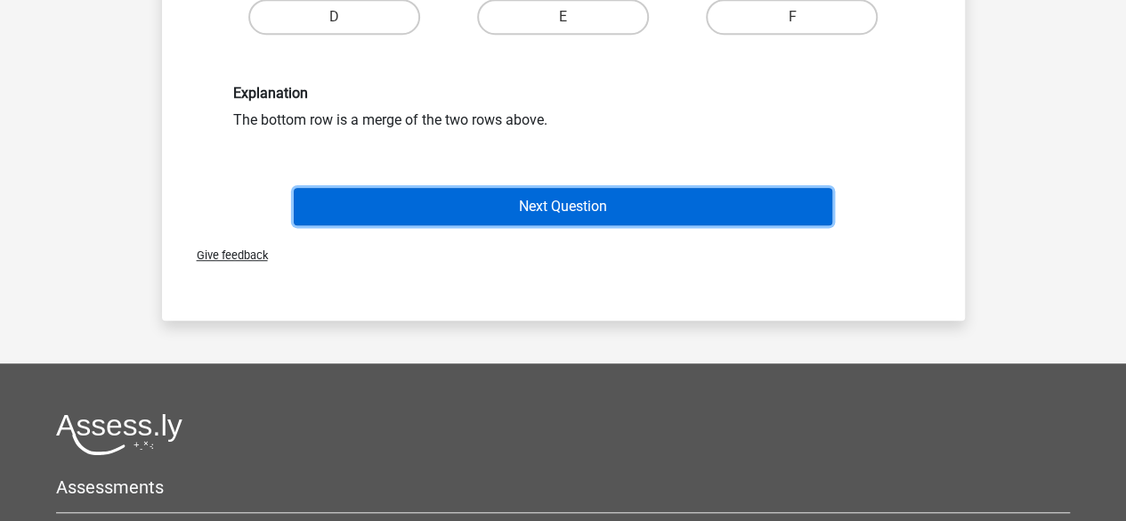
click at [546, 208] on button "Next Question" at bounding box center [563, 206] width 538 height 37
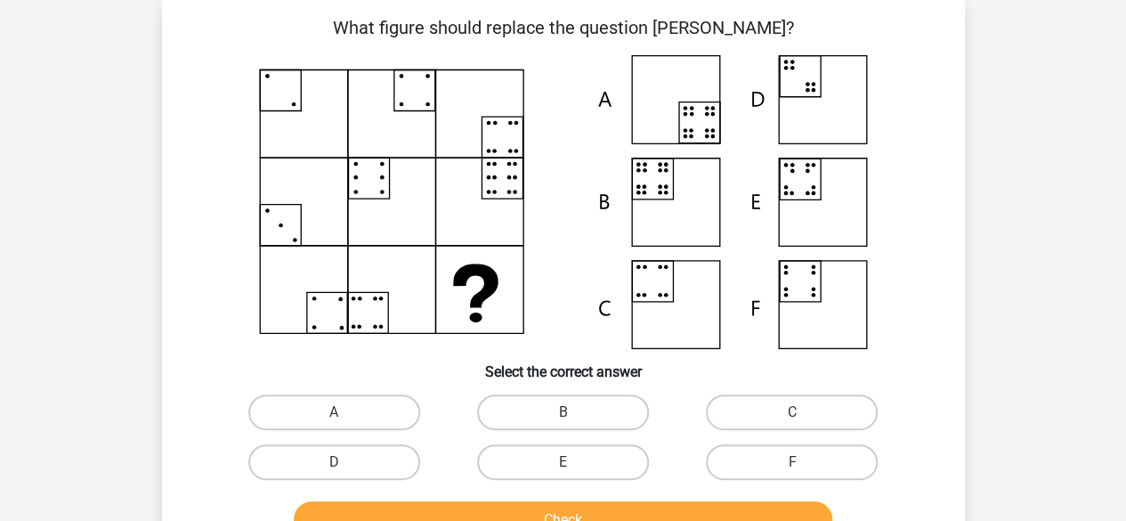
scroll to position [82, 0]
click at [365, 465] on label "D" at bounding box center [334, 462] width 172 height 36
click at [345, 465] on input "D" at bounding box center [340, 468] width 12 height 12
radio input "true"
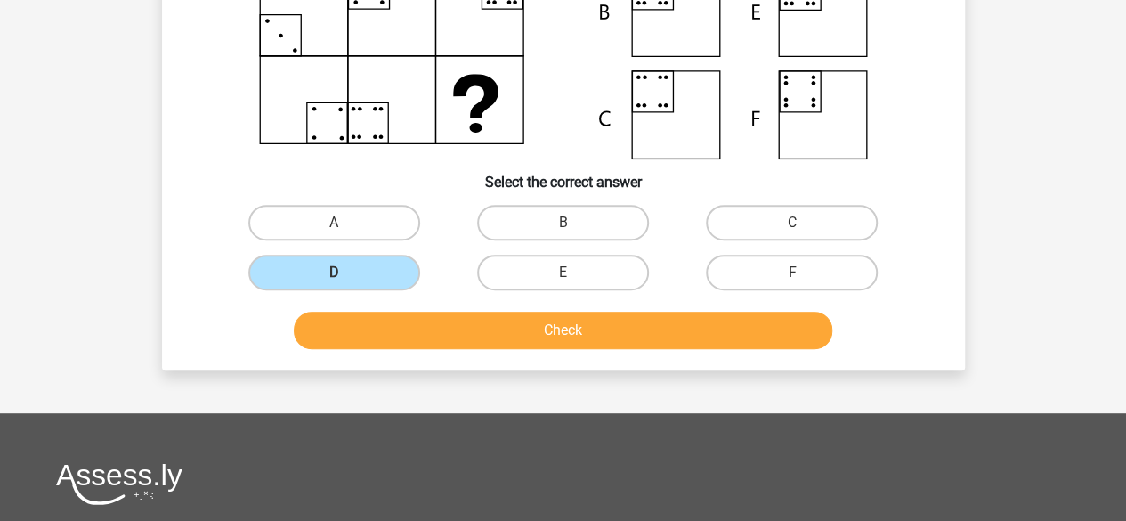
scroll to position [349, 0]
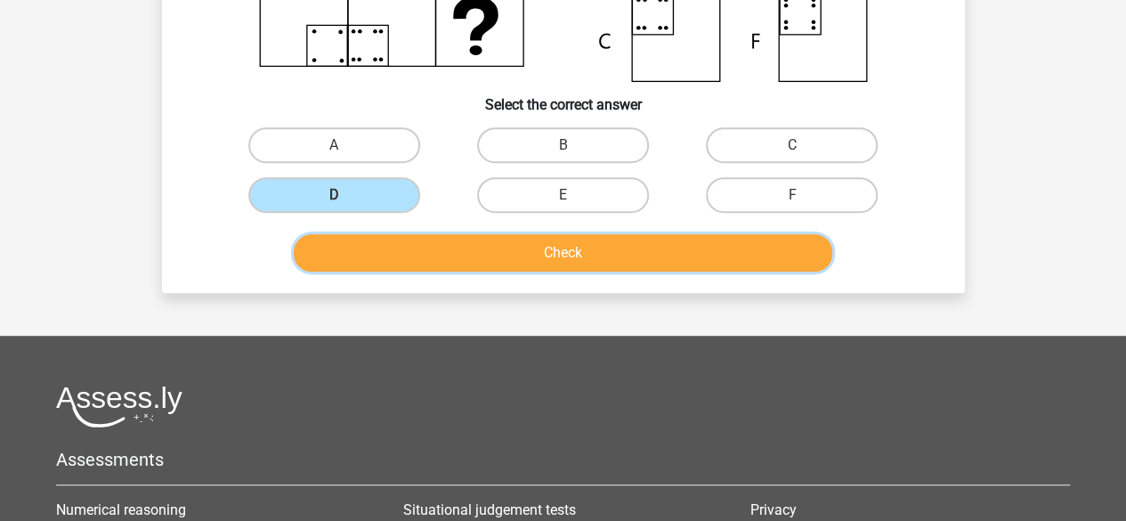
click at [542, 253] on button "Check" at bounding box center [563, 252] width 538 height 37
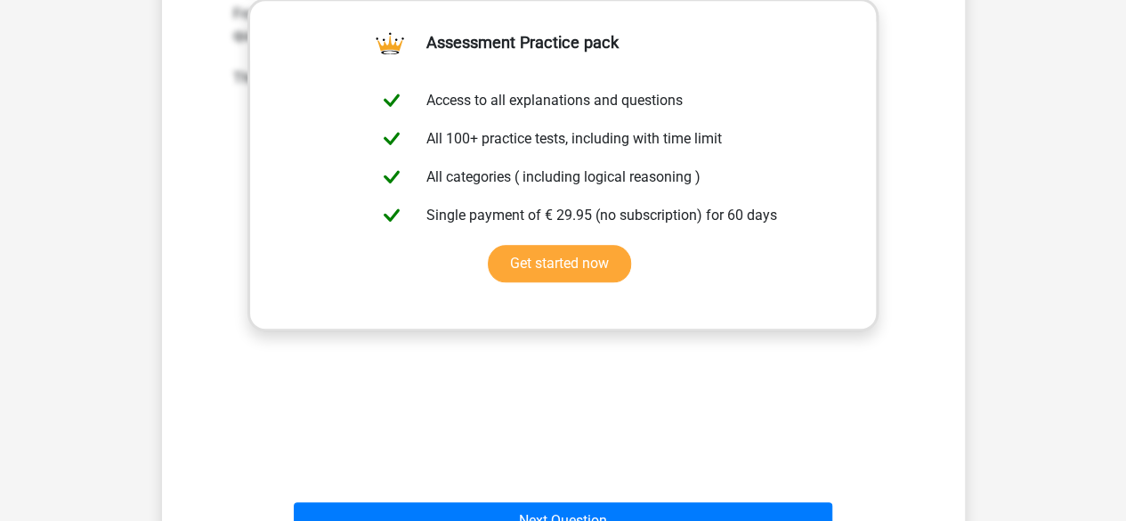
scroll to position [794, 0]
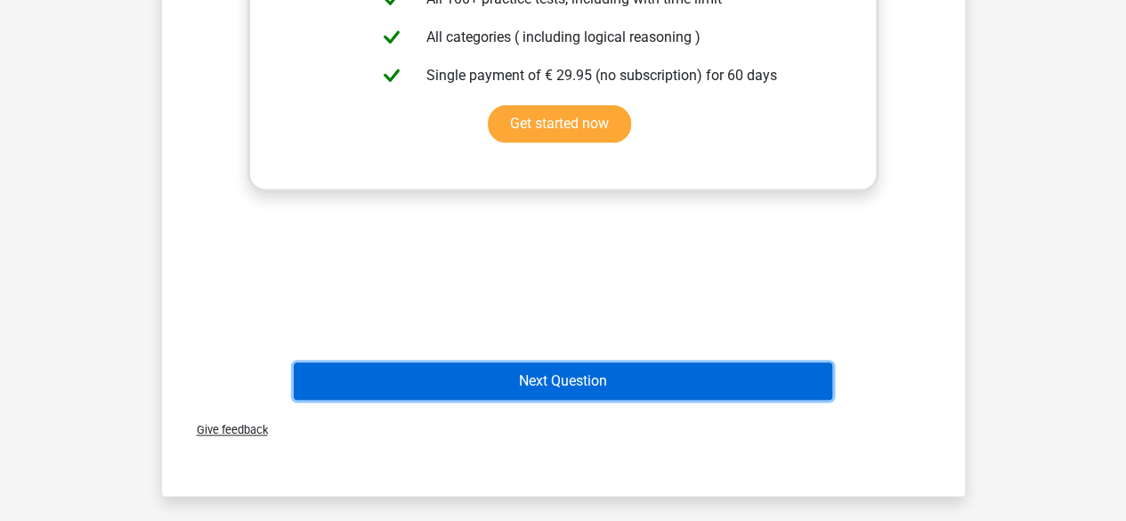
click at [576, 388] on button "Next Question" at bounding box center [563, 380] width 538 height 37
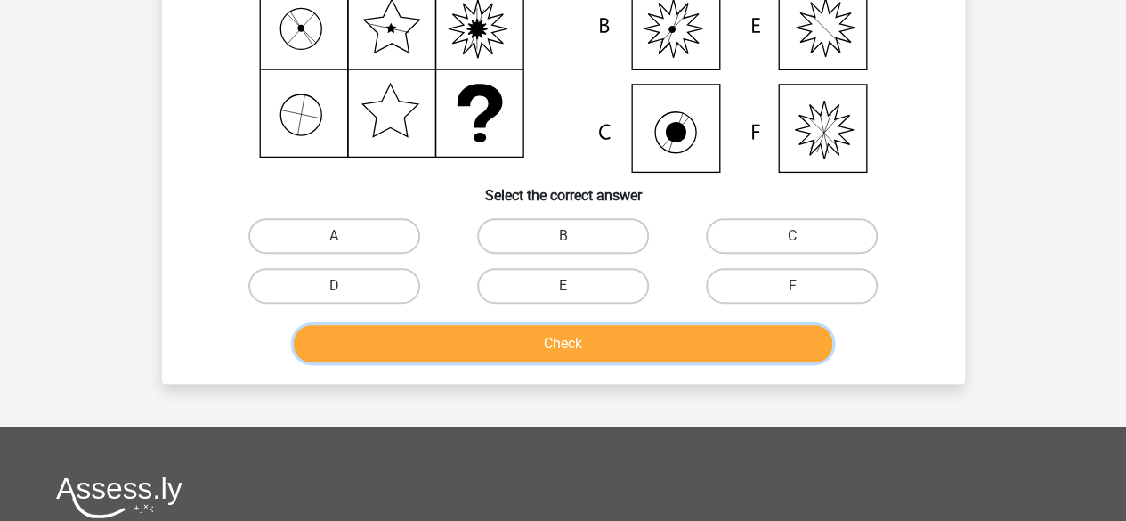
scroll to position [260, 0]
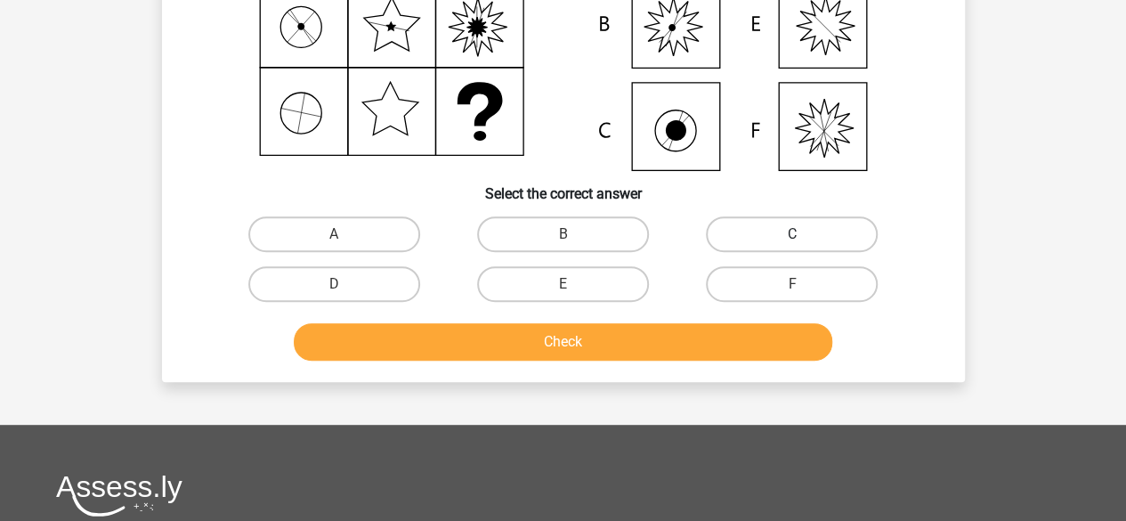
click at [769, 245] on label "C" at bounding box center [792, 234] width 172 height 36
click at [792, 245] on input "C" at bounding box center [798, 240] width 12 height 12
radio input "true"
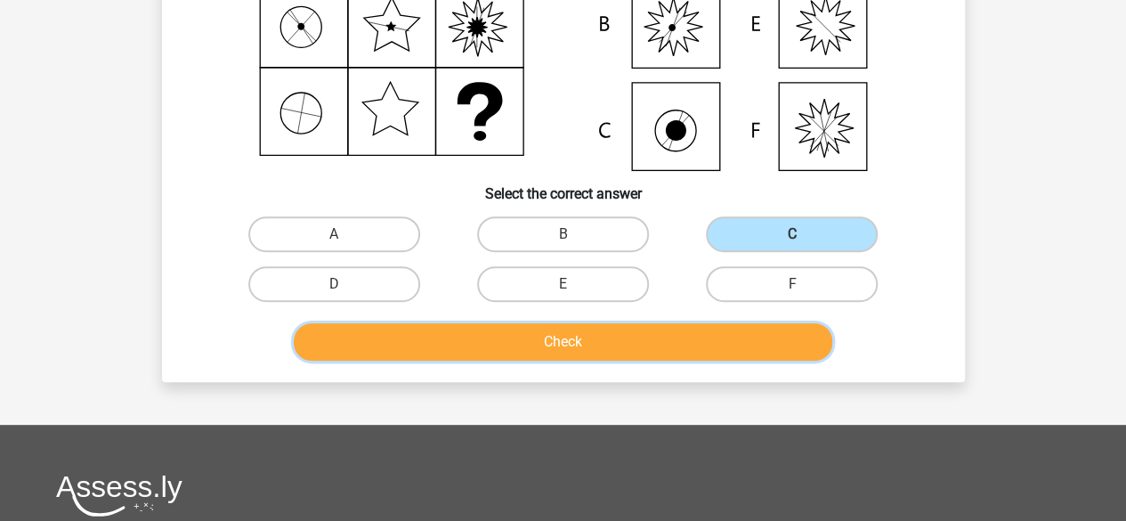
click at [624, 343] on button "Check" at bounding box center [563, 341] width 538 height 37
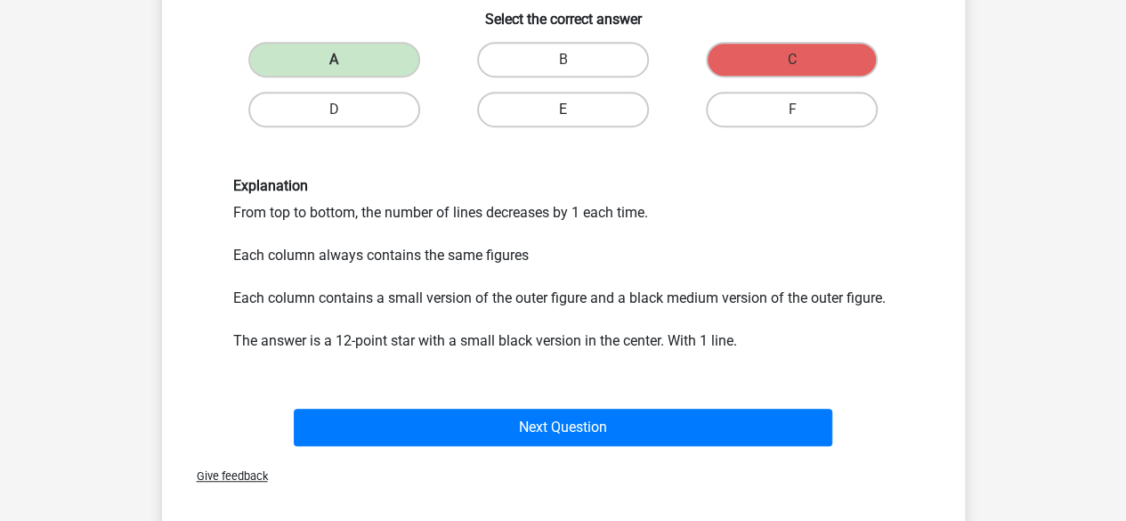
scroll to position [616, 0]
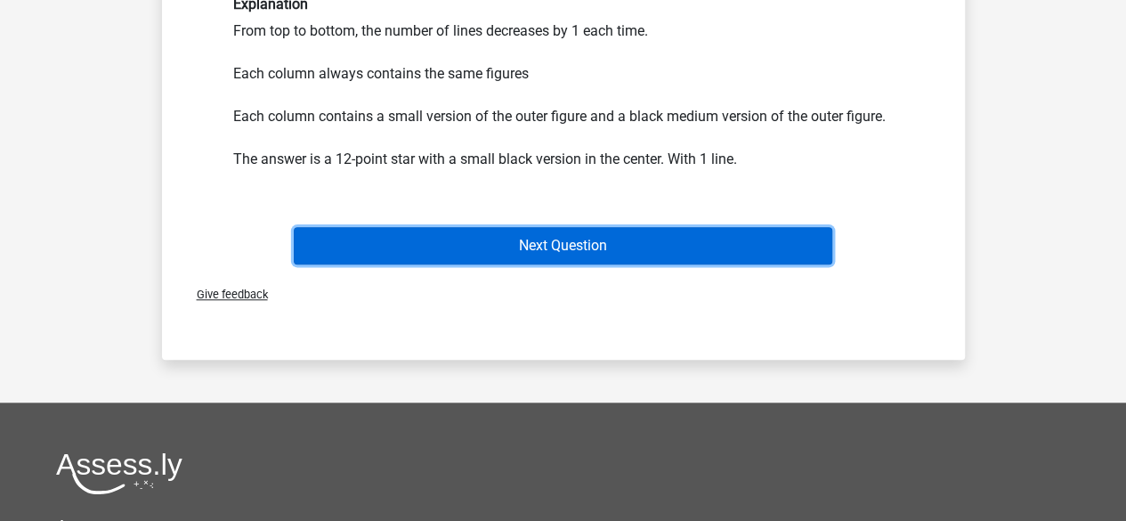
click at [577, 237] on button "Next Question" at bounding box center [563, 245] width 538 height 37
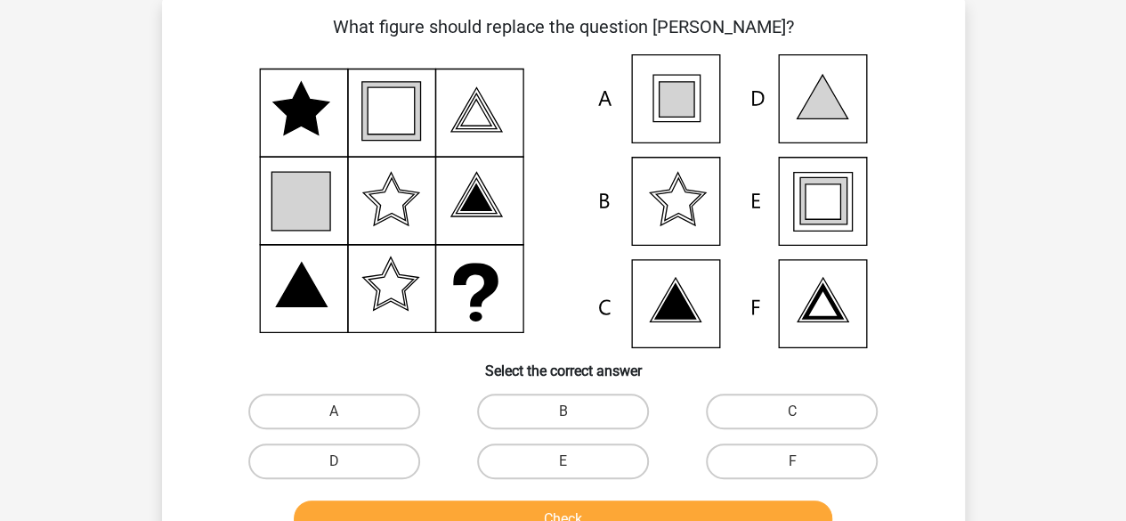
scroll to position [82, 0]
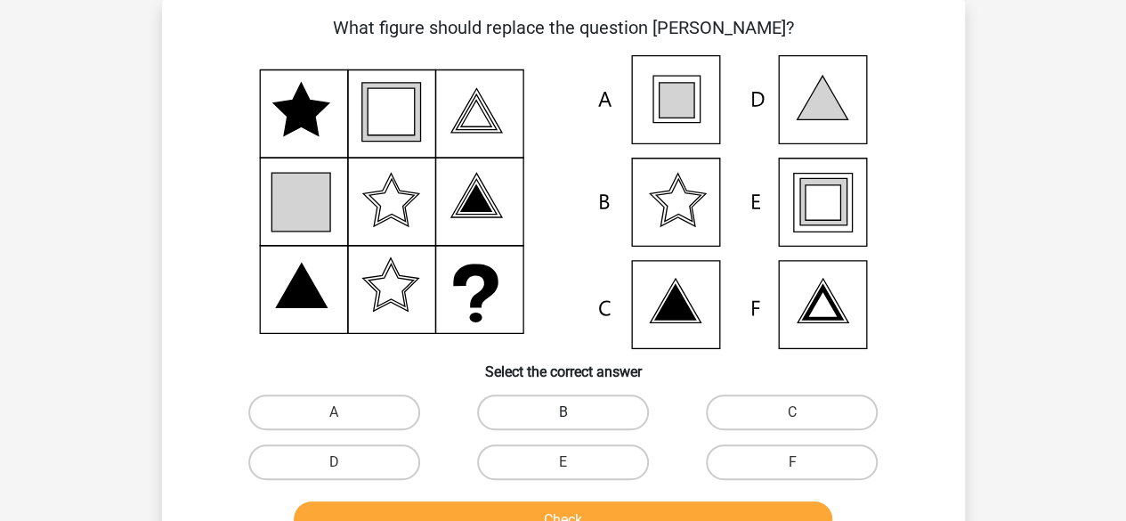
click at [588, 408] on label "B" at bounding box center [563, 412] width 172 height 36
click at [574, 412] on input "B" at bounding box center [568, 418] width 12 height 12
radio input "true"
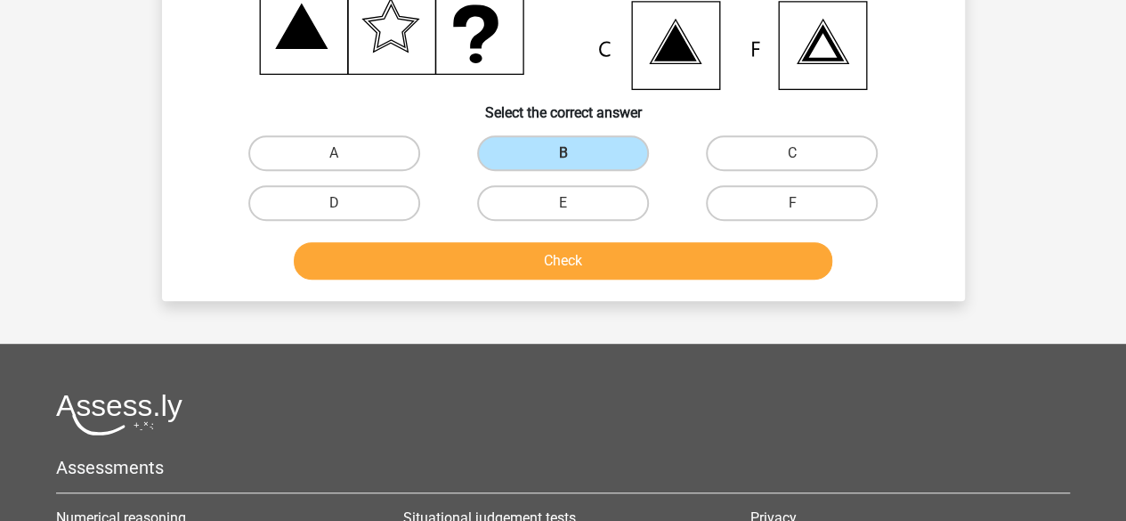
scroll to position [349, 0]
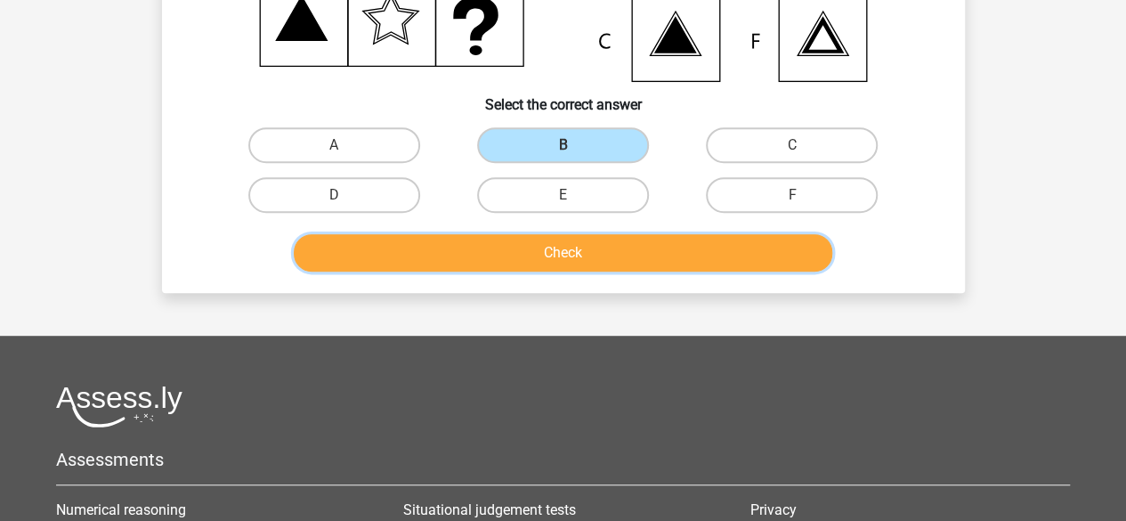
click at [565, 254] on button "Check" at bounding box center [563, 252] width 538 height 37
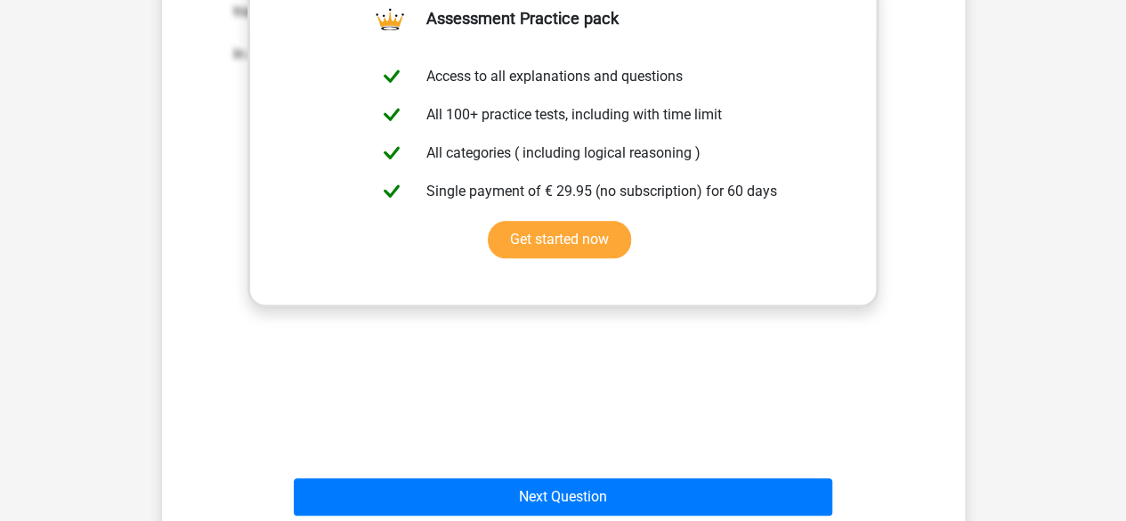
scroll to position [794, 0]
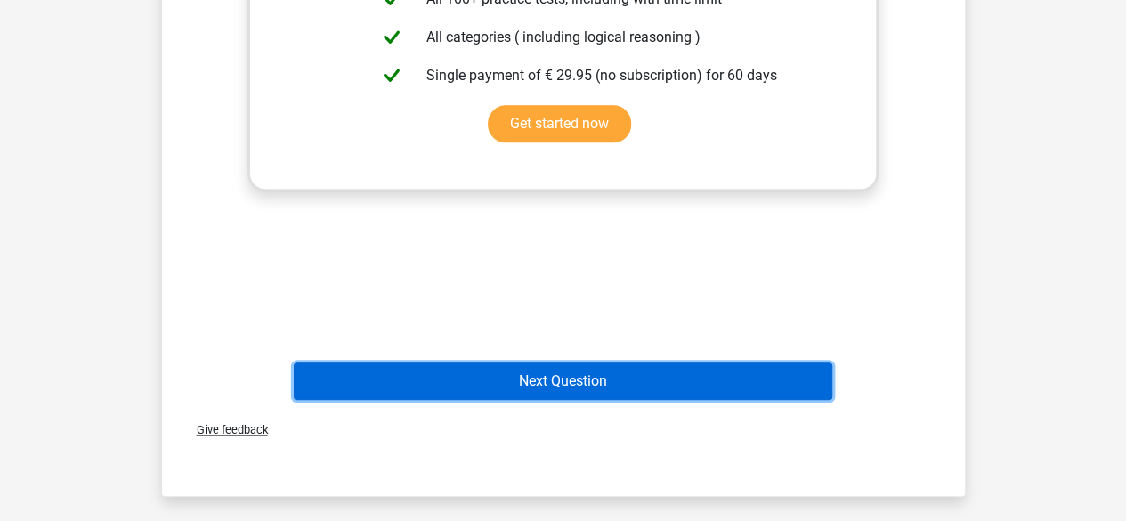
click at [637, 392] on button "Next Question" at bounding box center [563, 380] width 538 height 37
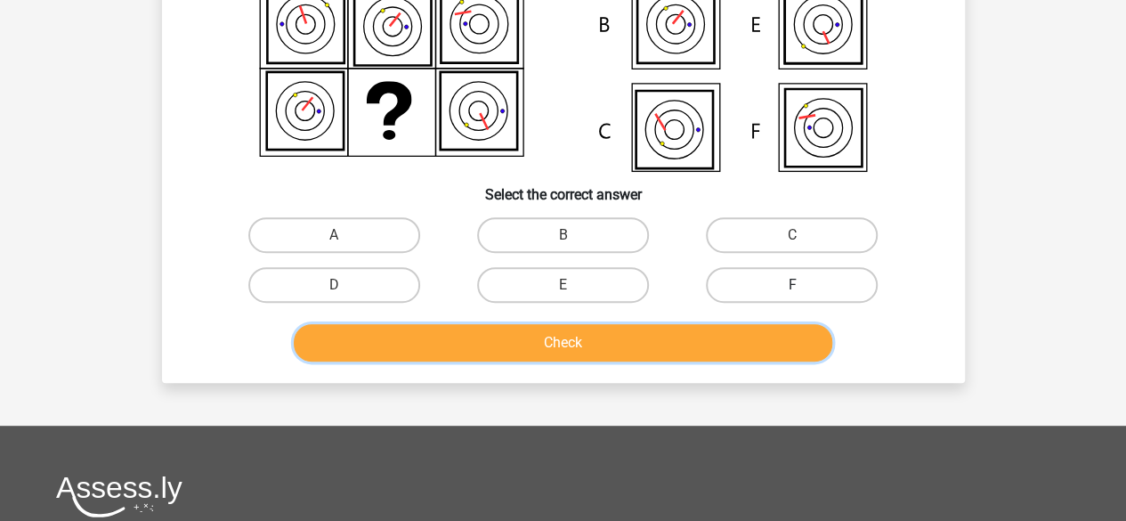
scroll to position [260, 0]
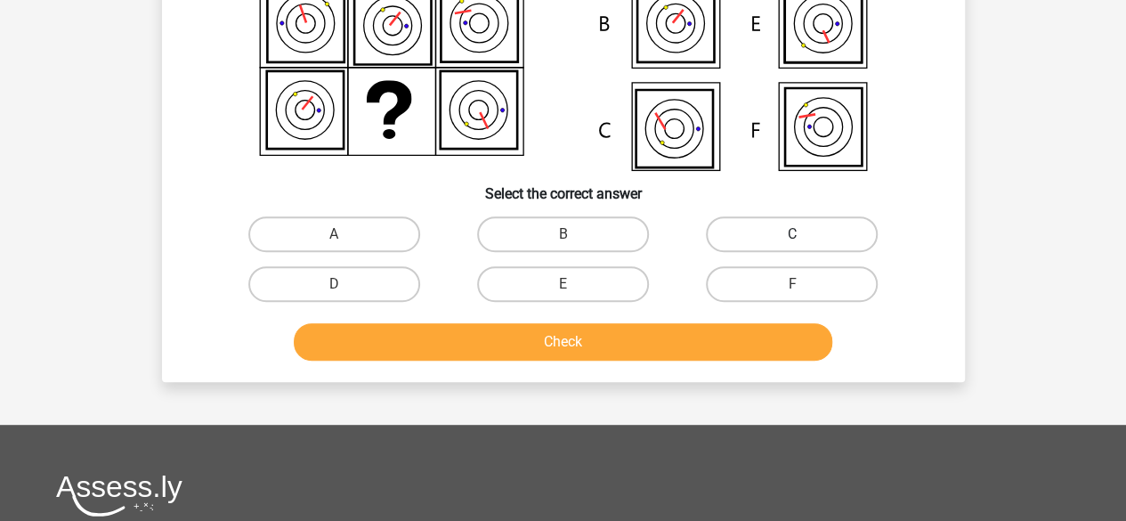
click at [767, 232] on label "C" at bounding box center [792, 234] width 172 height 36
click at [792, 234] on input "C" at bounding box center [798, 240] width 12 height 12
radio input "true"
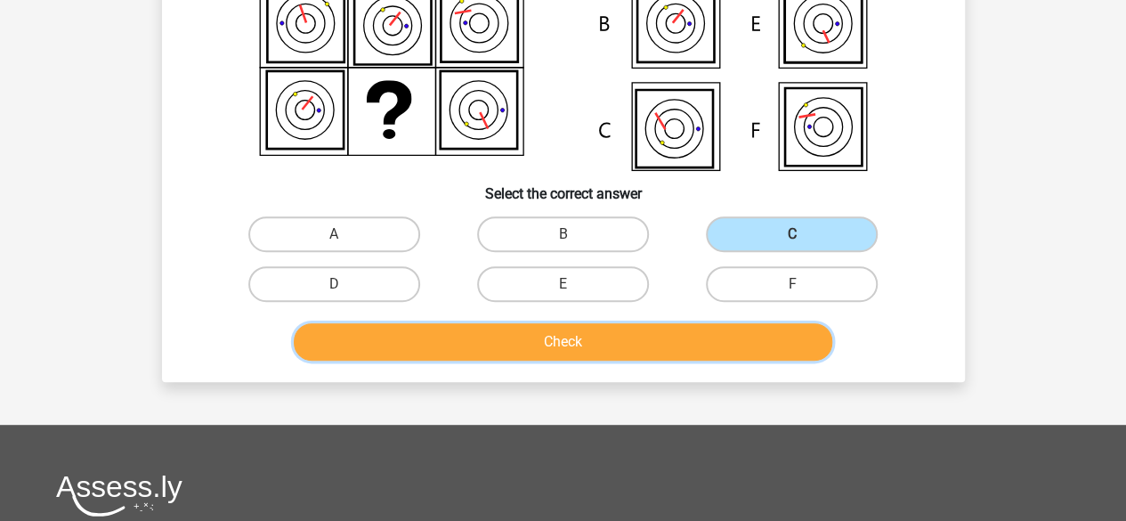
click at [619, 342] on button "Check" at bounding box center [563, 341] width 538 height 37
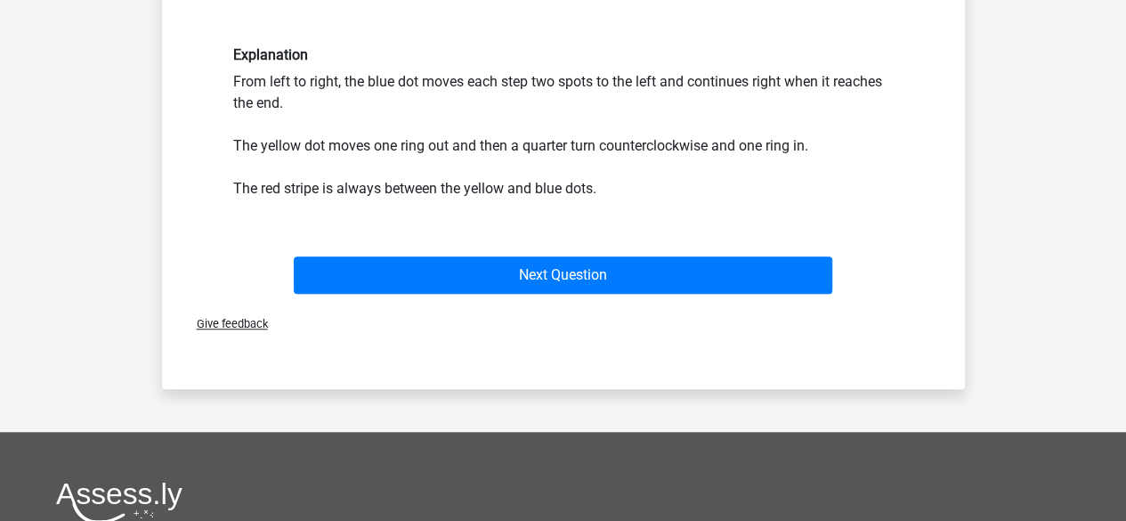
scroll to position [616, 0]
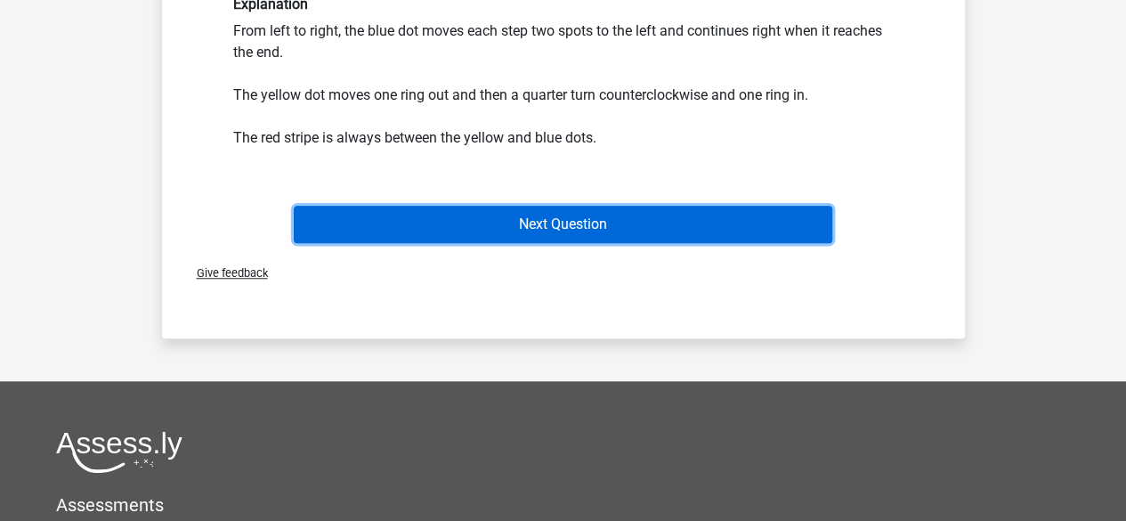
click at [625, 226] on button "Next Question" at bounding box center [563, 224] width 538 height 37
click at [586, 222] on button "Next Question" at bounding box center [563, 224] width 538 height 37
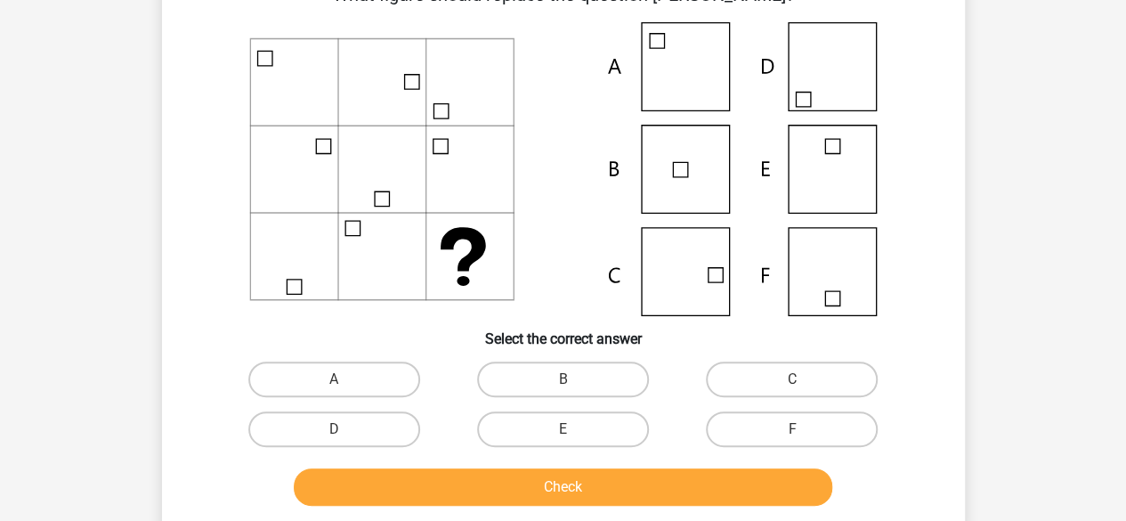
scroll to position [82, 0]
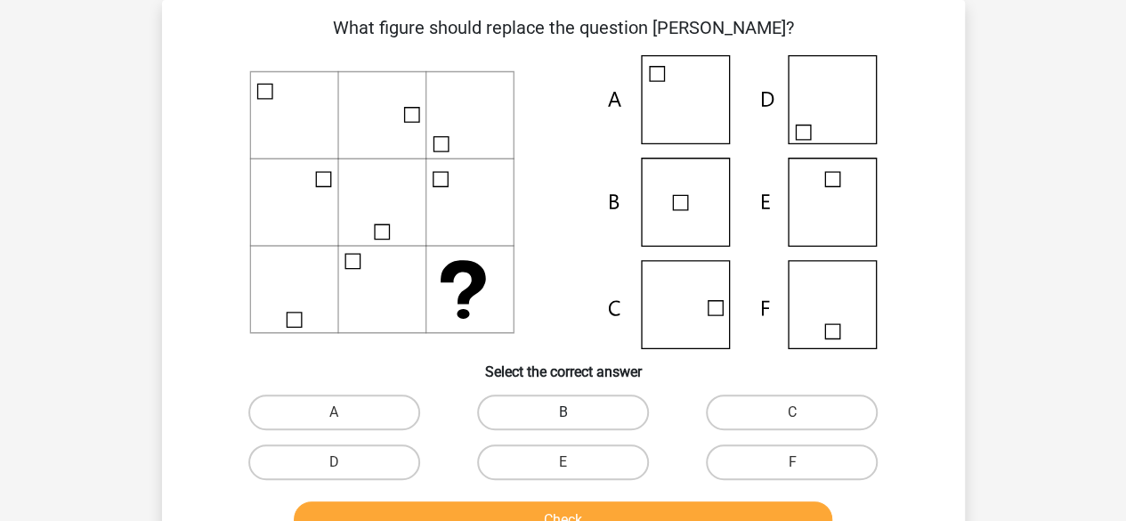
drag, startPoint x: 544, startPoint y: 408, endPoint x: 547, endPoint y: 398, distance: 11.3
click at [543, 408] on label "B" at bounding box center [563, 412] width 172 height 36
click at [562, 412] on input "B" at bounding box center [568, 418] width 12 height 12
radio input "true"
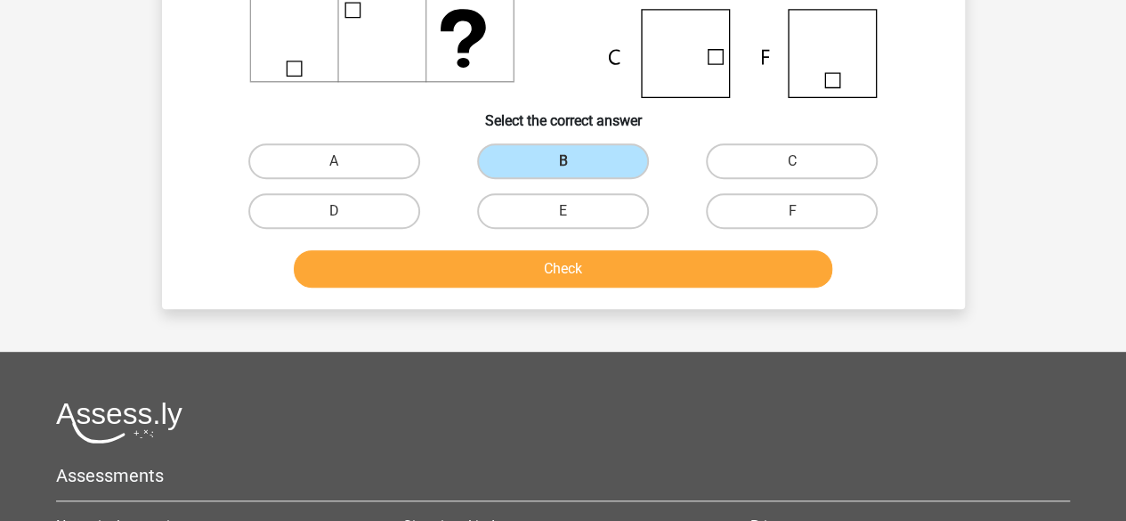
scroll to position [349, 0]
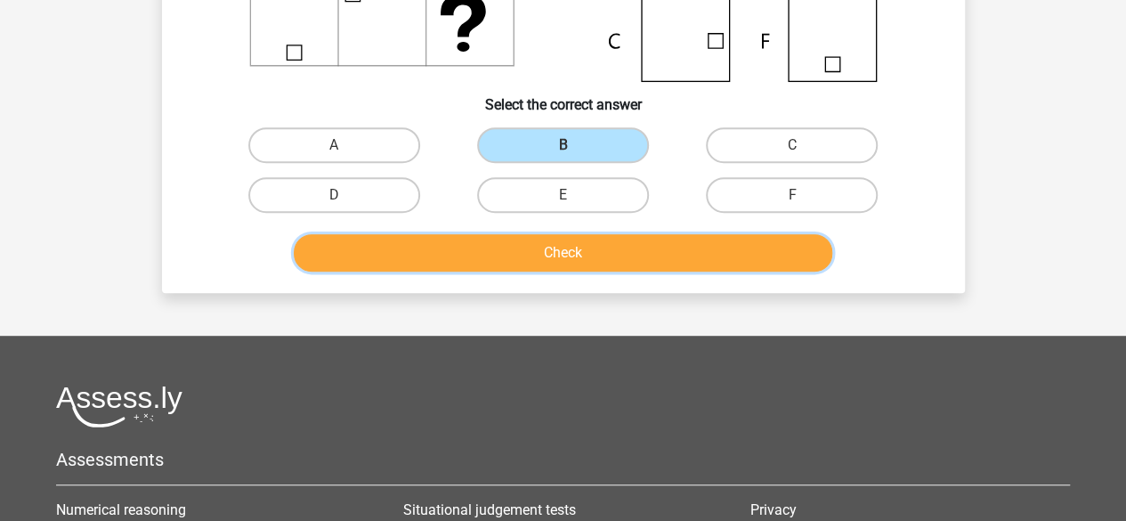
click at [603, 251] on button "Check" at bounding box center [563, 252] width 538 height 37
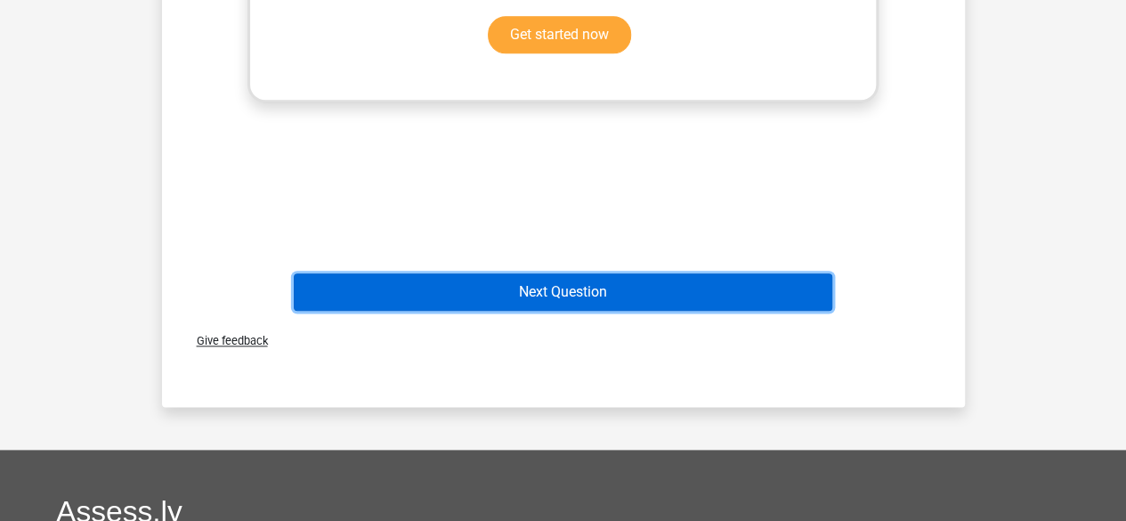
click at [667, 290] on button "Next Question" at bounding box center [563, 291] width 538 height 37
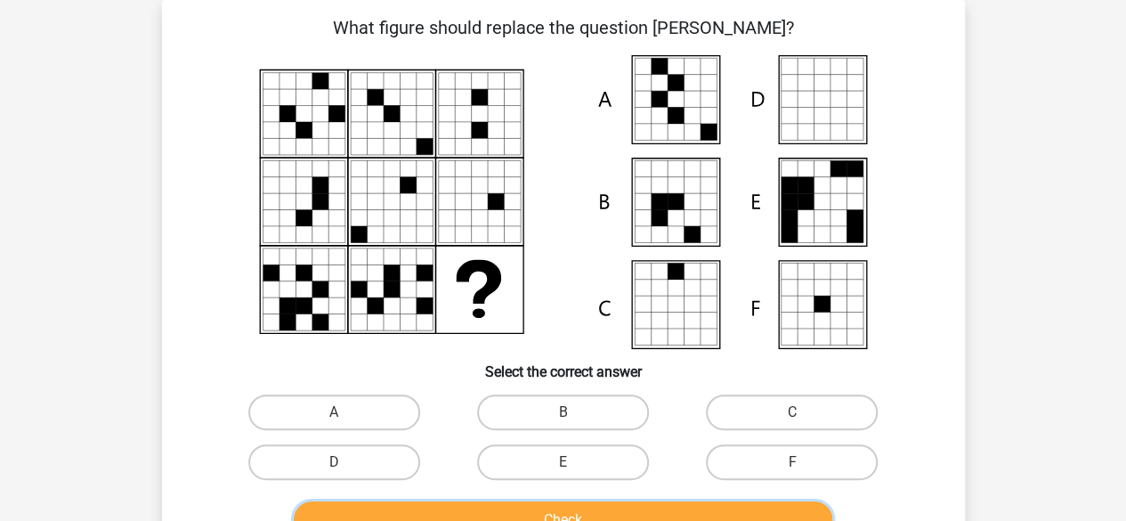
scroll to position [171, 0]
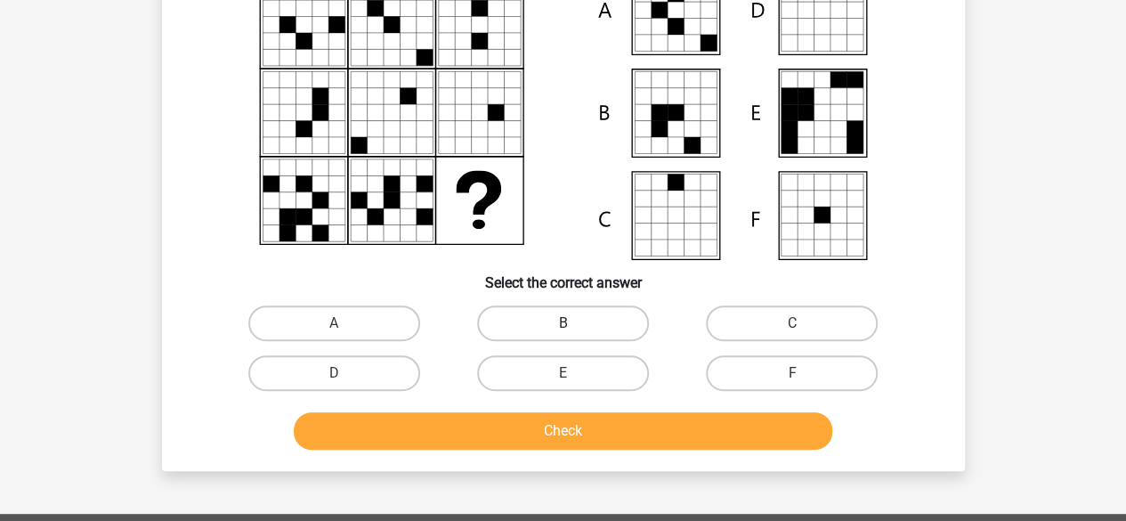
click at [607, 327] on label "B" at bounding box center [563, 323] width 172 height 36
click at [574, 327] on input "B" at bounding box center [568, 329] width 12 height 12
radio input "true"
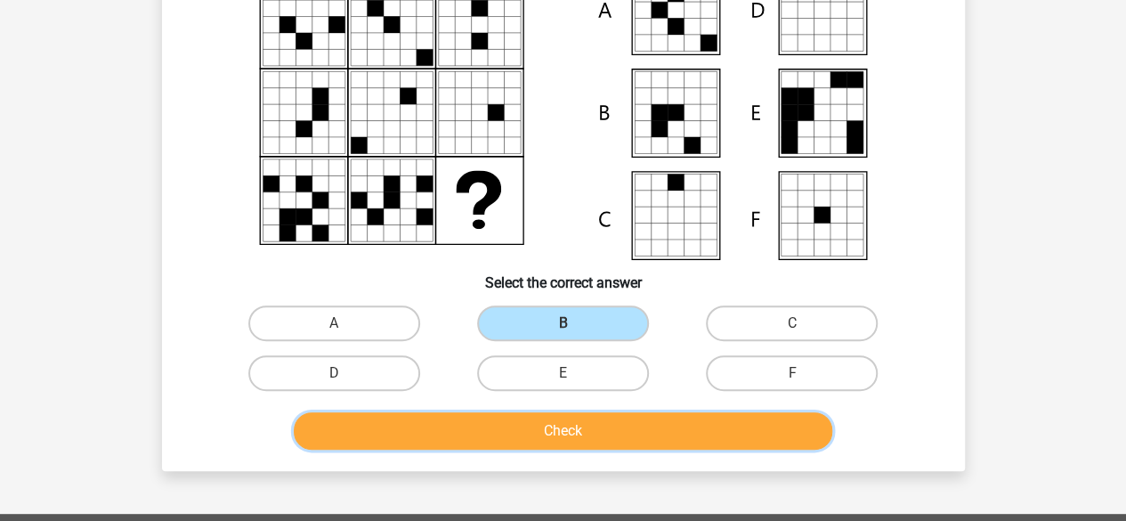
click at [587, 424] on button "Check" at bounding box center [563, 430] width 538 height 37
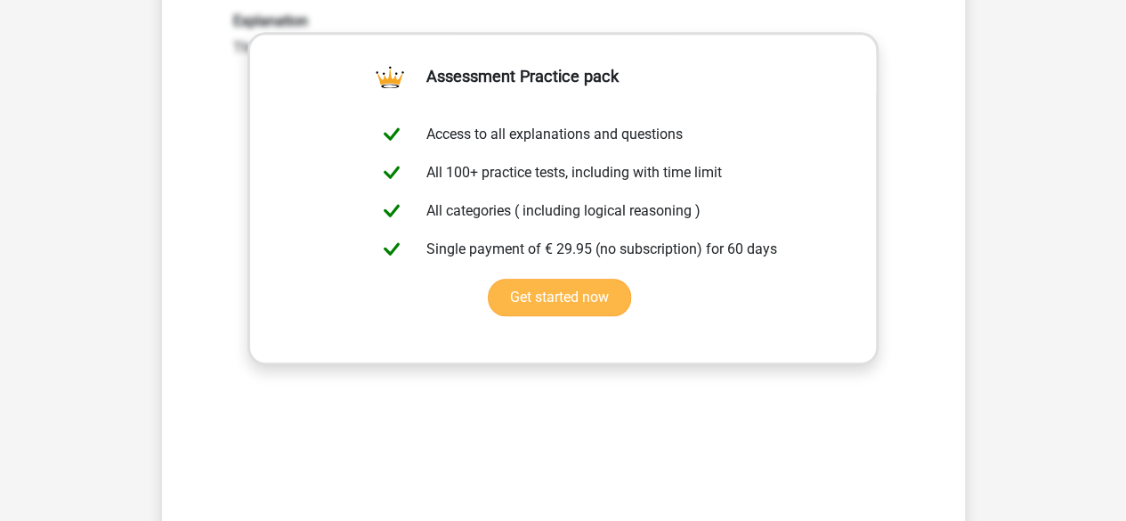
scroll to position [883, 0]
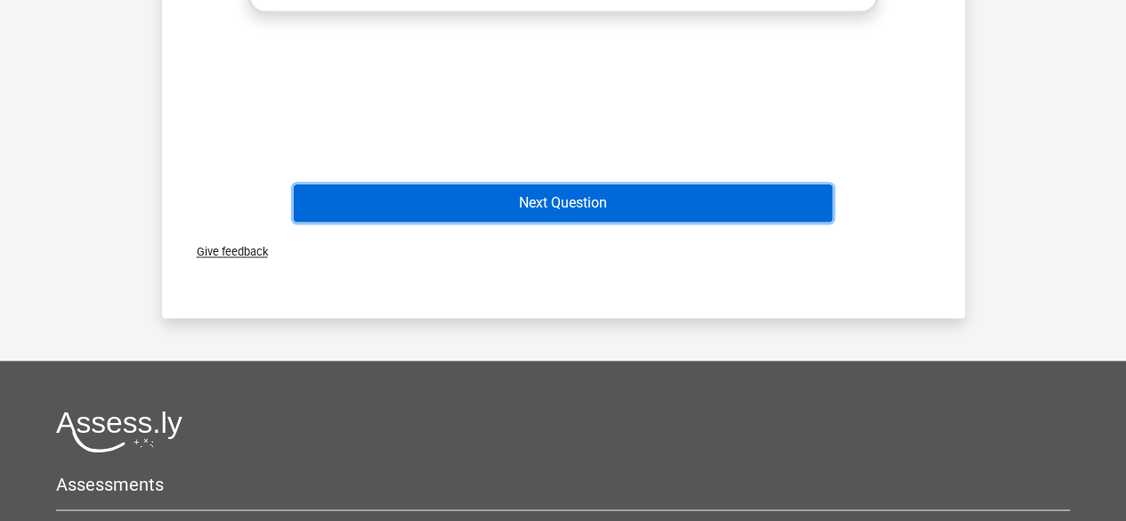
click at [587, 211] on button "Next Question" at bounding box center [563, 202] width 538 height 37
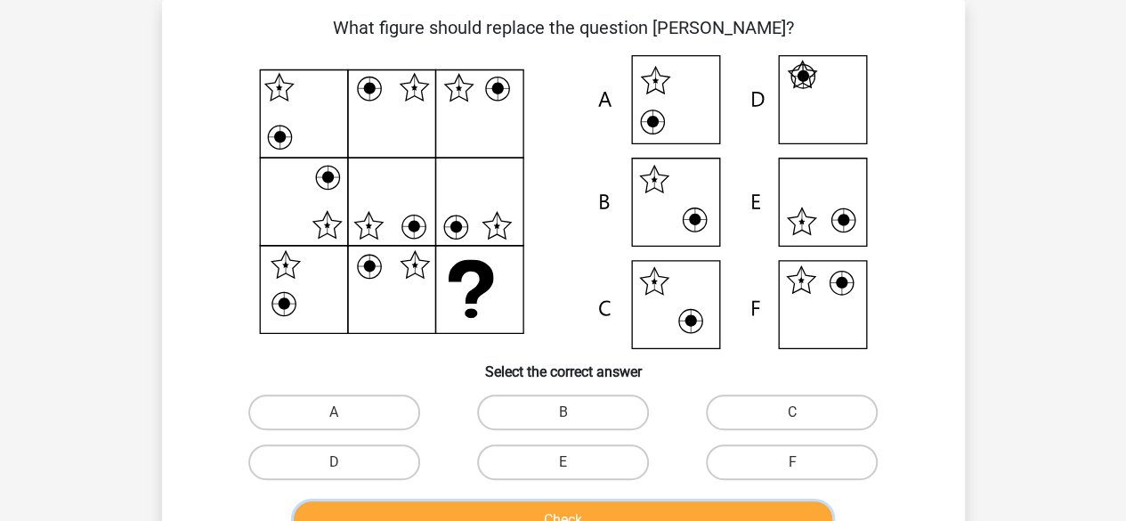
scroll to position [260, 0]
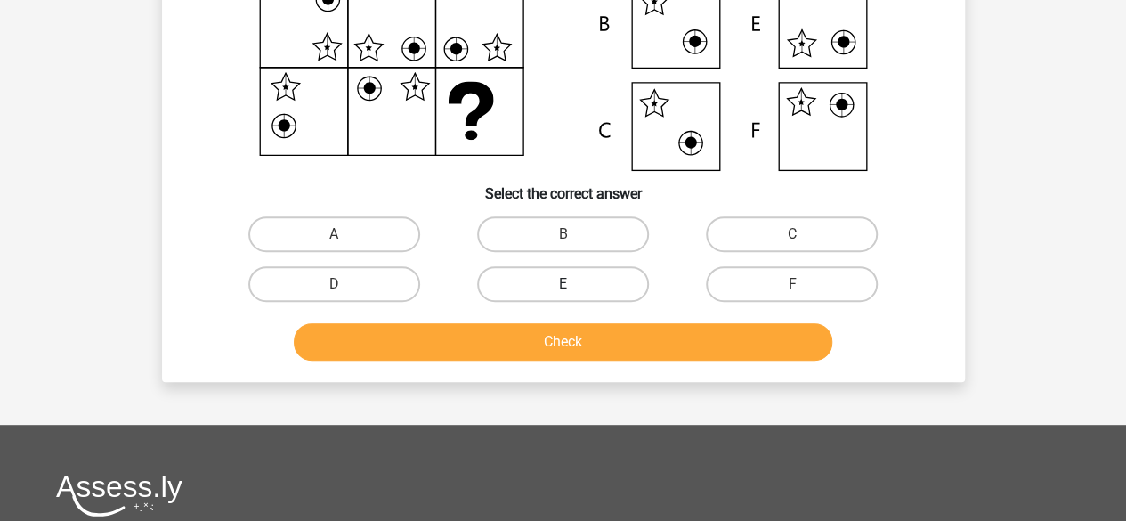
click at [557, 287] on label "E" at bounding box center [563, 284] width 172 height 36
click at [562, 287] on input "E" at bounding box center [568, 290] width 12 height 12
radio input "true"
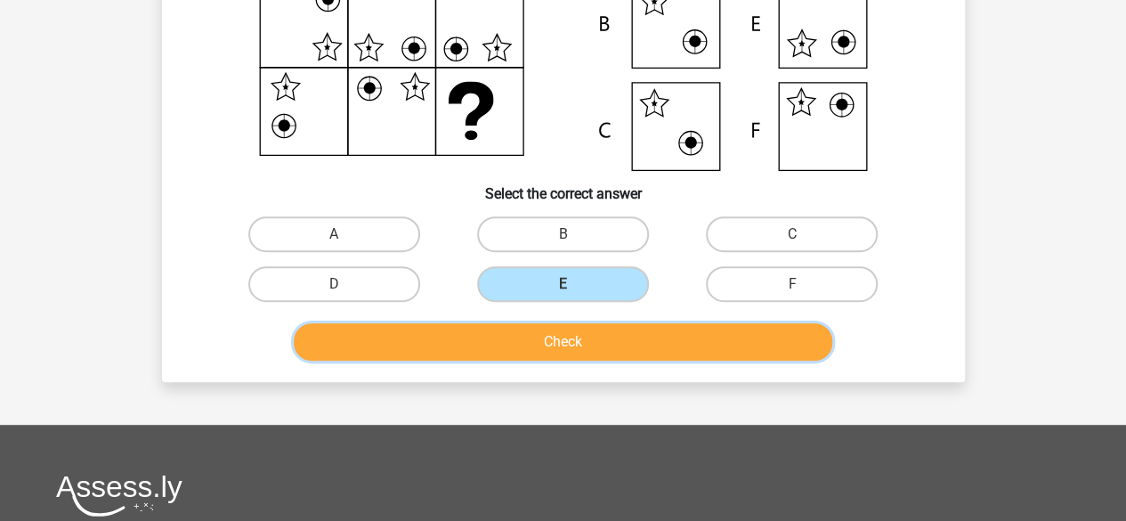
click at [575, 341] on button "Check" at bounding box center [563, 341] width 538 height 37
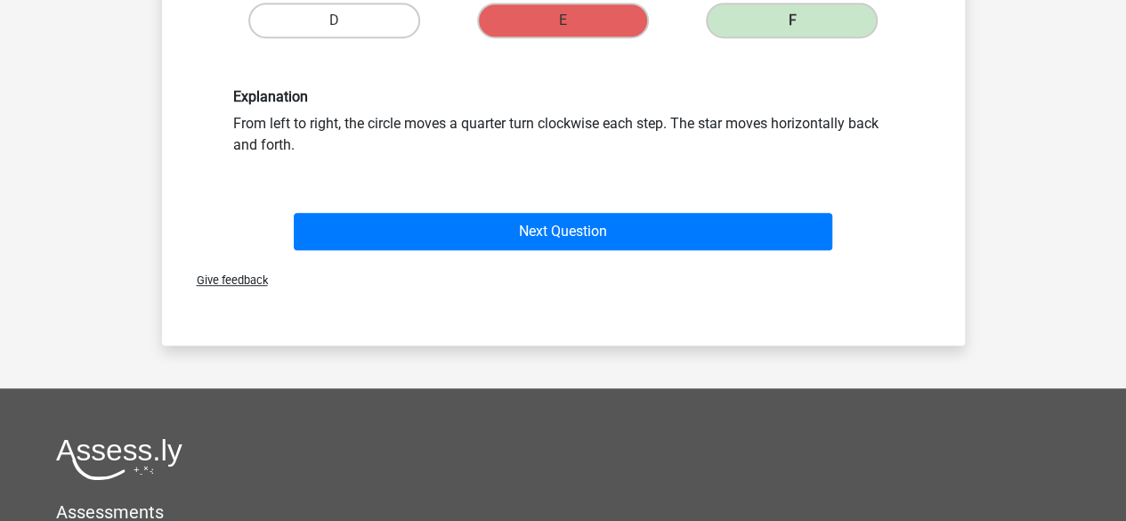
scroll to position [527, 0]
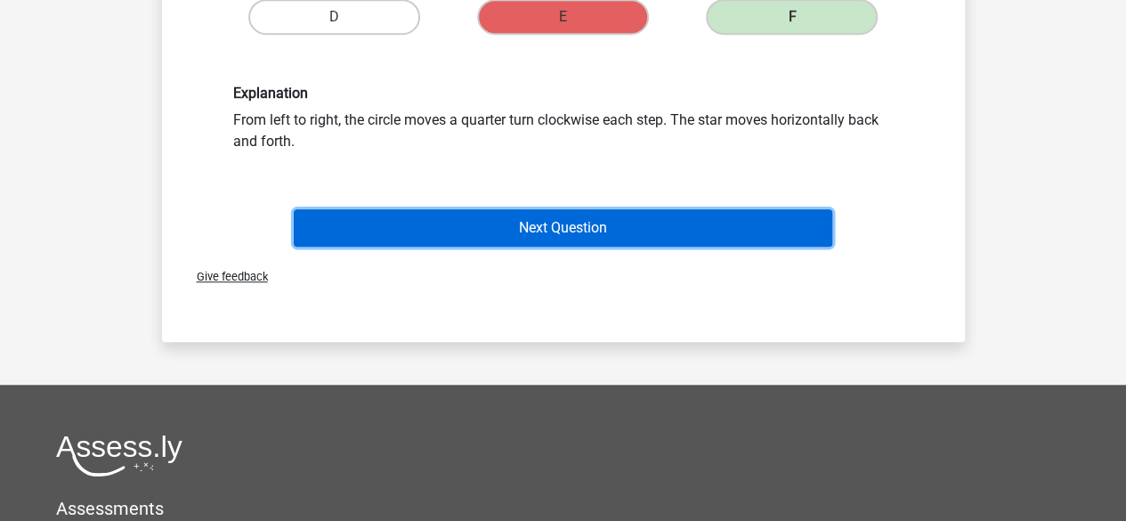
click at [606, 240] on button "Next Question" at bounding box center [563, 227] width 538 height 37
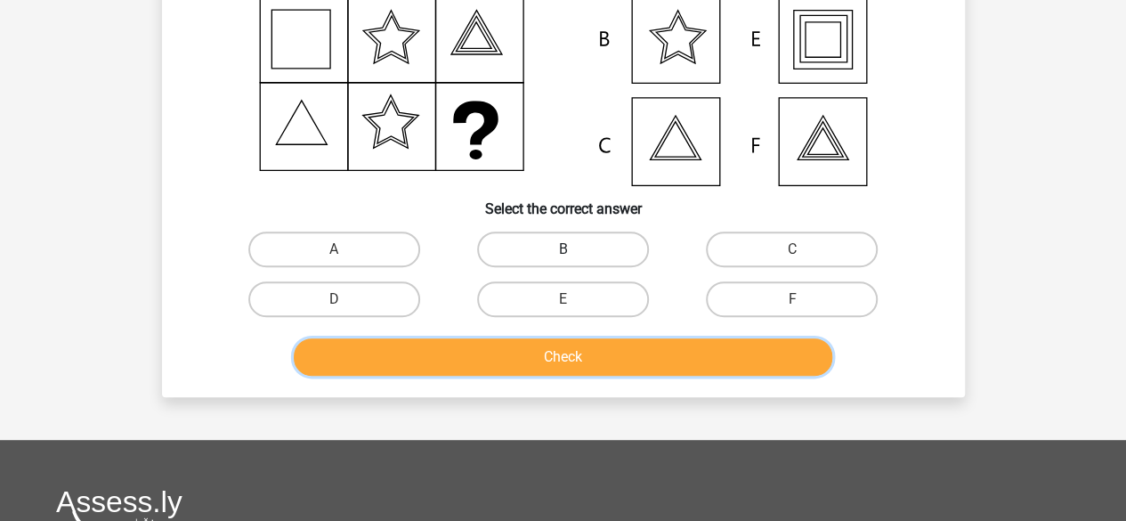
scroll to position [260, 0]
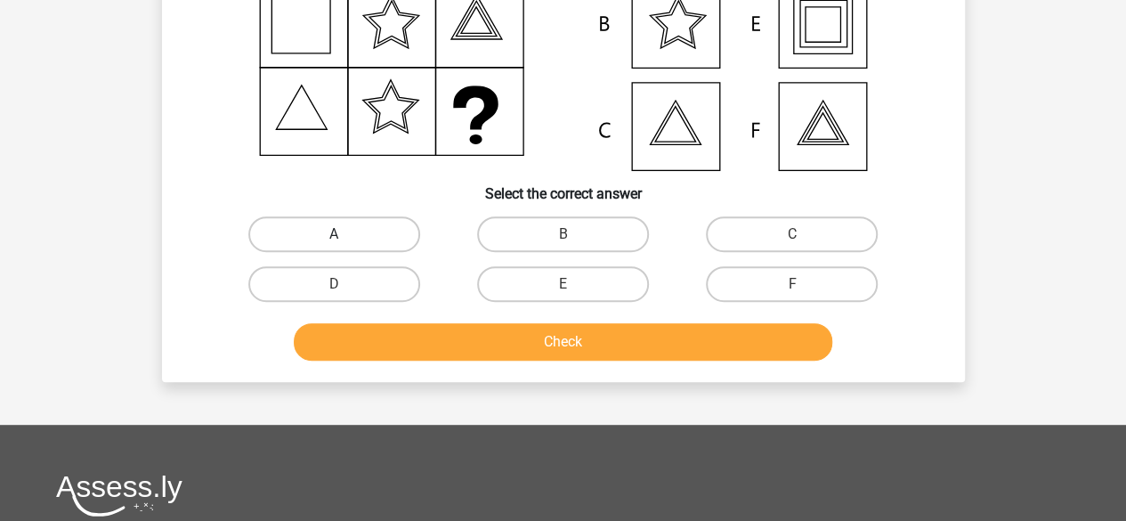
click at [357, 243] on label "A" at bounding box center [334, 234] width 172 height 36
click at [345, 243] on input "A" at bounding box center [340, 240] width 12 height 12
radio input "true"
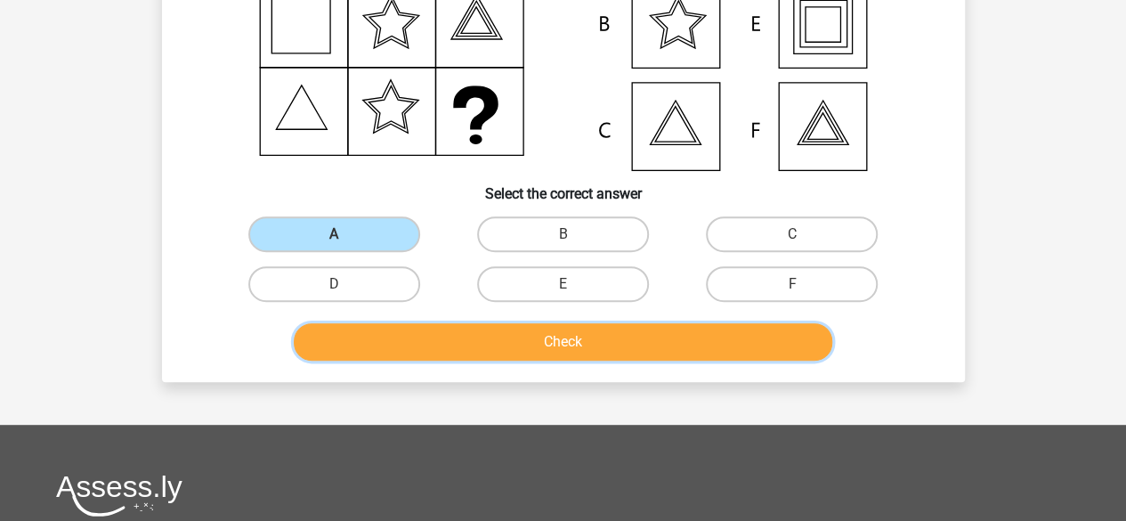
click at [497, 337] on button "Check" at bounding box center [563, 341] width 538 height 37
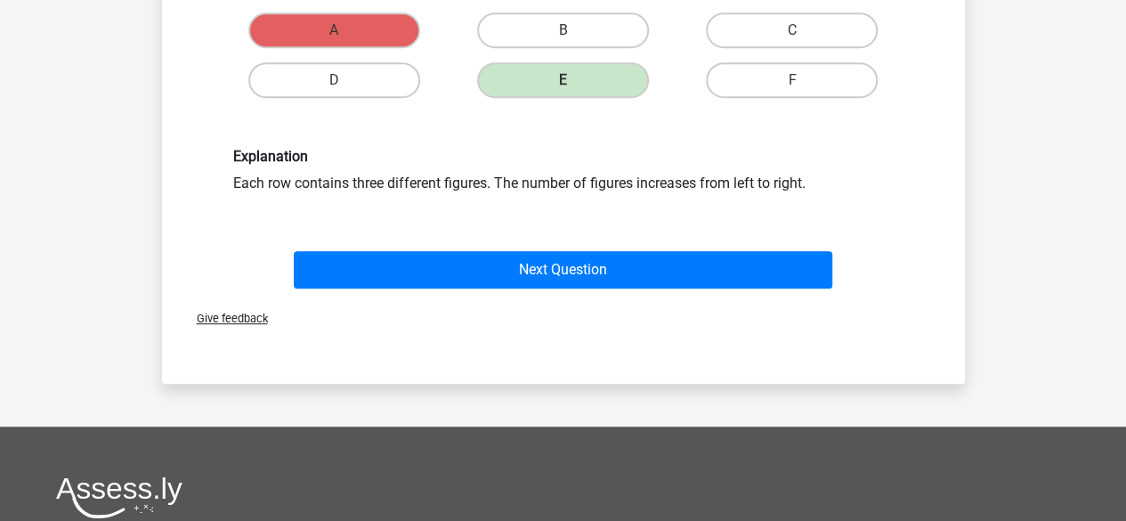
scroll to position [527, 0]
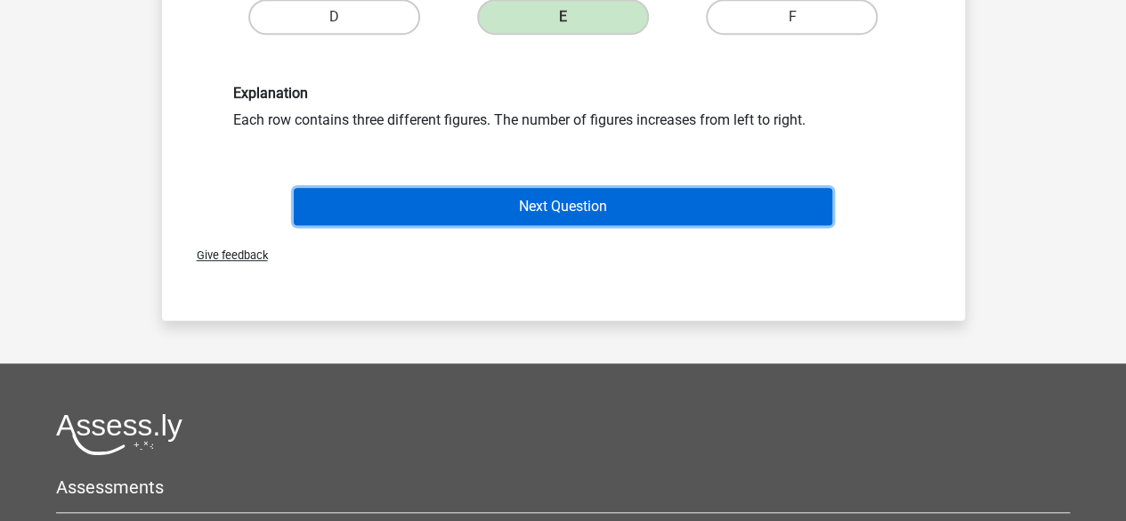
click at [571, 212] on button "Next Question" at bounding box center [563, 206] width 538 height 37
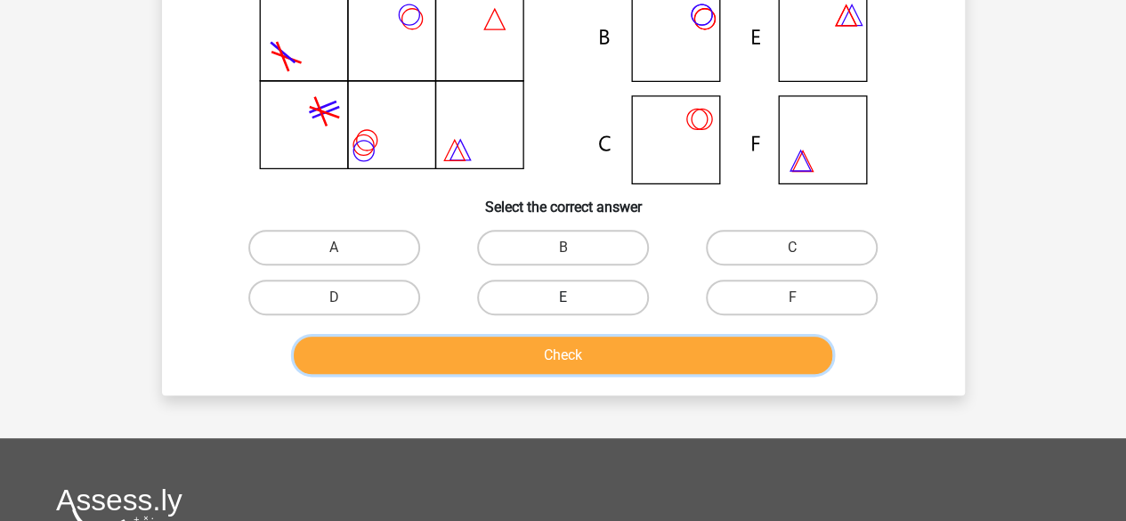
scroll to position [260, 0]
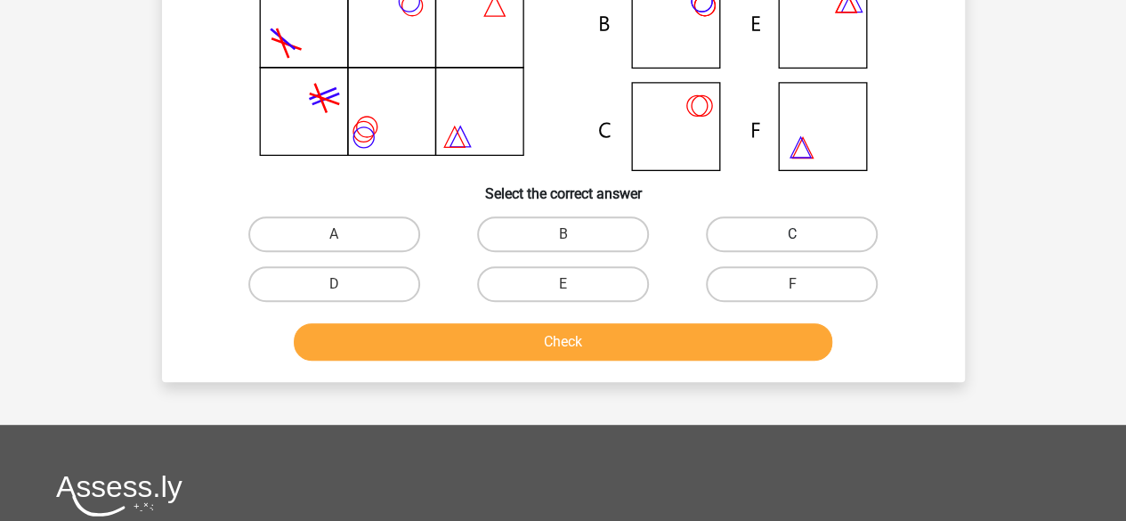
click at [746, 239] on label "C" at bounding box center [792, 234] width 172 height 36
click at [792, 239] on input "C" at bounding box center [798, 240] width 12 height 12
radio input "true"
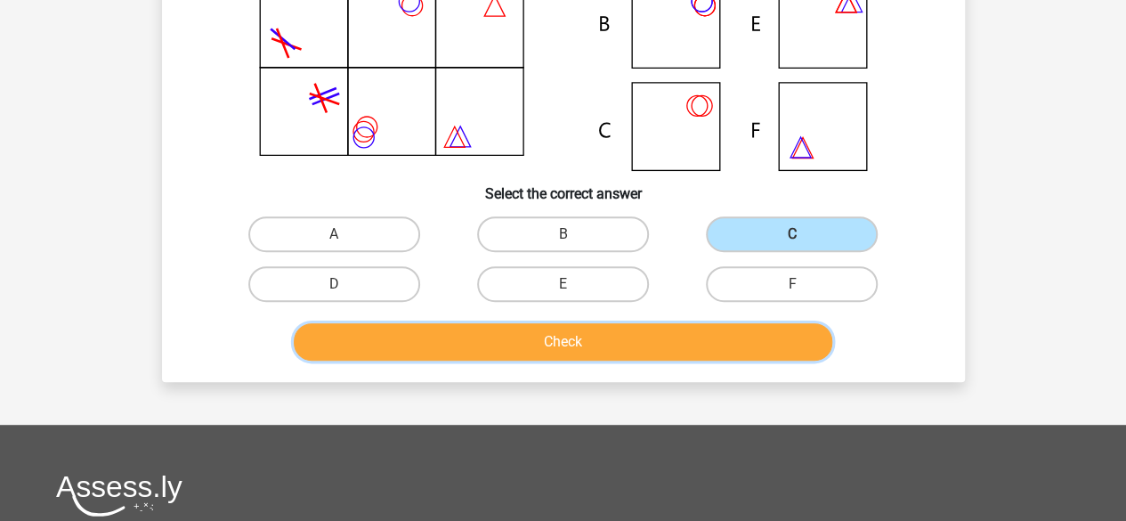
click at [647, 350] on button "Check" at bounding box center [563, 341] width 538 height 37
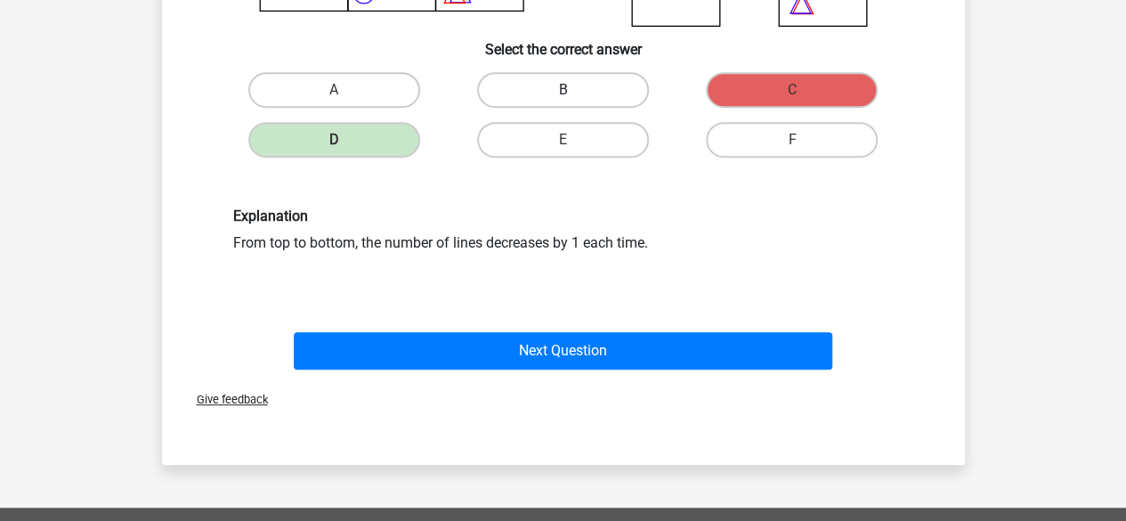
scroll to position [438, 0]
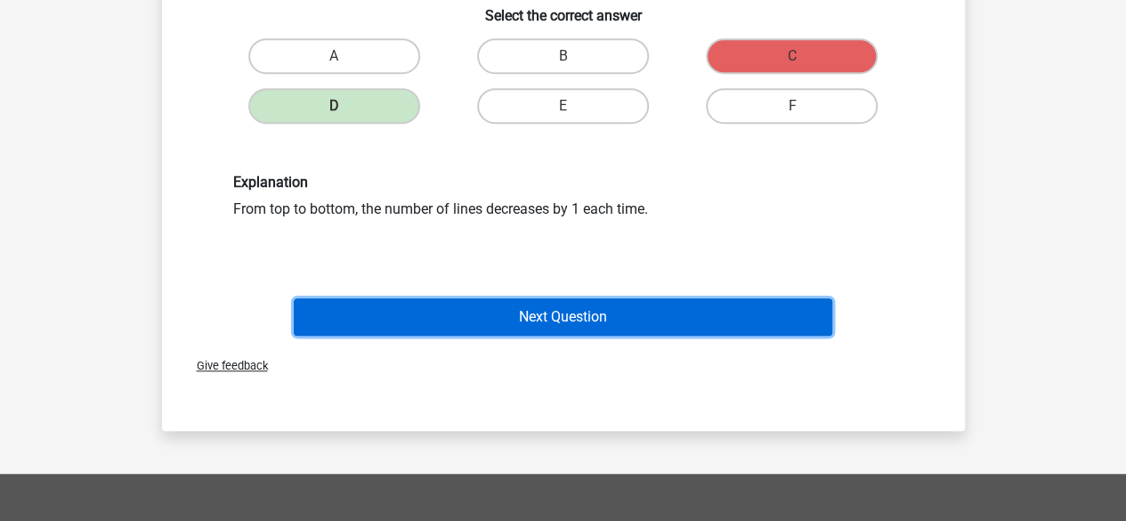
click at [621, 318] on button "Next Question" at bounding box center [563, 316] width 538 height 37
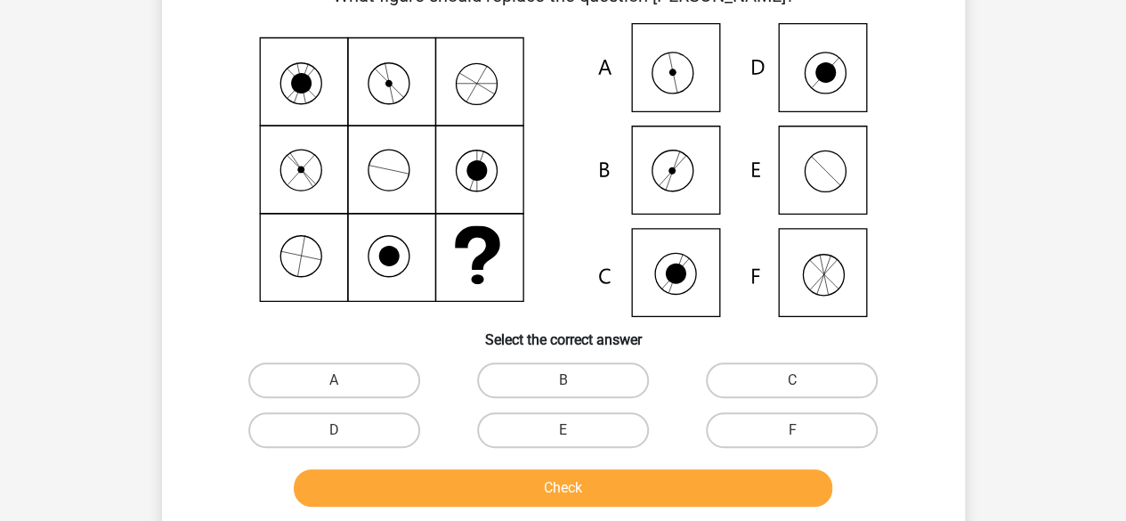
scroll to position [82, 0]
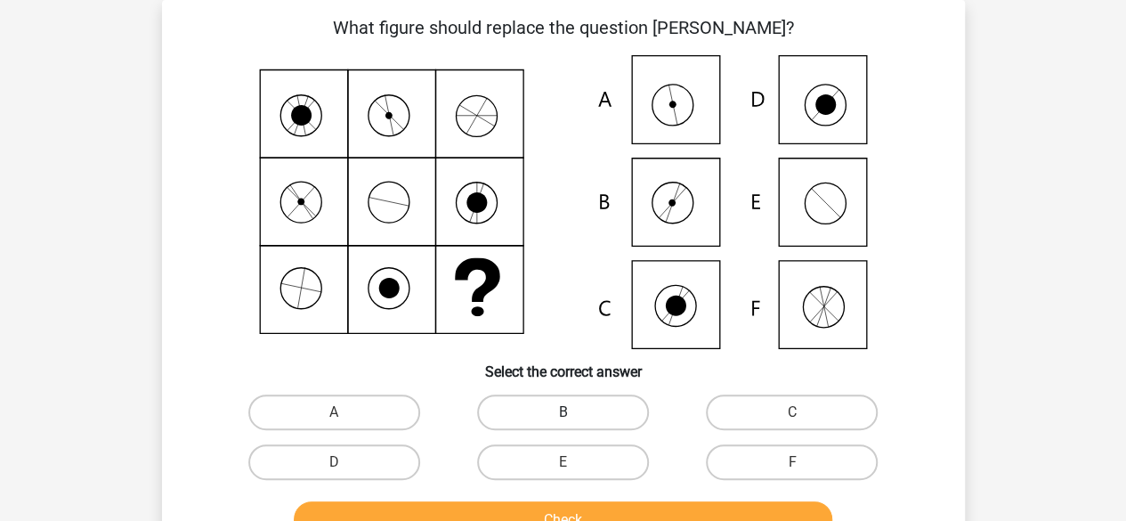
click at [533, 408] on label "B" at bounding box center [563, 412] width 172 height 36
click at [562, 412] on input "B" at bounding box center [568, 418] width 12 height 12
radio input "true"
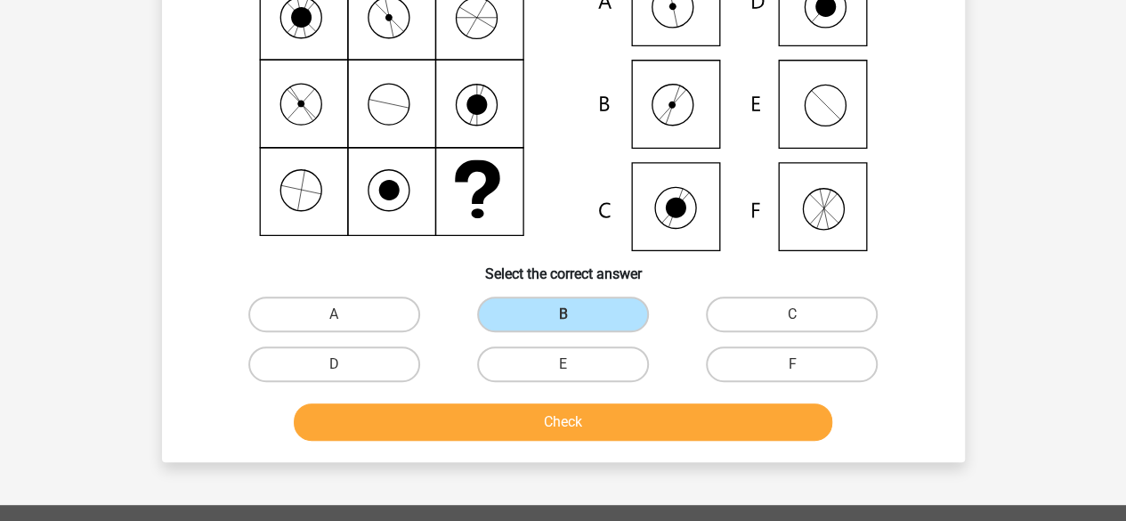
scroll to position [349, 0]
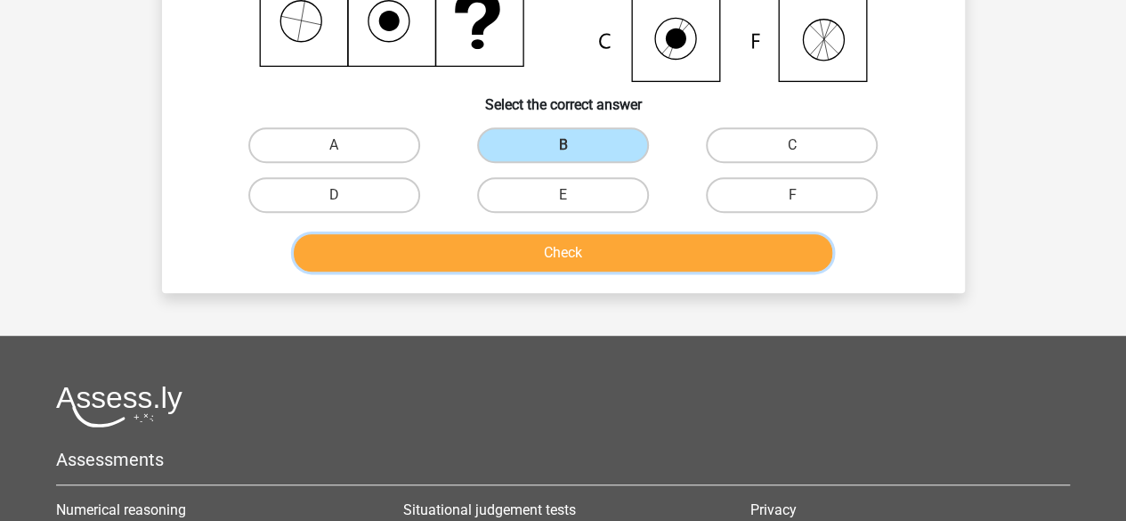
click at [601, 247] on button "Check" at bounding box center [563, 252] width 538 height 37
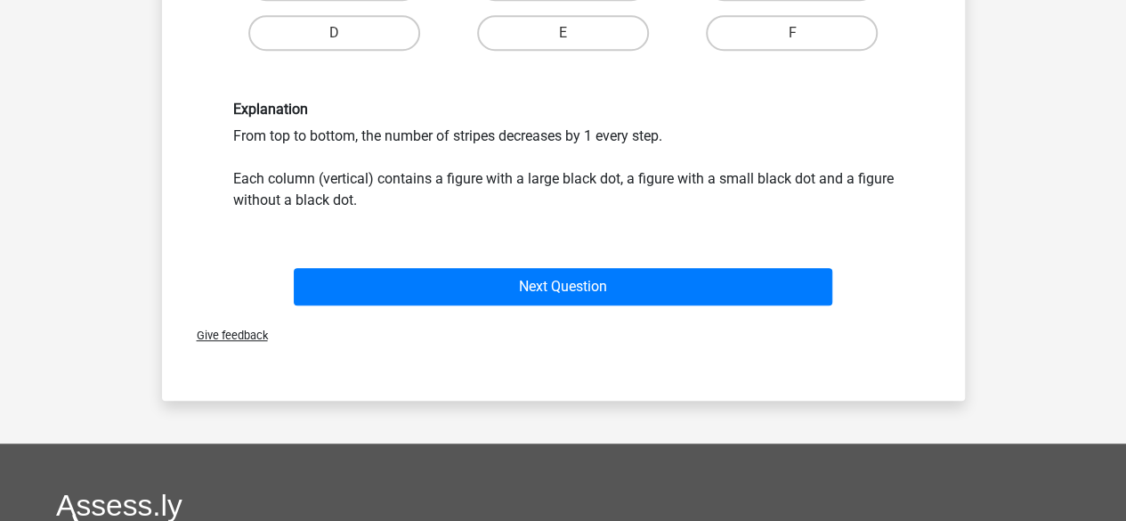
scroll to position [527, 0]
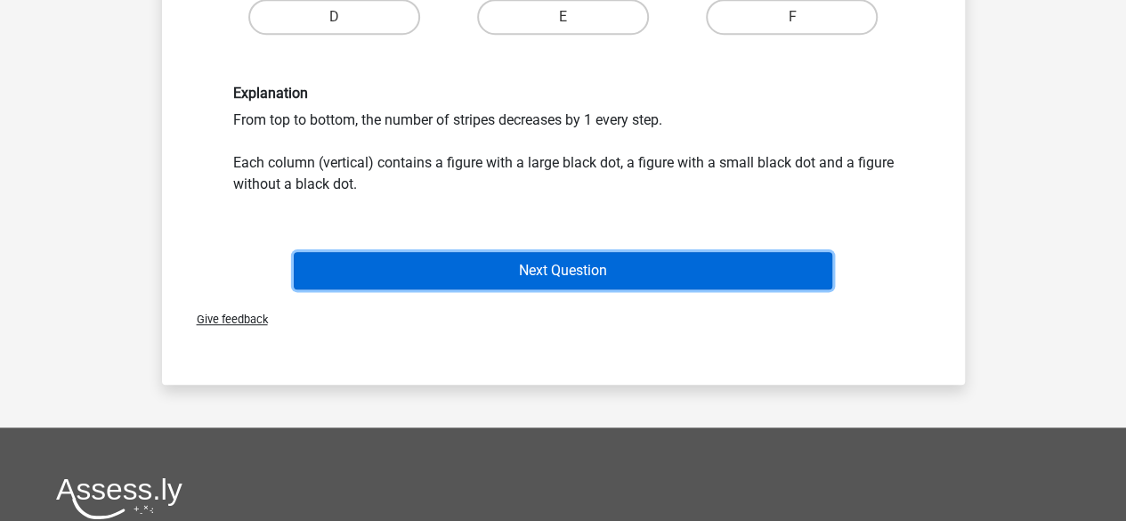
click at [575, 264] on button "Next Question" at bounding box center [563, 270] width 538 height 37
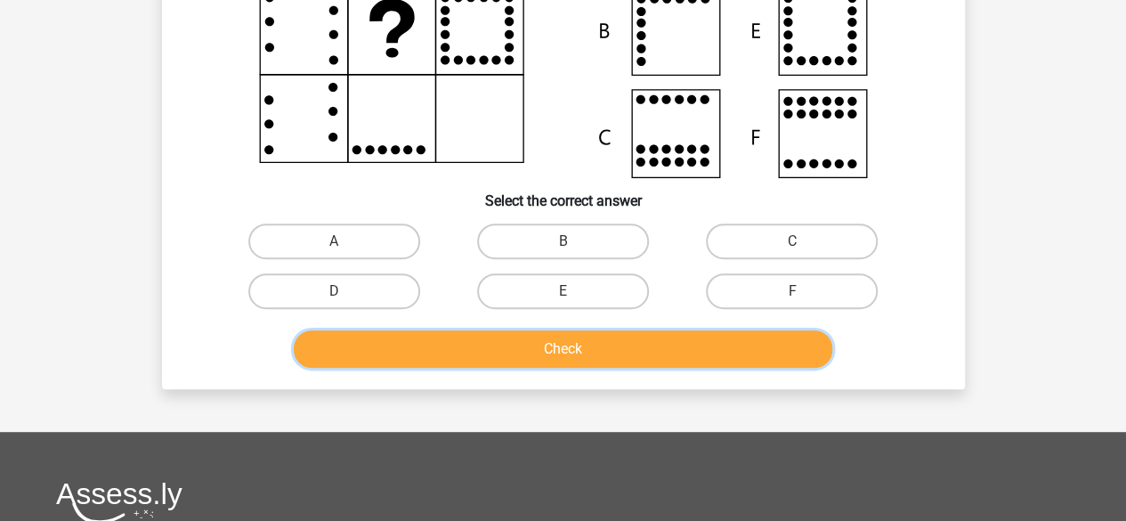
scroll to position [260, 0]
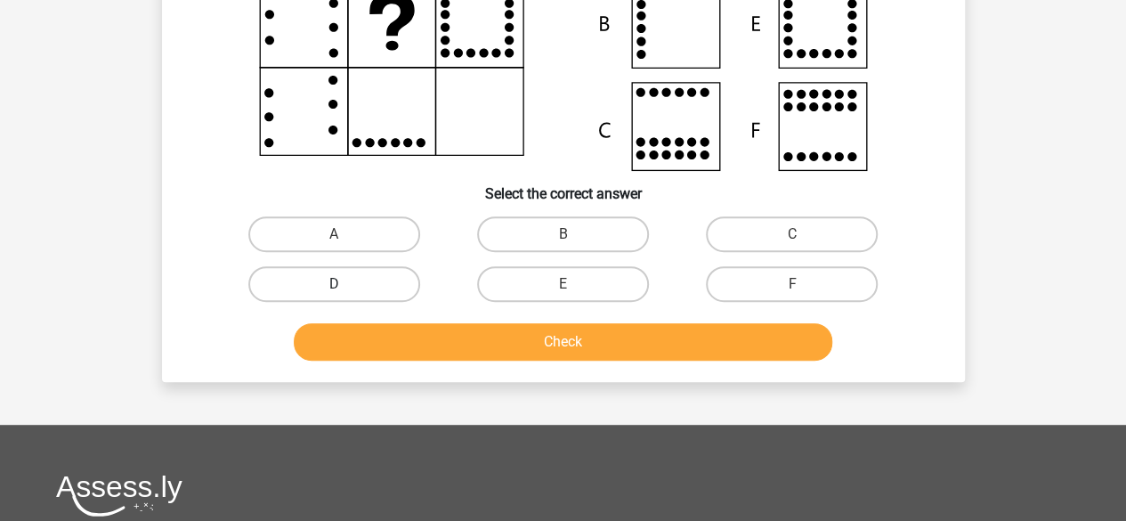
click at [365, 280] on label "D" at bounding box center [334, 284] width 172 height 36
click at [345, 284] on input "D" at bounding box center [340, 290] width 12 height 12
radio input "true"
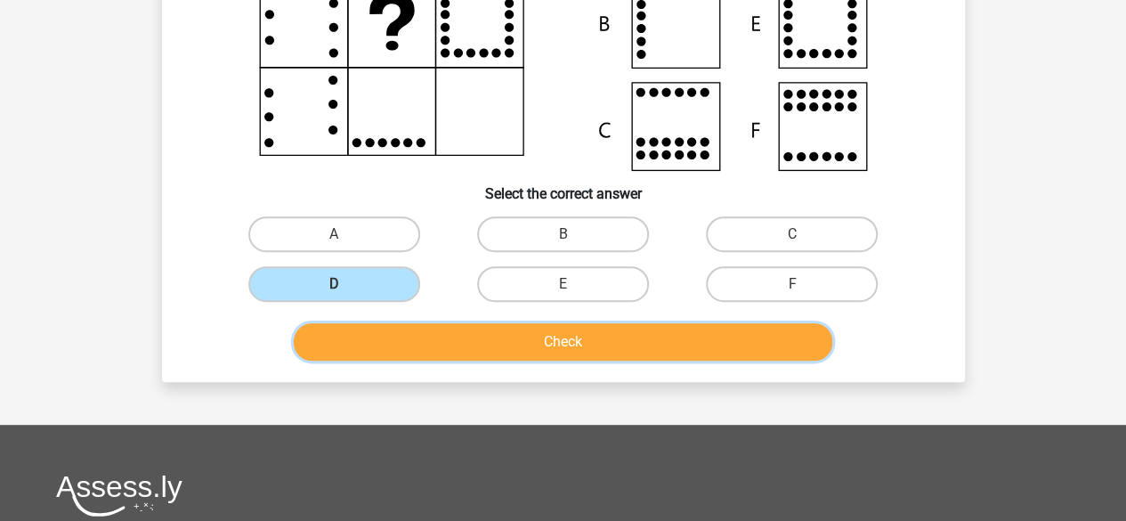
click at [557, 352] on button "Check" at bounding box center [563, 341] width 538 height 37
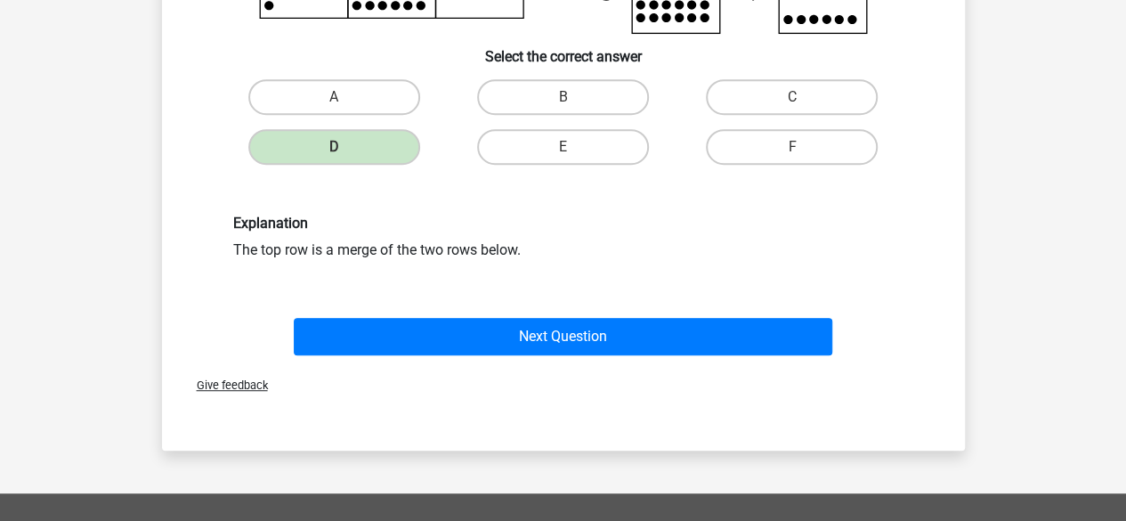
scroll to position [438, 0]
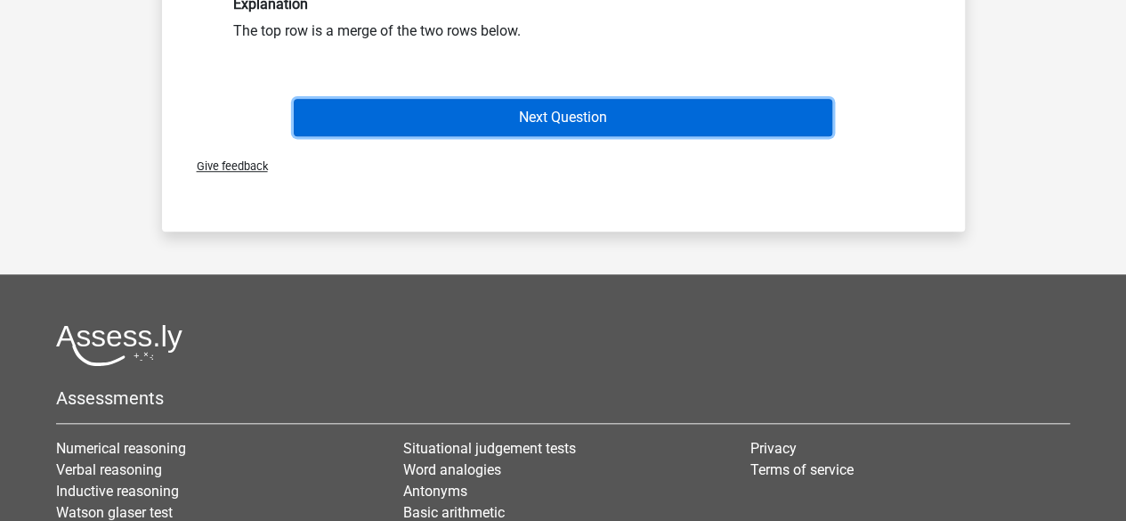
click at [575, 128] on button "Next Question" at bounding box center [563, 117] width 538 height 37
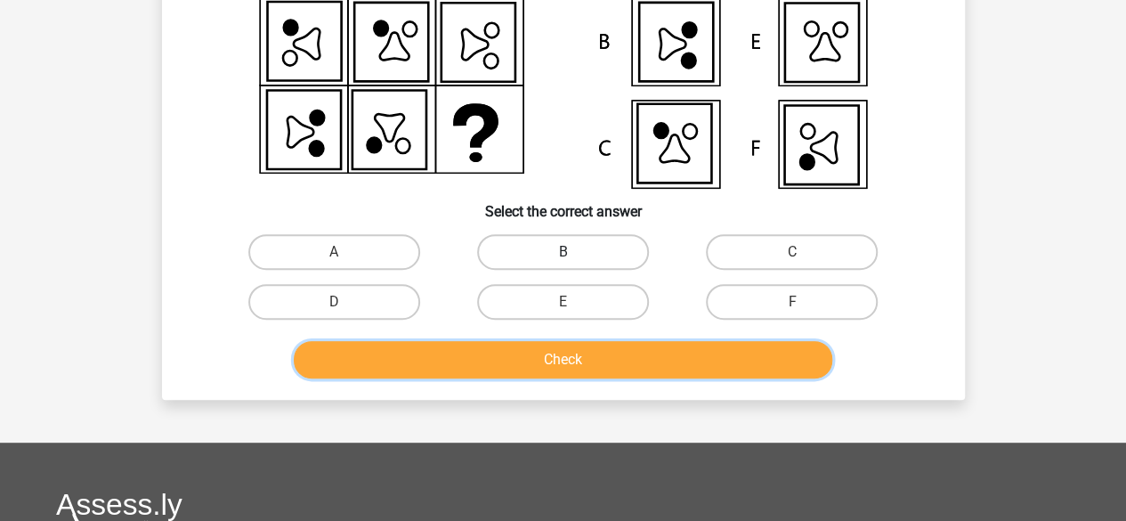
scroll to position [260, 0]
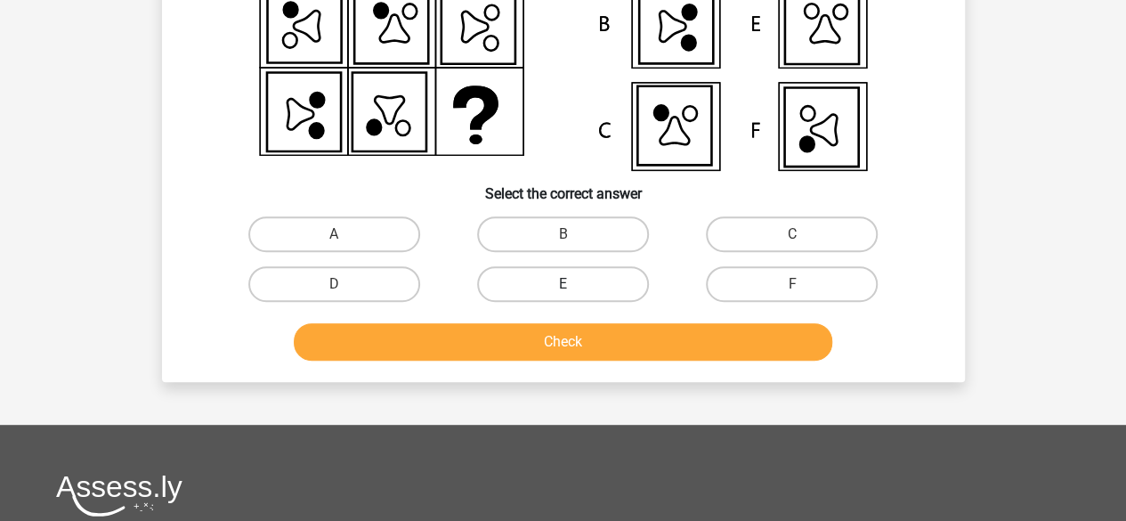
click at [599, 290] on label "E" at bounding box center [563, 284] width 172 height 36
click at [574, 290] on input "E" at bounding box center [568, 290] width 12 height 12
radio input "true"
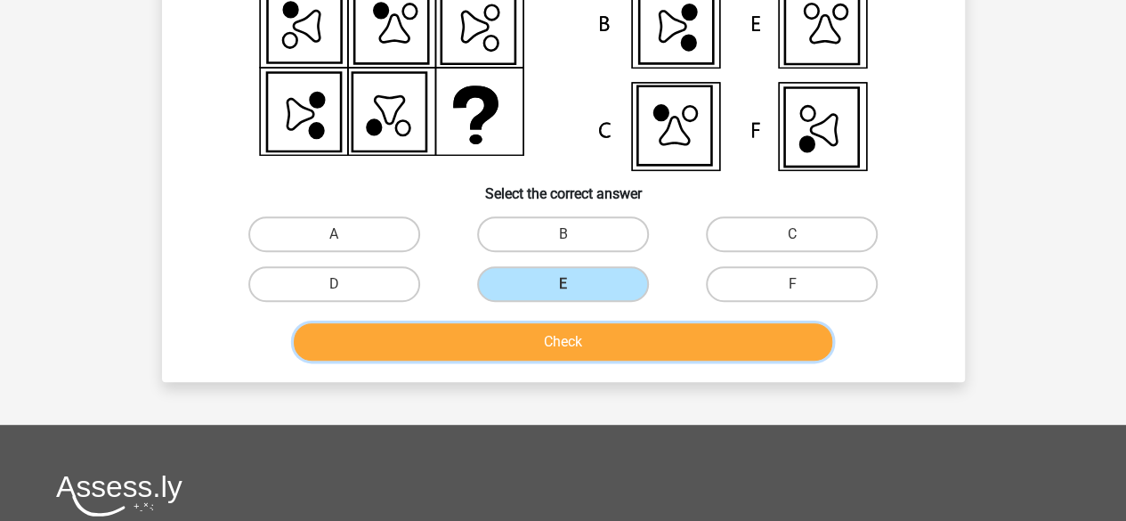
click at [576, 342] on button "Check" at bounding box center [563, 341] width 538 height 37
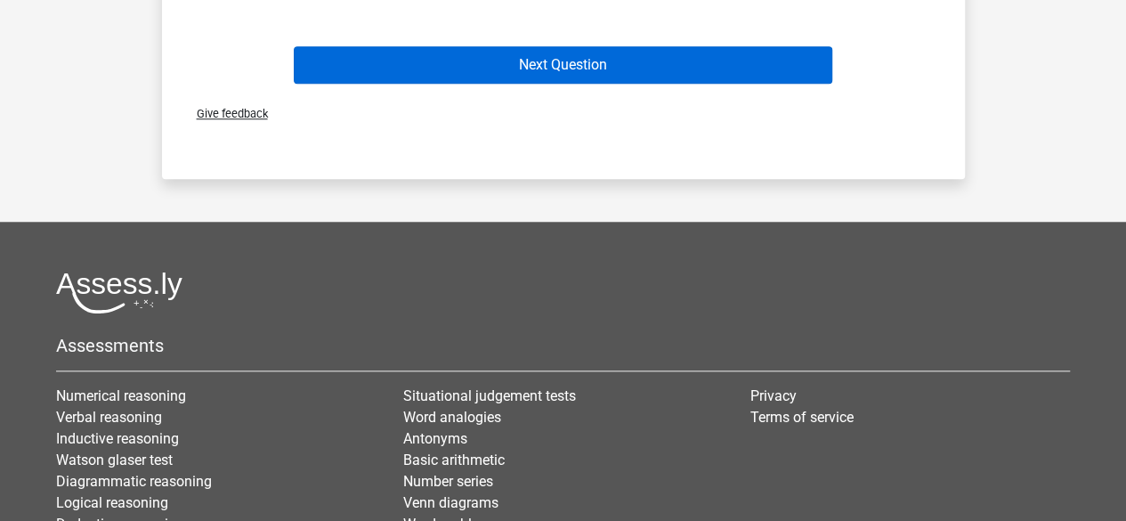
scroll to position [705, 0]
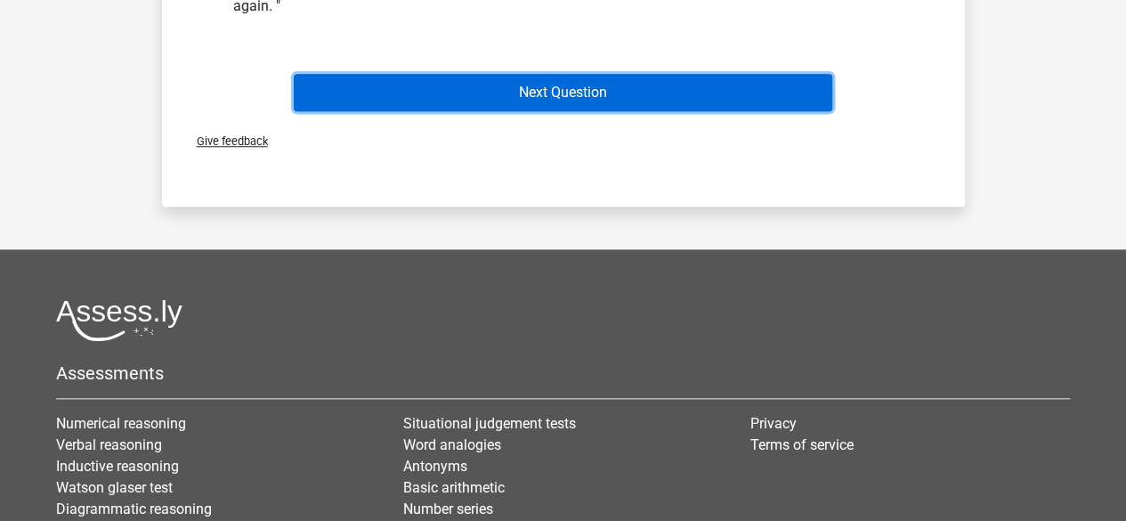
click at [577, 93] on button "Next Question" at bounding box center [563, 92] width 538 height 37
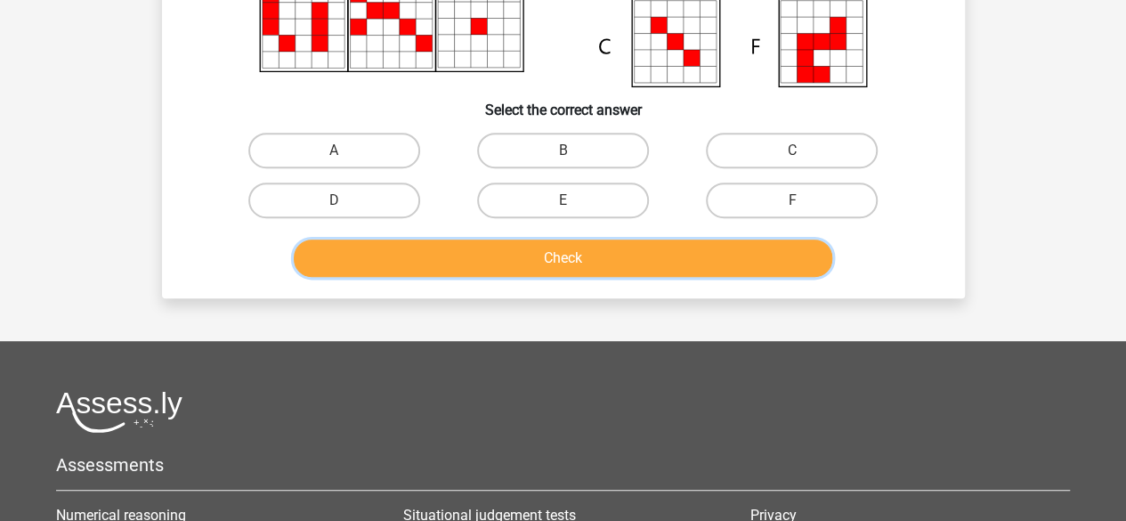
scroll to position [349, 0]
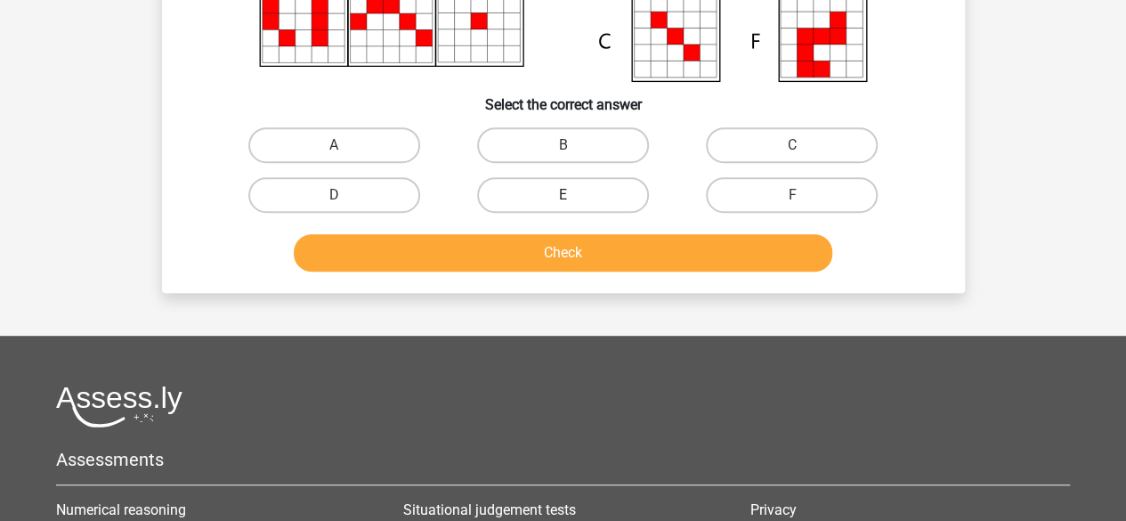
click at [620, 193] on label "E" at bounding box center [563, 195] width 172 height 36
click at [574, 195] on input "E" at bounding box center [568, 201] width 12 height 12
radio input "true"
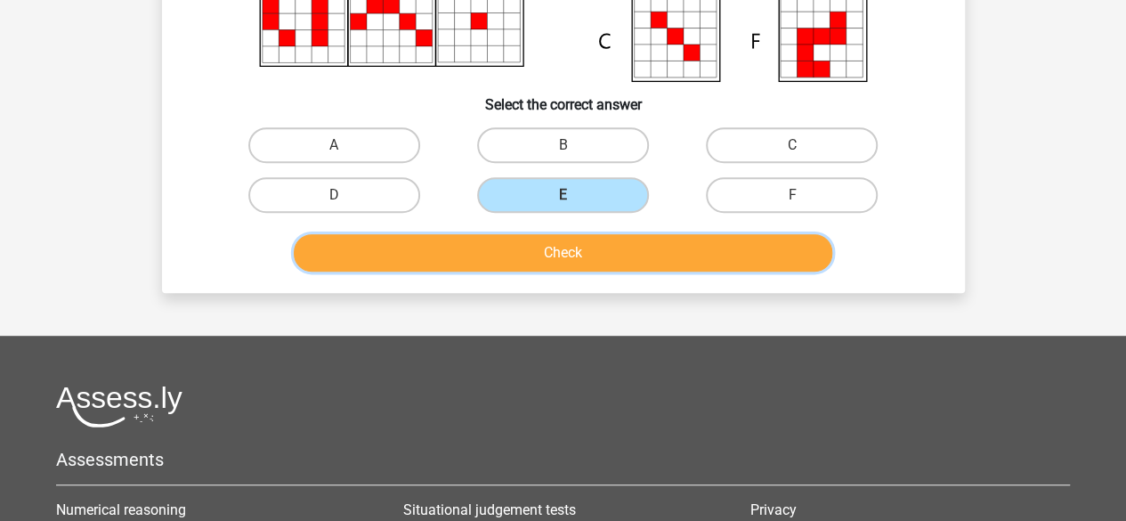
click at [614, 247] on button "Check" at bounding box center [563, 252] width 538 height 37
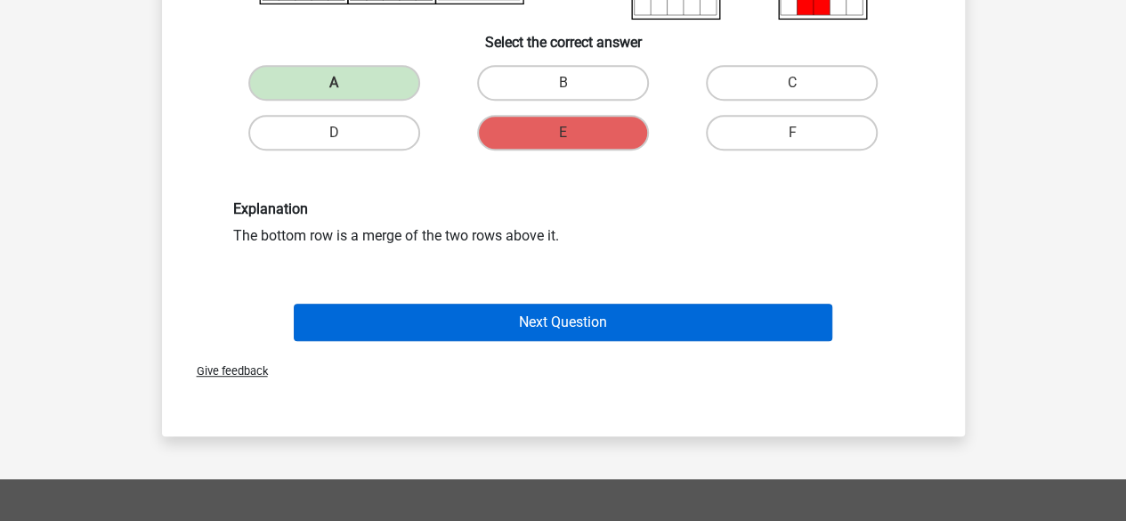
scroll to position [527, 0]
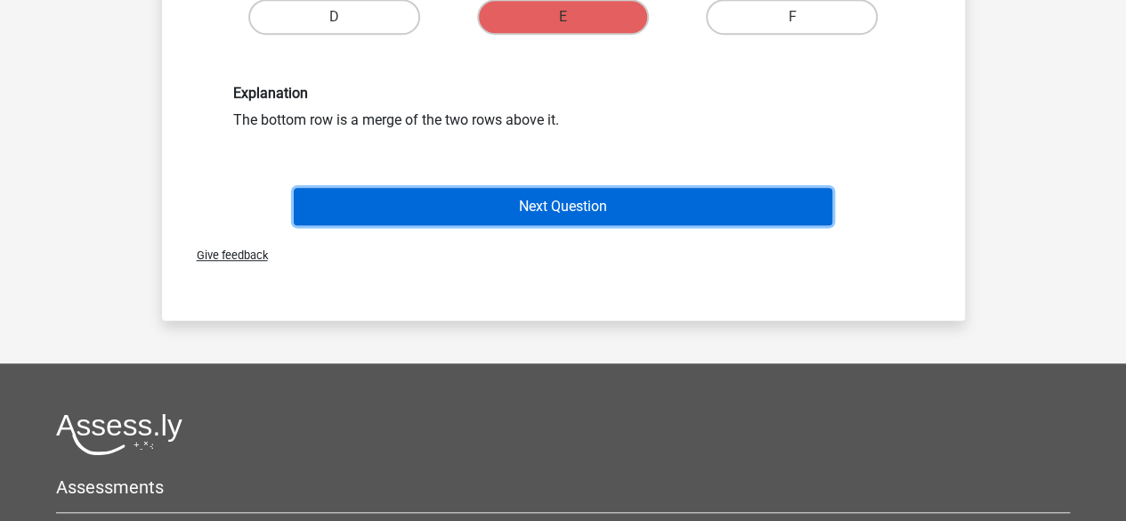
click at [606, 205] on button "Next Question" at bounding box center [563, 206] width 538 height 37
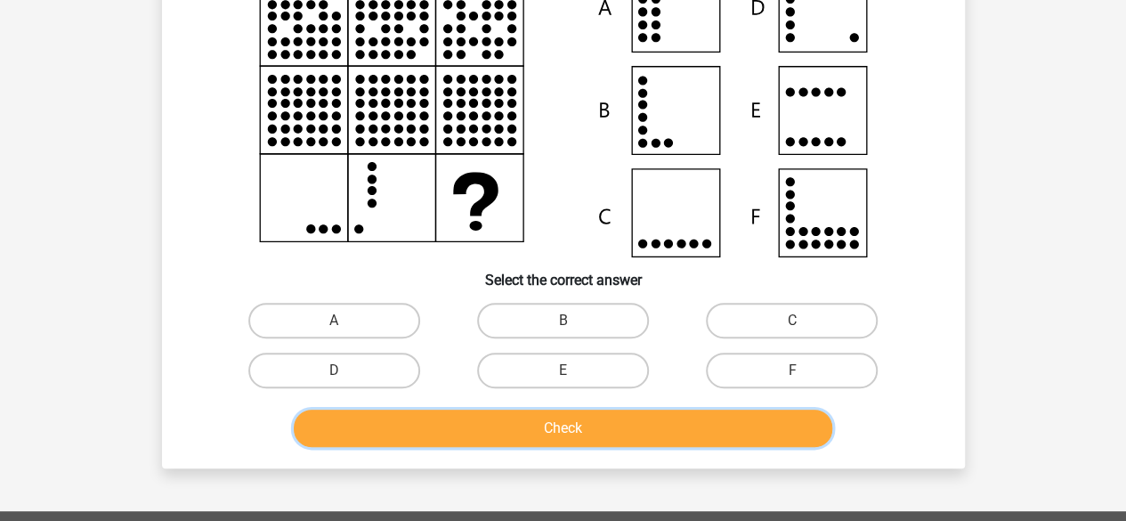
scroll to position [260, 0]
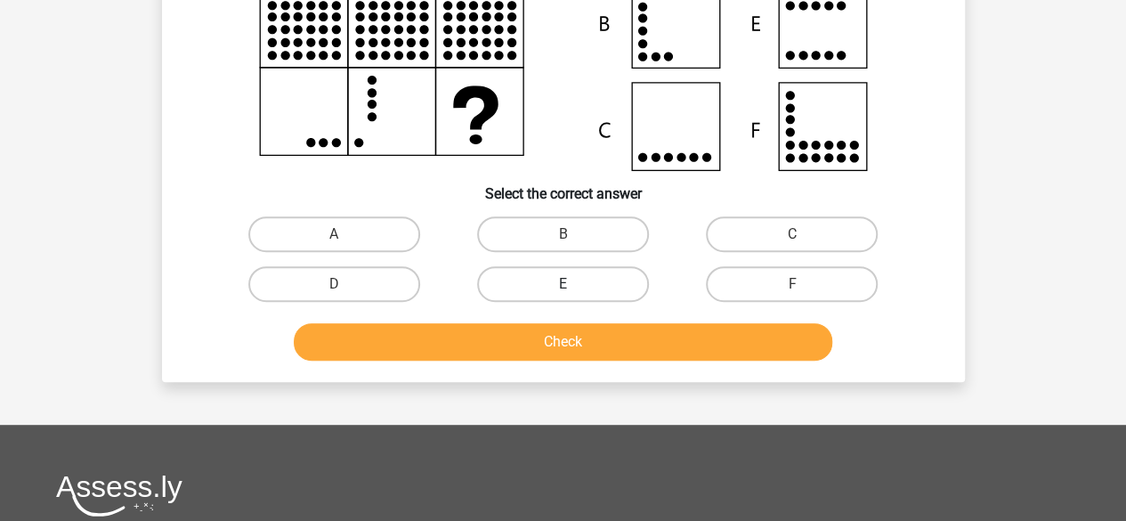
click at [595, 298] on label "E" at bounding box center [563, 284] width 172 height 36
click at [574, 295] on input "E" at bounding box center [568, 290] width 12 height 12
radio input "true"
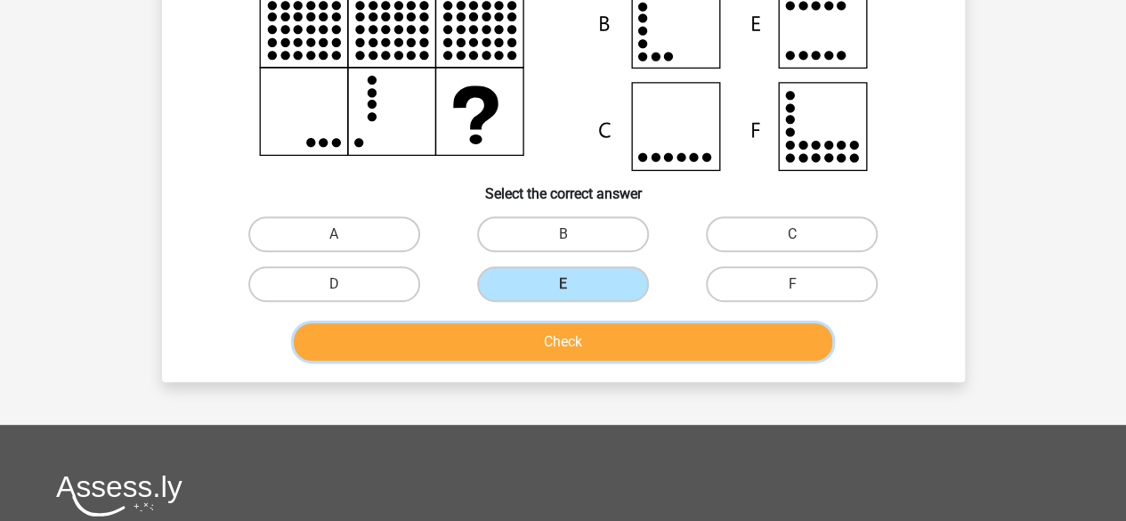
click at [597, 328] on button "Check" at bounding box center [563, 341] width 538 height 37
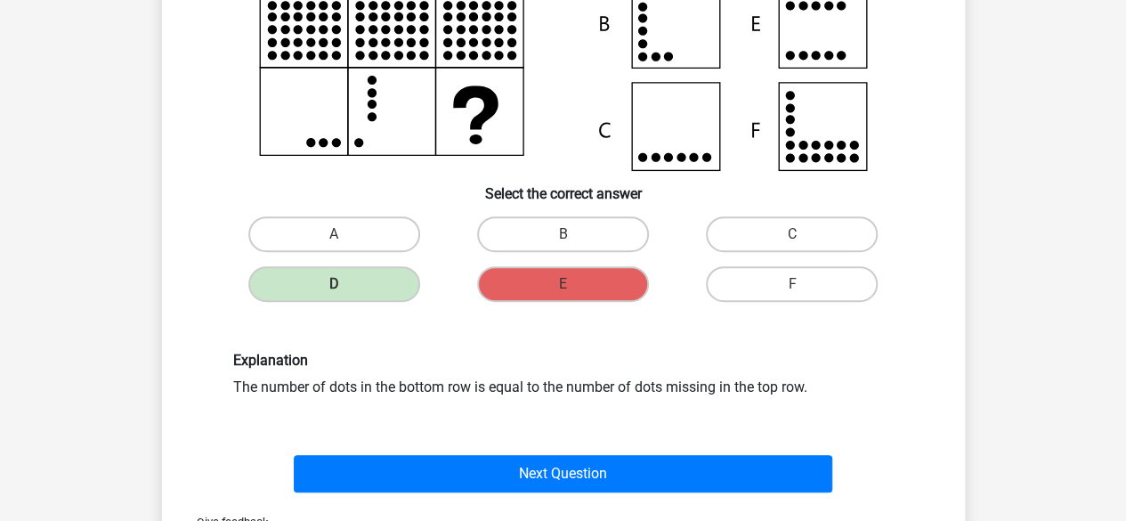
scroll to position [438, 0]
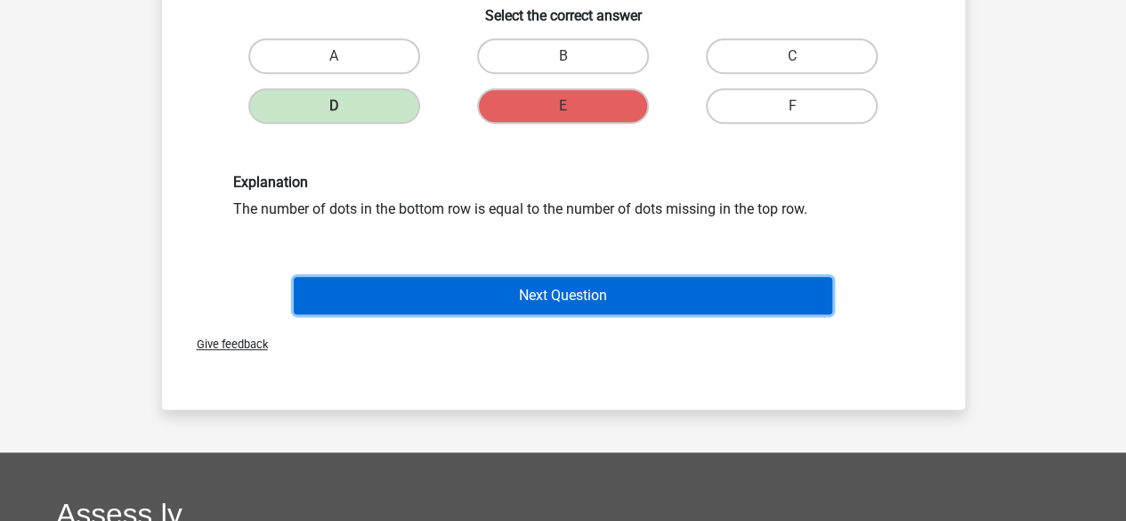
click at [559, 295] on button "Next Question" at bounding box center [563, 295] width 538 height 37
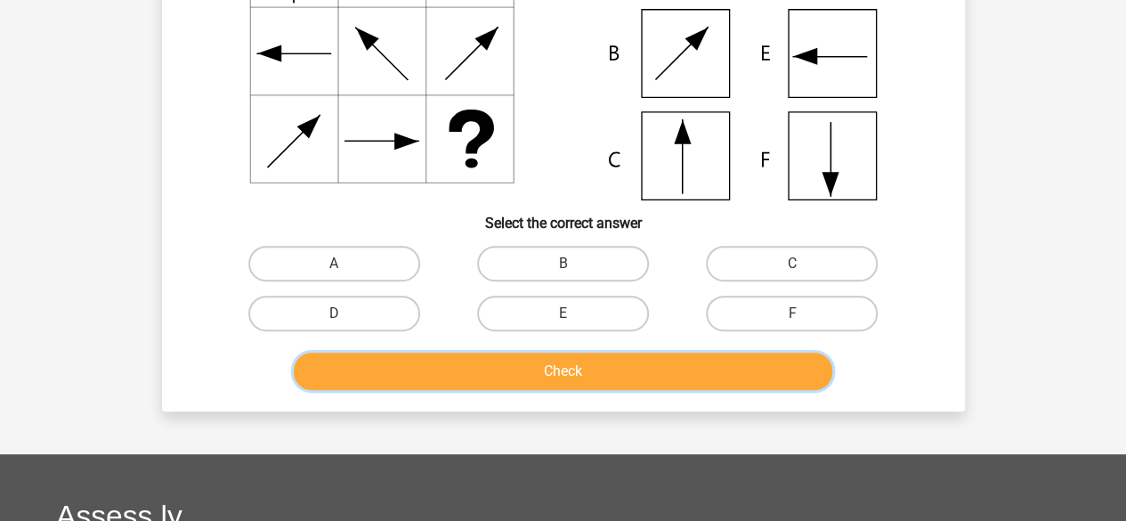
scroll to position [260, 0]
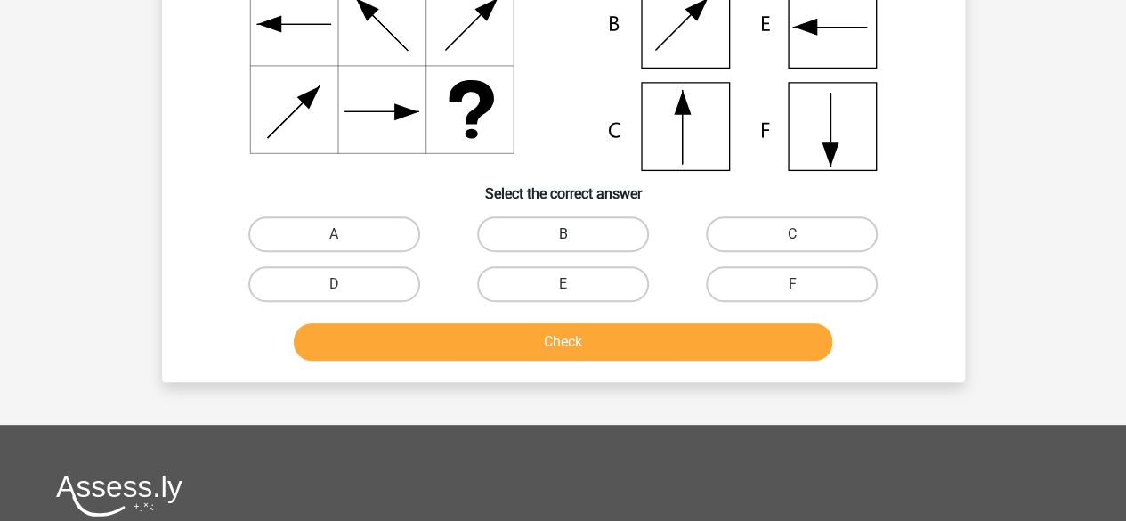
click at [593, 233] on label "B" at bounding box center [563, 234] width 172 height 36
click at [574, 234] on input "B" at bounding box center [568, 240] width 12 height 12
radio input "true"
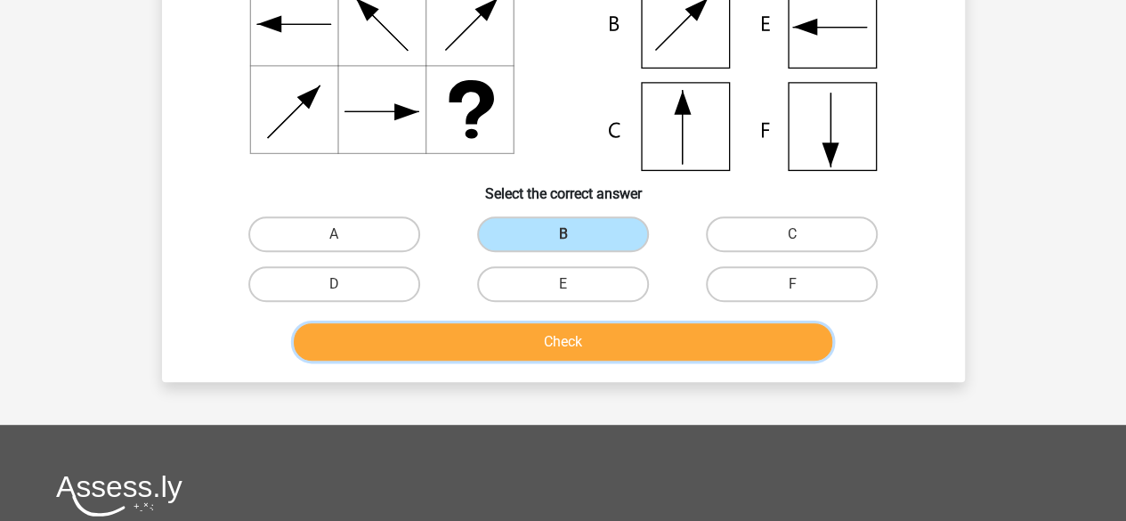
click at [615, 346] on button "Check" at bounding box center [563, 341] width 538 height 37
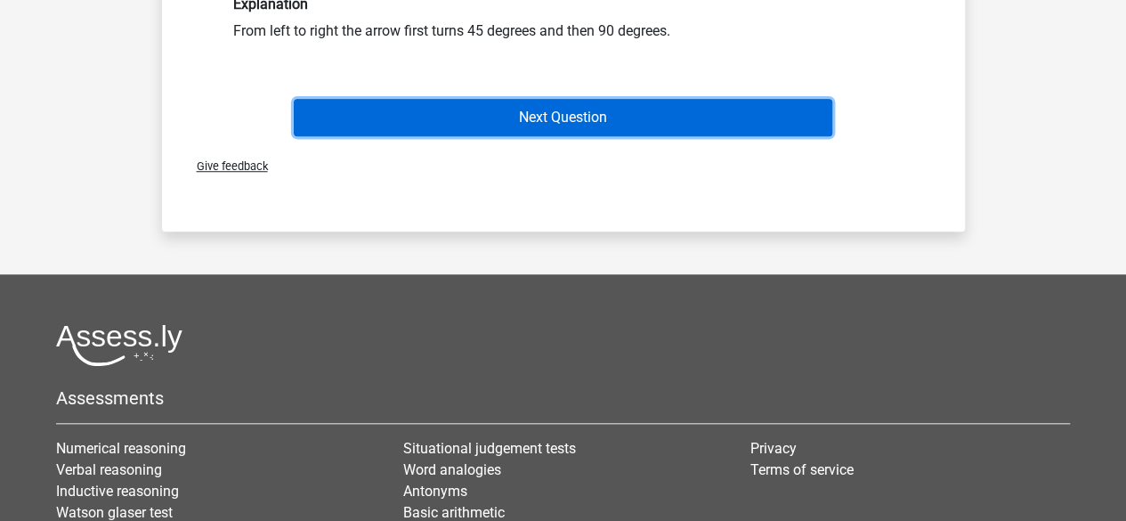
click at [614, 117] on button "Next Question" at bounding box center [563, 117] width 538 height 37
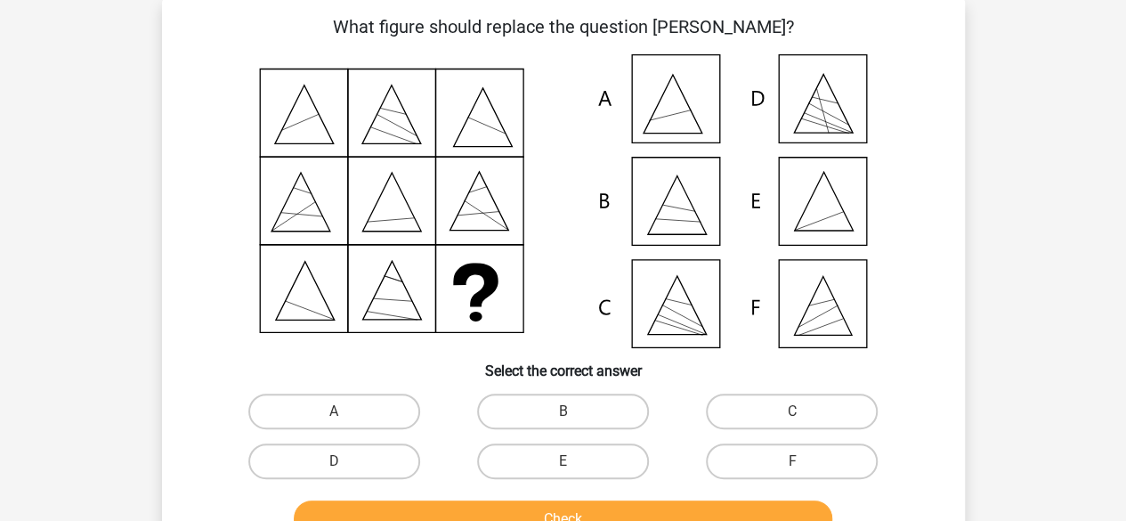
scroll to position [82, 0]
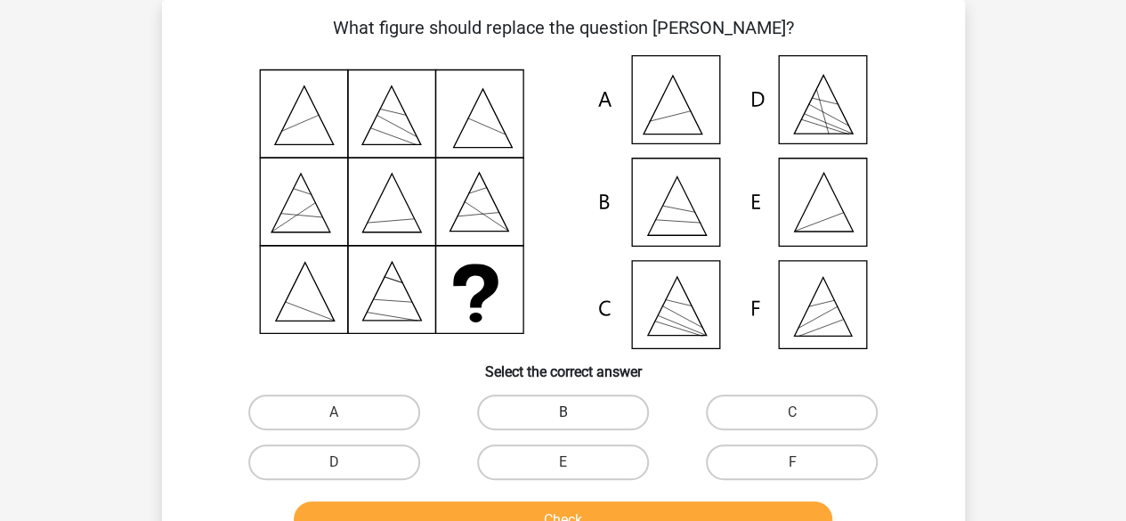
click at [610, 407] on label "B" at bounding box center [563, 412] width 172 height 36
click at [574, 412] on input "B" at bounding box center [568, 418] width 12 height 12
radio input "true"
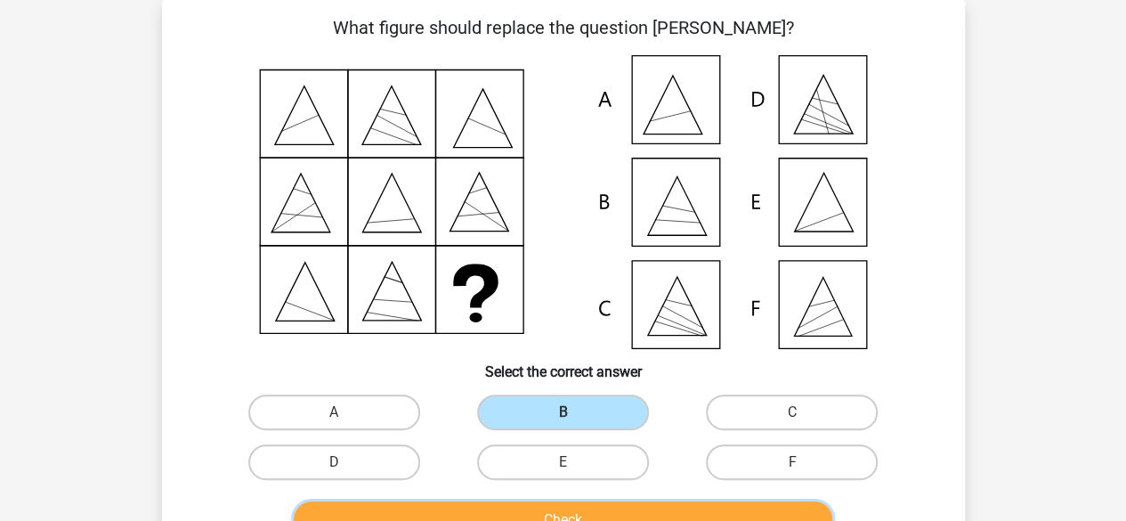
click at [571, 512] on button "Check" at bounding box center [563, 519] width 538 height 37
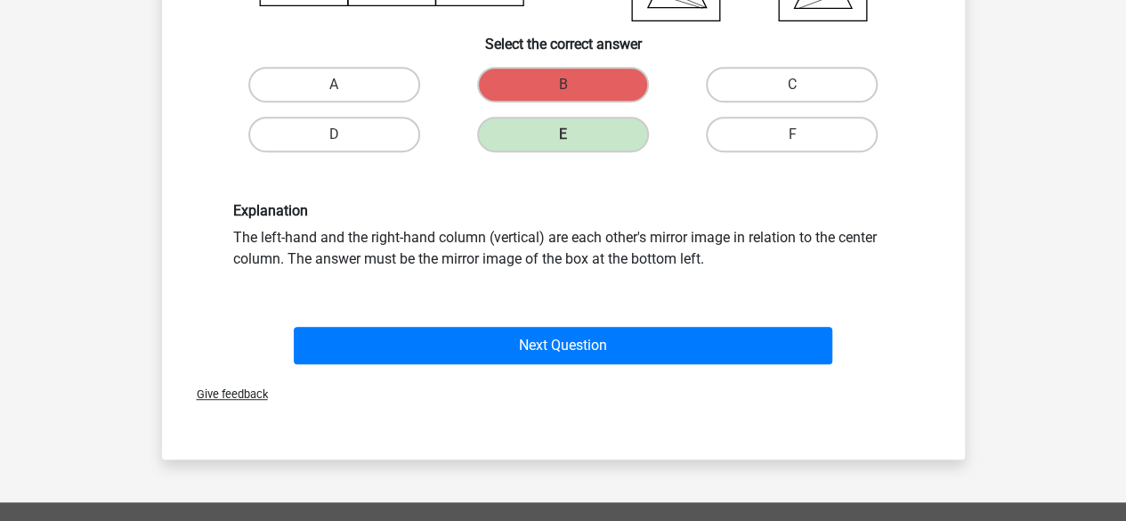
scroll to position [438, 0]
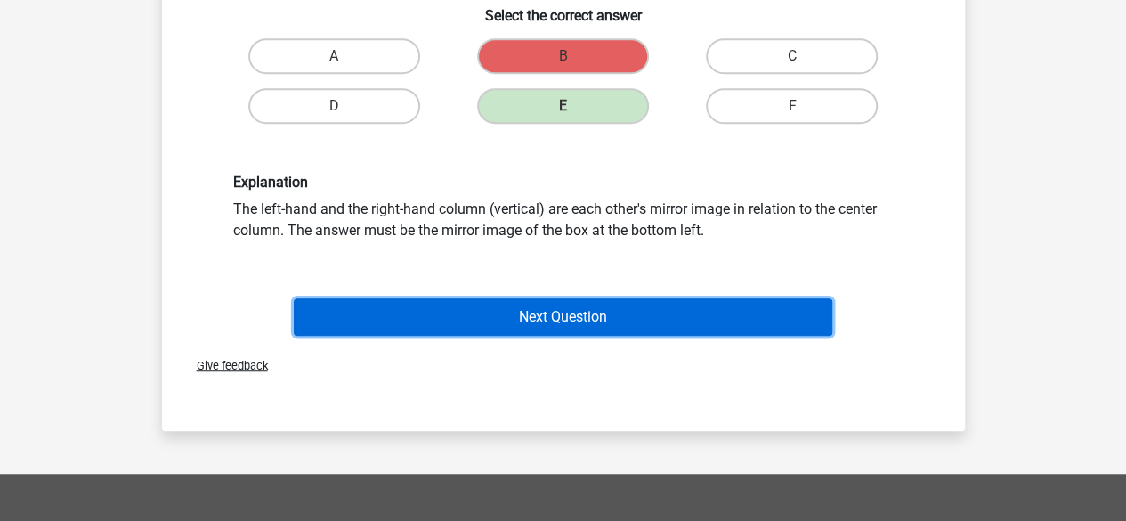
click at [564, 321] on button "Next Question" at bounding box center [563, 316] width 538 height 37
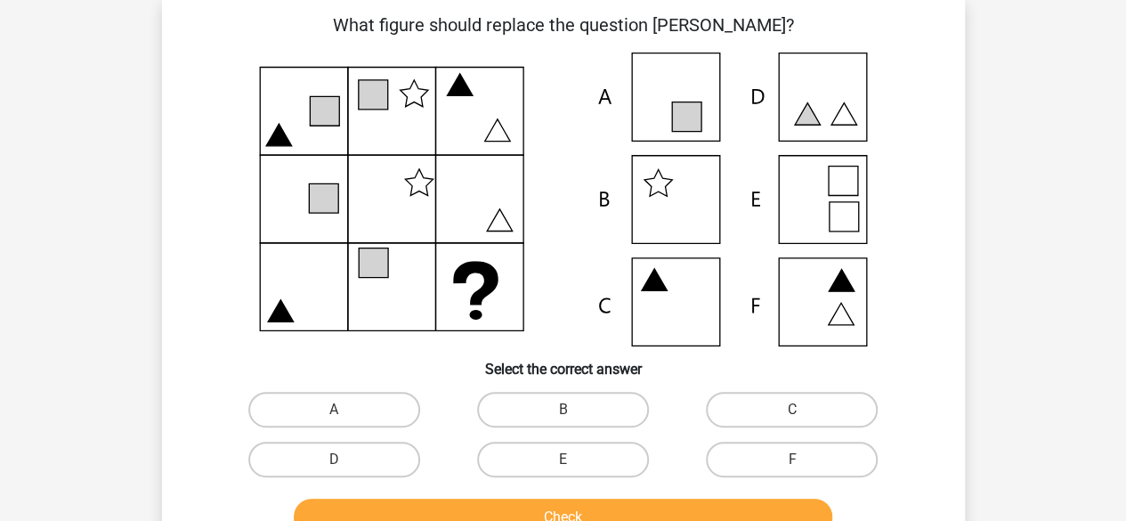
scroll to position [82, 0]
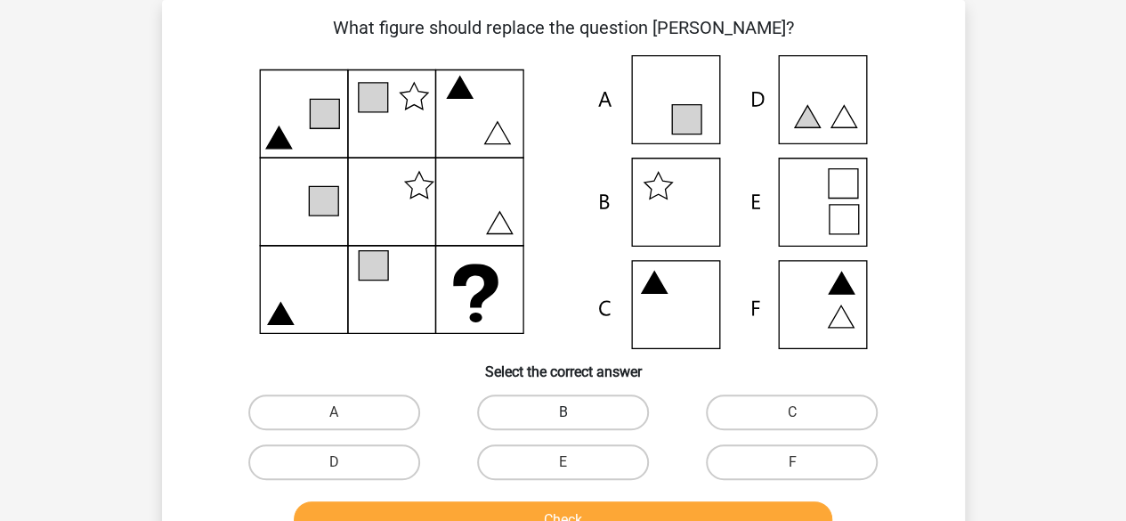
click at [606, 411] on label "B" at bounding box center [563, 412] width 172 height 36
click at [574, 412] on input "B" at bounding box center [568, 418] width 12 height 12
radio input "true"
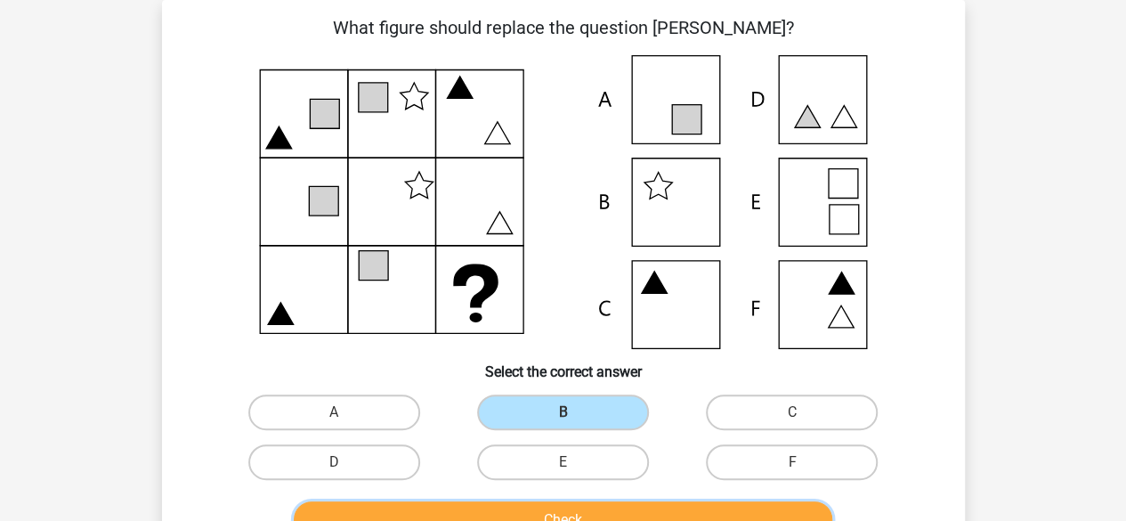
click at [557, 515] on button "Check" at bounding box center [563, 519] width 538 height 37
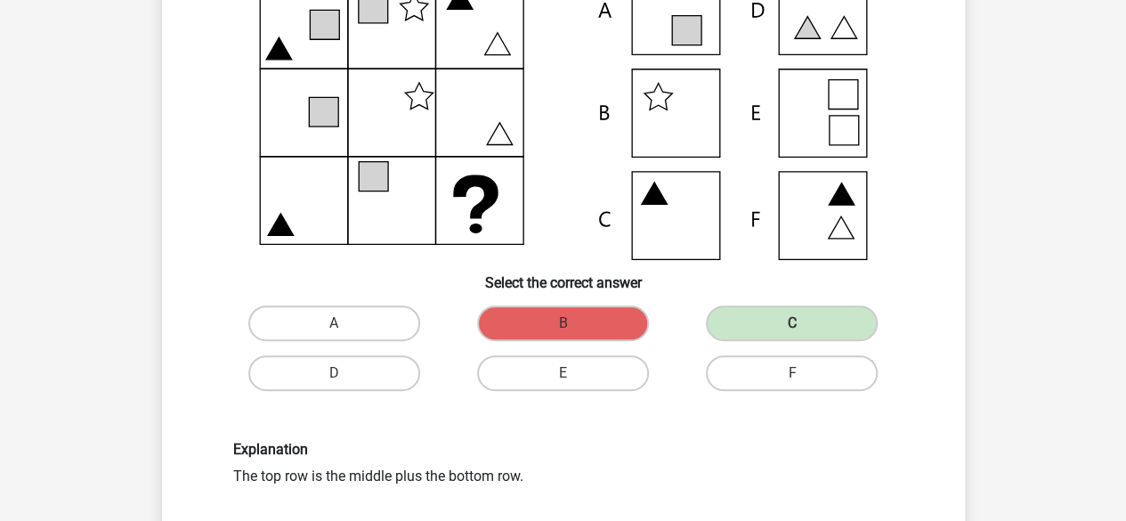
scroll to position [0, 0]
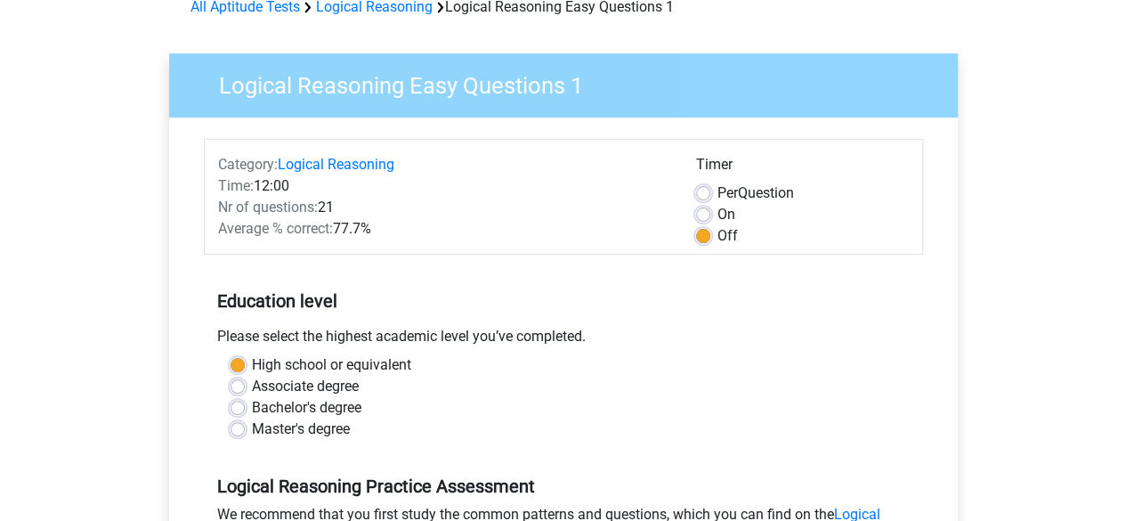
scroll to position [89, 0]
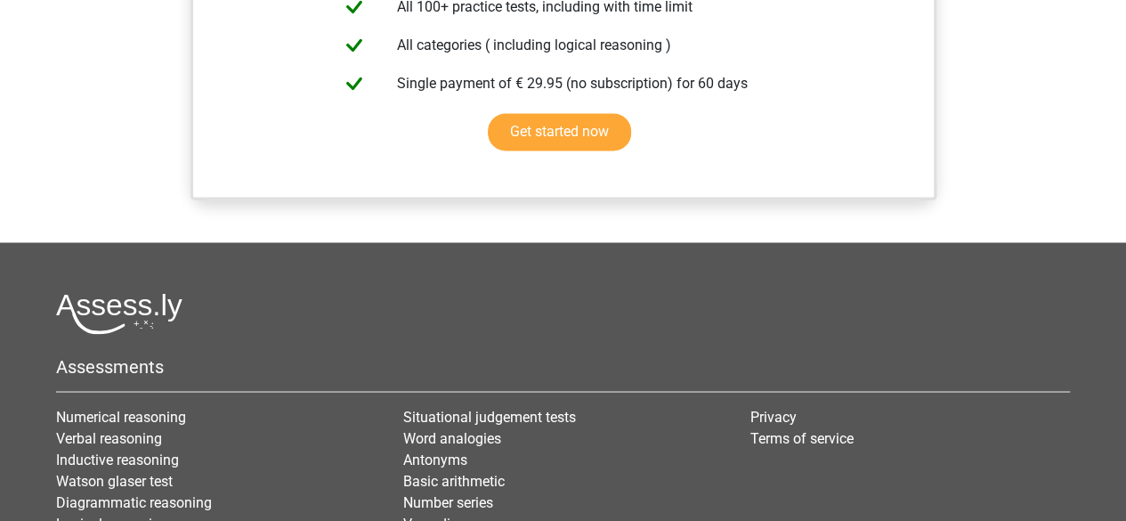
scroll to position [979, 0]
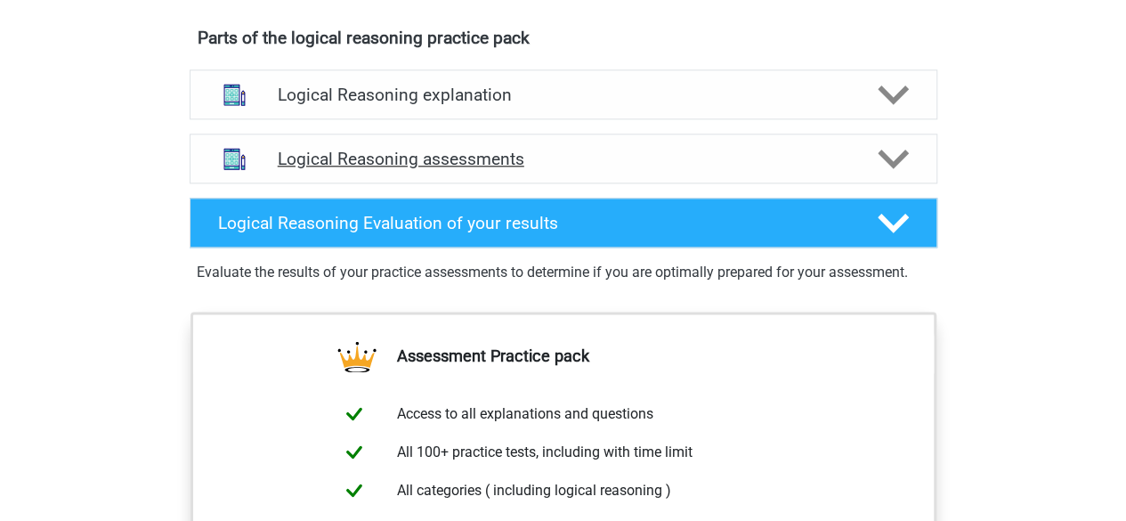
click at [888, 169] on polygon at bounding box center [892, 160] width 31 height 20
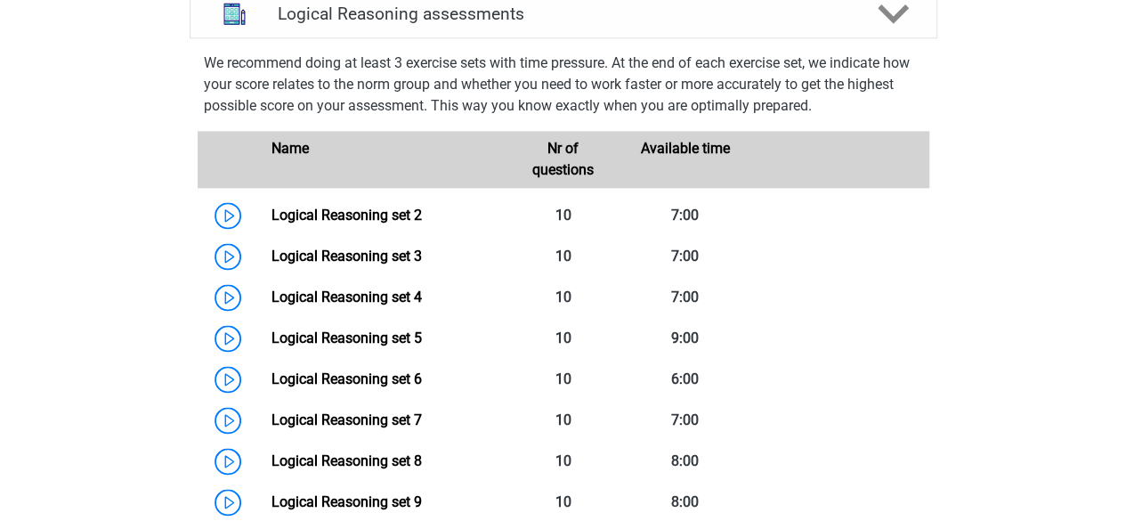
scroll to position [1424, 0]
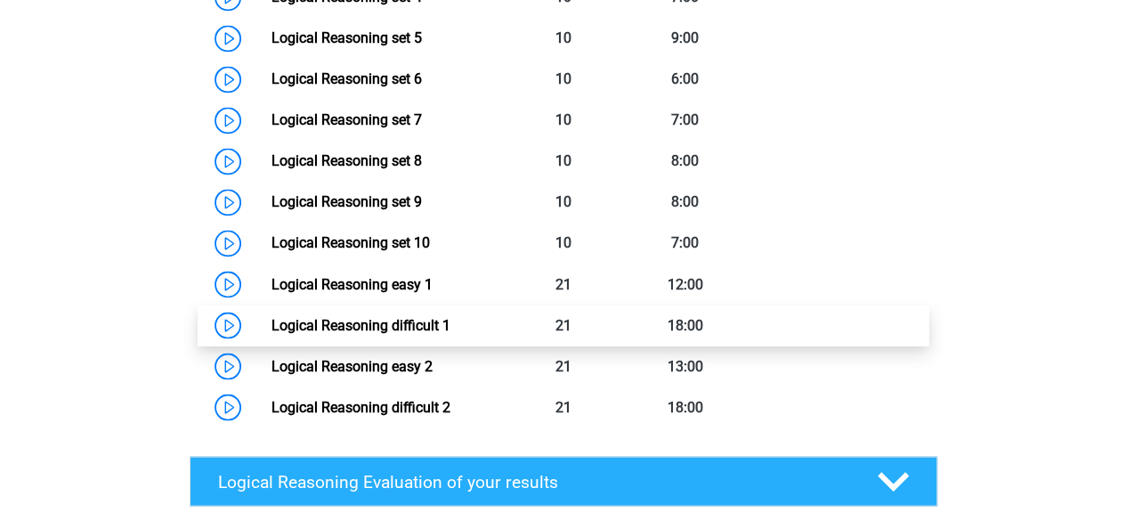
click at [393, 333] on link "Logical Reasoning difficult 1" at bounding box center [360, 324] width 179 height 17
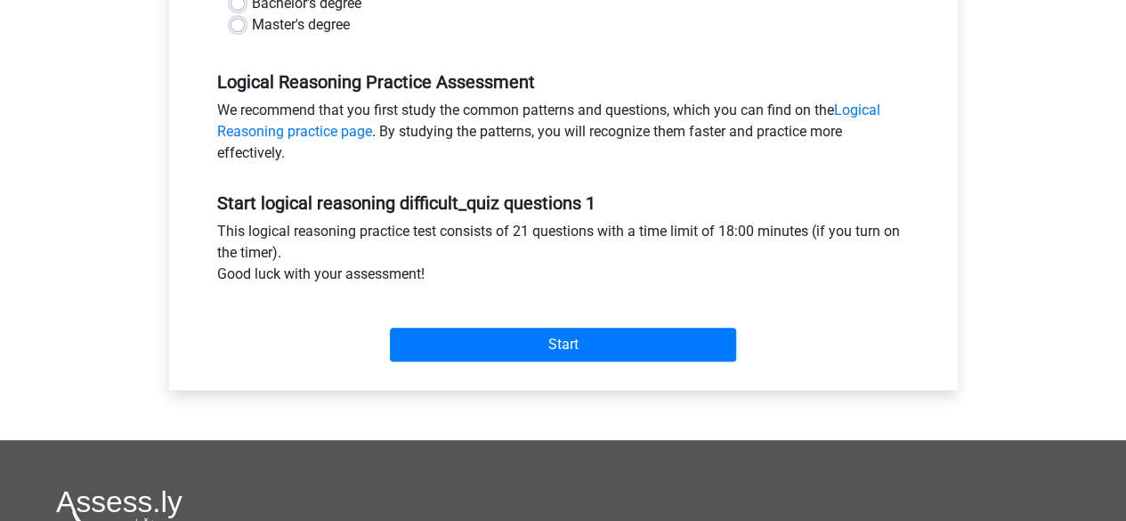
scroll to position [534, 0]
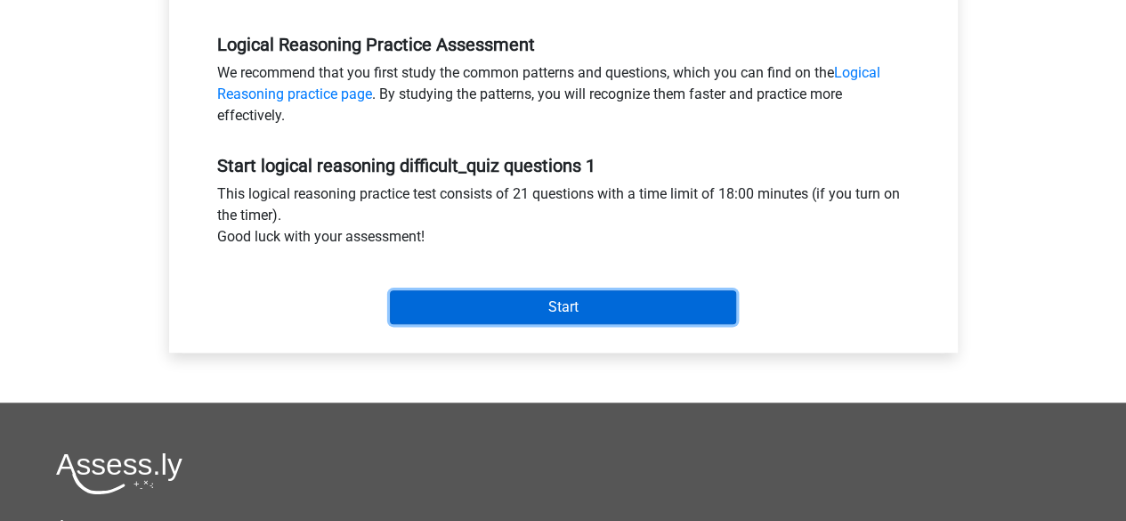
click at [548, 308] on input "Start" at bounding box center [563, 307] width 346 height 34
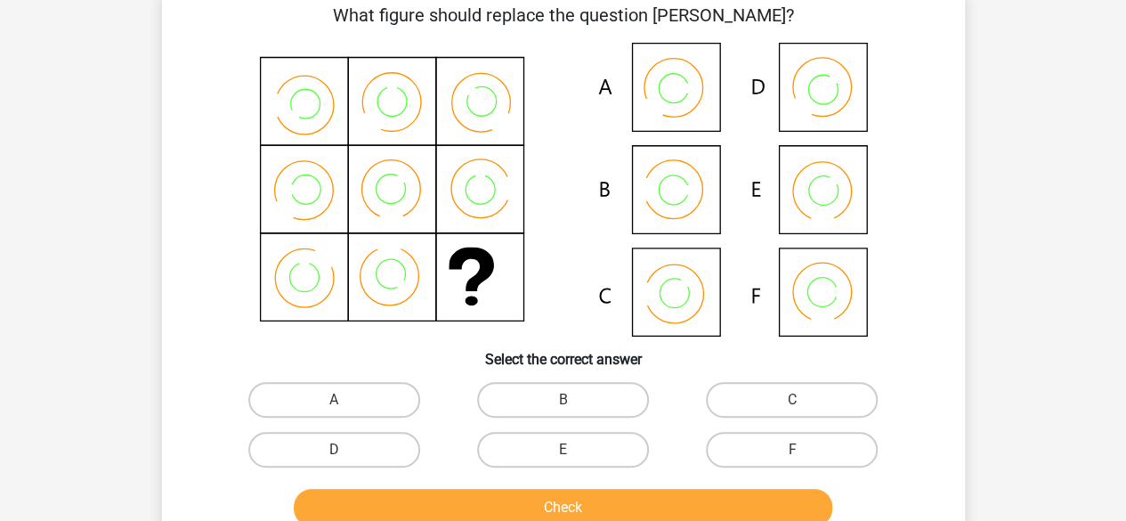
scroll to position [89, 0]
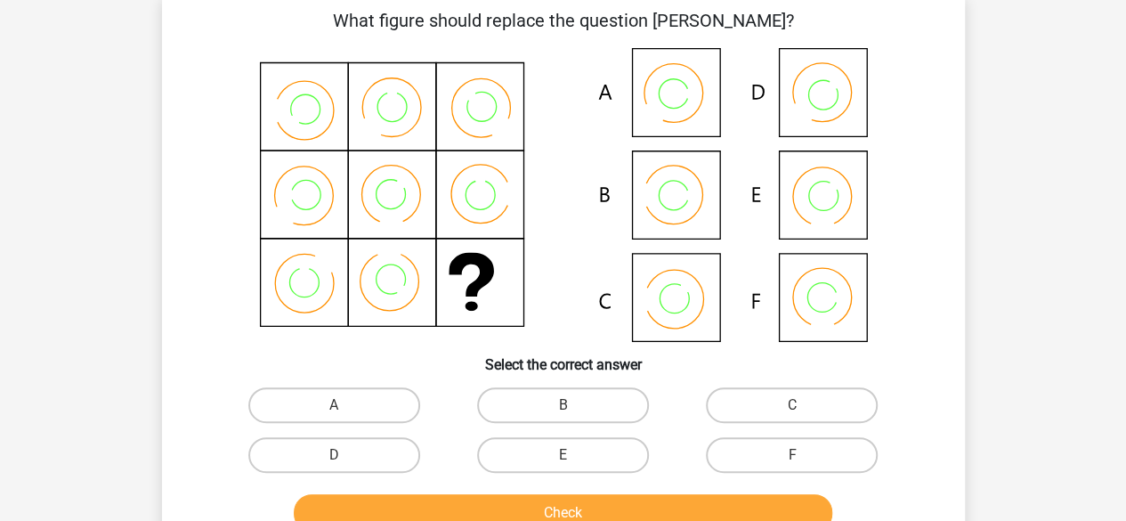
click at [568, 407] on input "B" at bounding box center [568, 411] width 12 height 12
radio input "true"
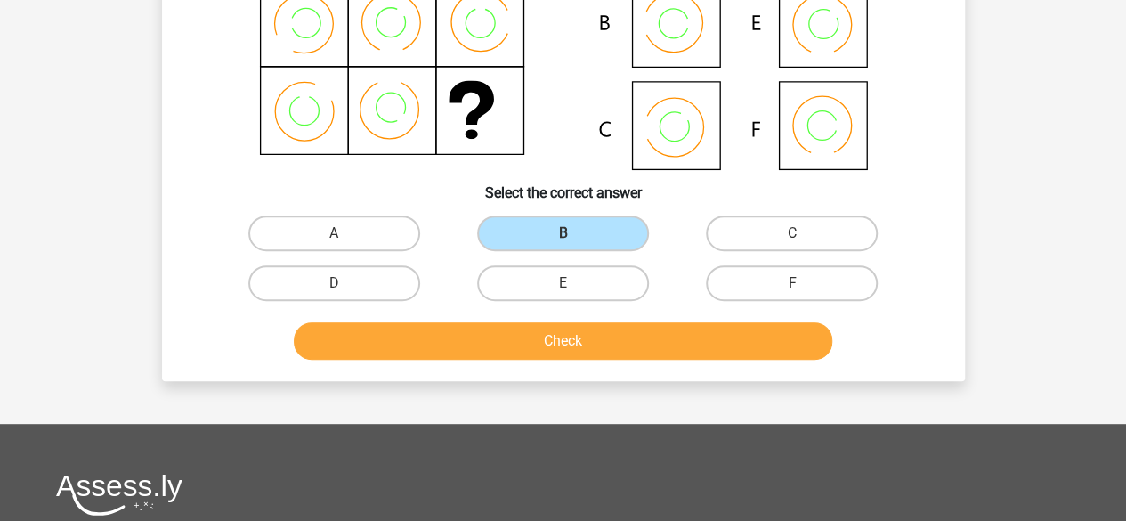
scroll to position [267, 0]
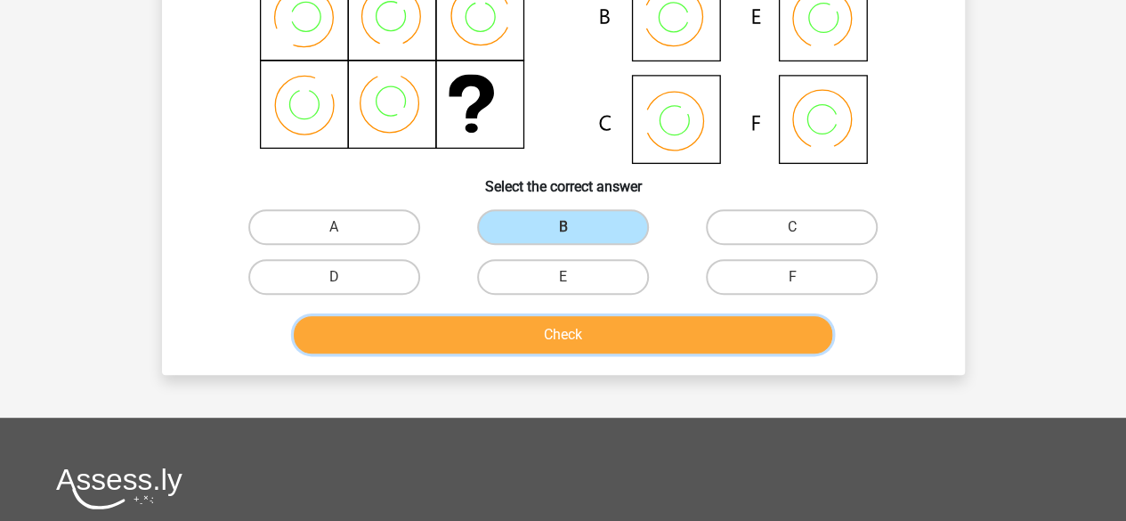
click at [557, 334] on button "Check" at bounding box center [563, 334] width 538 height 37
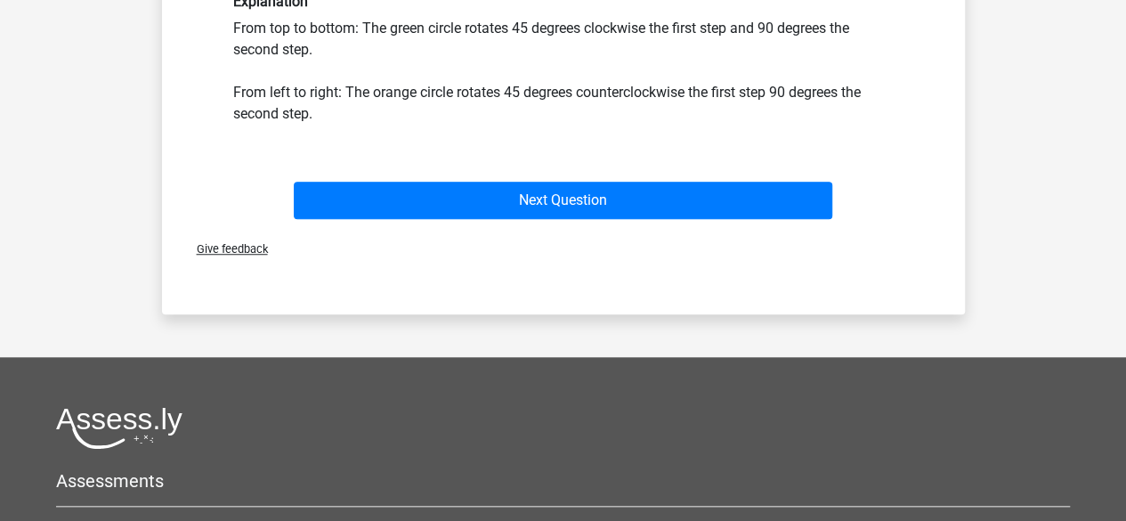
scroll to position [623, 0]
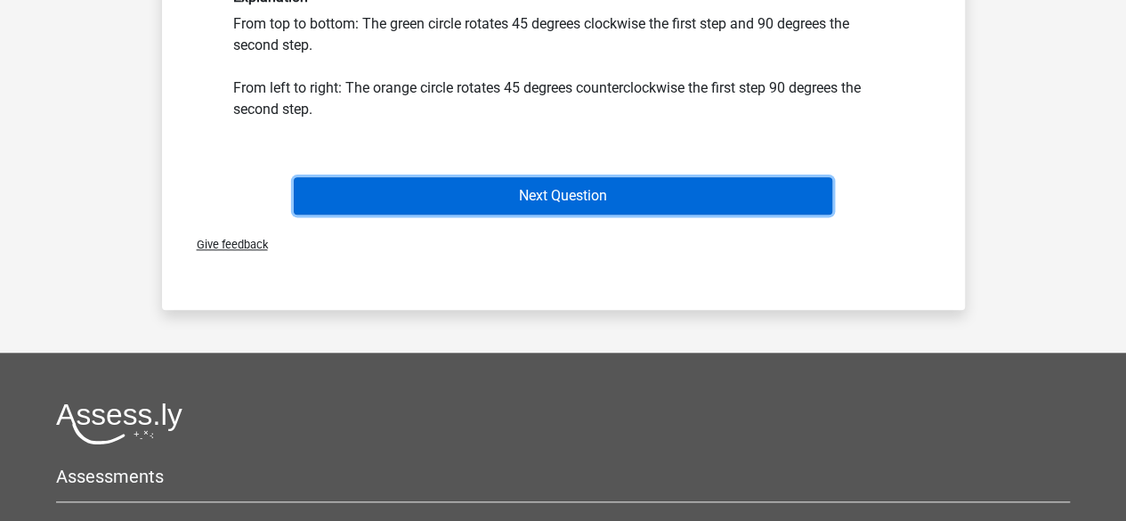
click at [578, 202] on button "Next Question" at bounding box center [563, 195] width 538 height 37
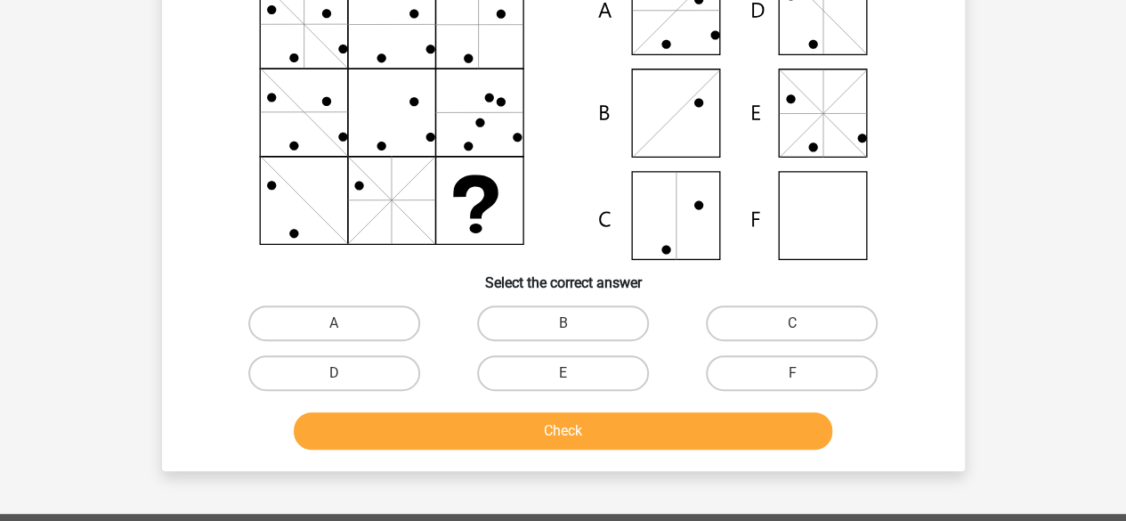
scroll to position [82, 0]
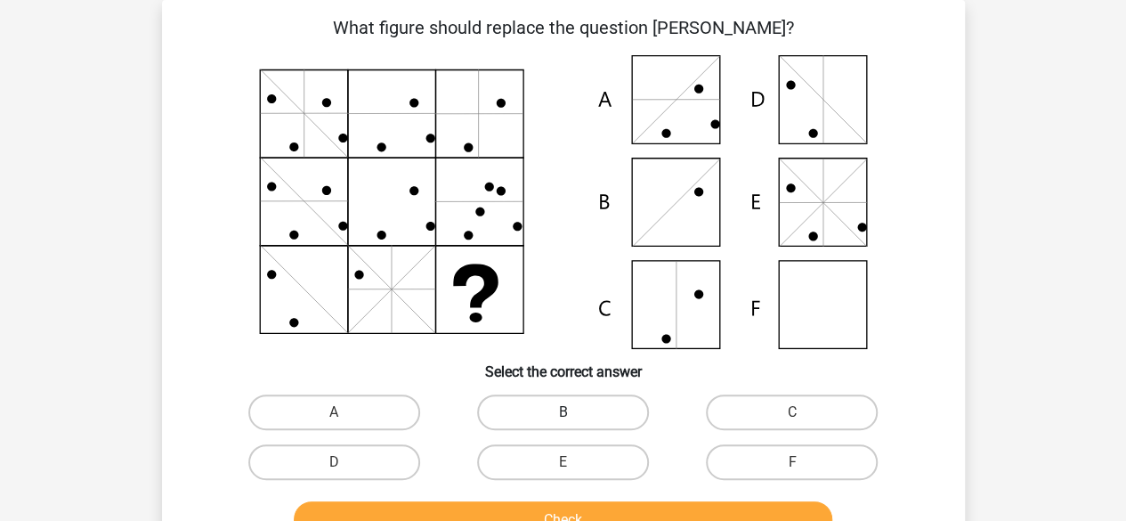
click at [531, 426] on label "B" at bounding box center [563, 412] width 172 height 36
click at [562, 424] on input "B" at bounding box center [568, 418] width 12 height 12
radio input "true"
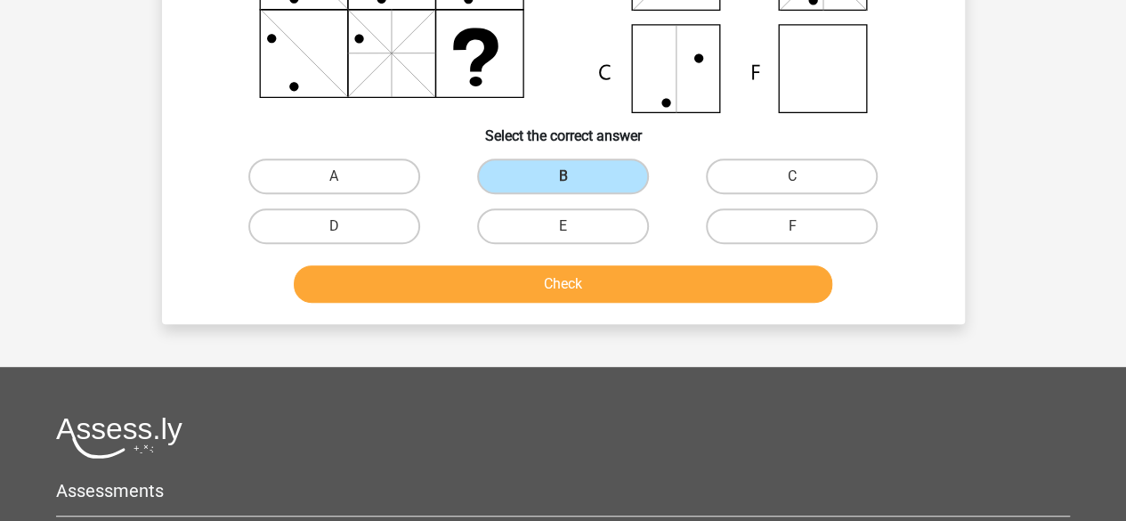
scroll to position [349, 0]
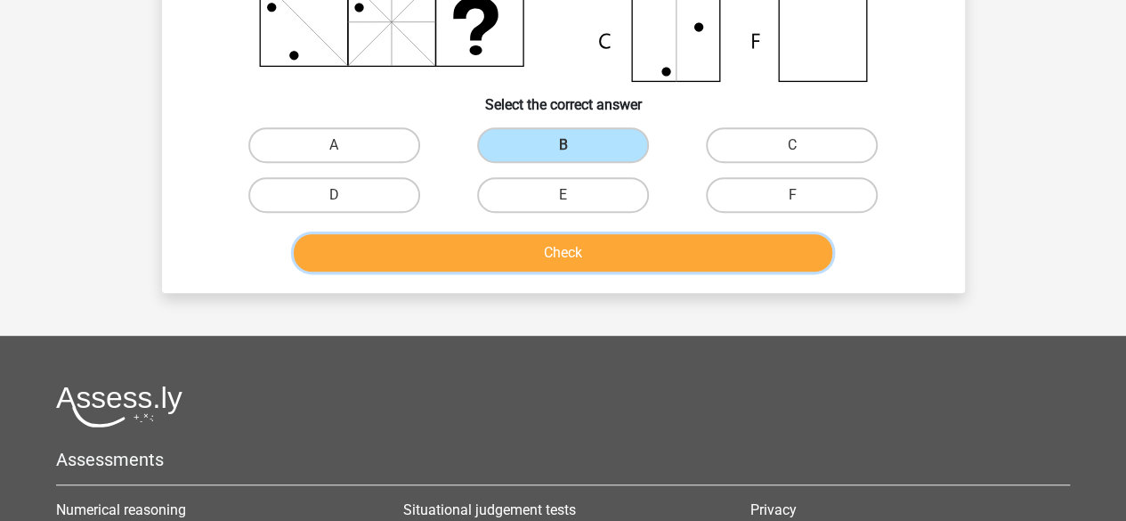
click at [564, 245] on button "Check" at bounding box center [563, 252] width 538 height 37
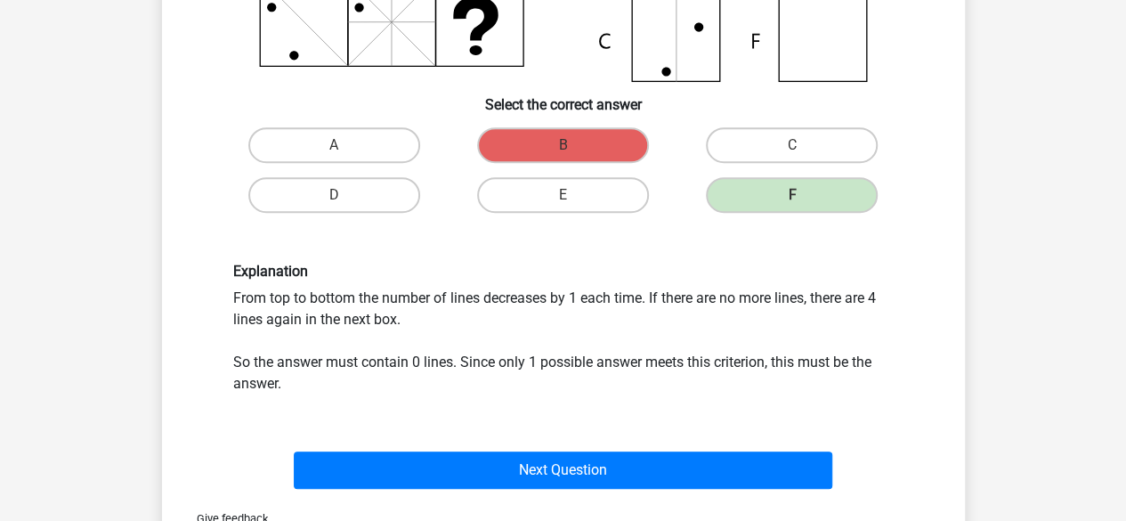
scroll to position [527, 0]
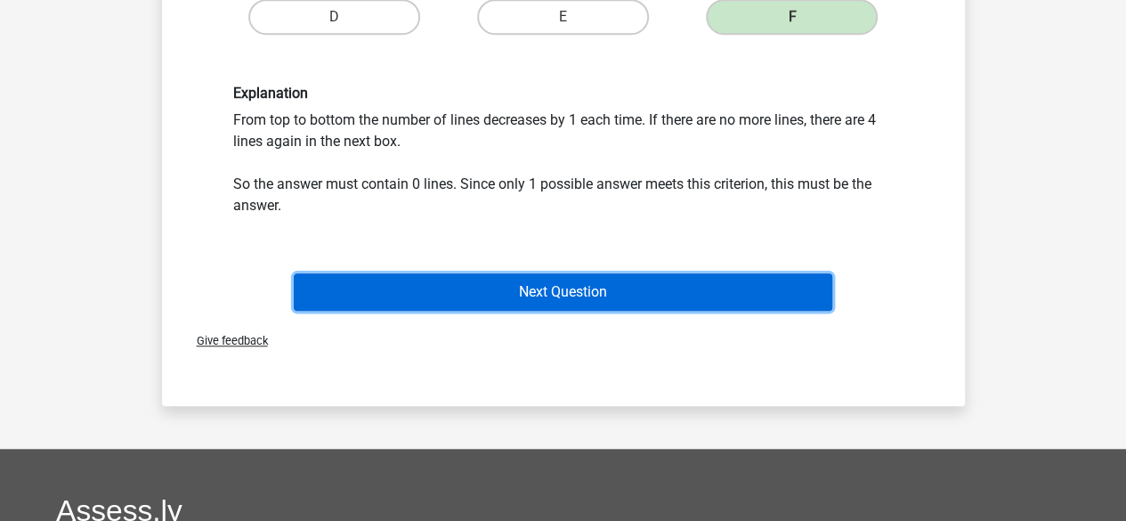
click at [587, 290] on button "Next Question" at bounding box center [563, 291] width 538 height 37
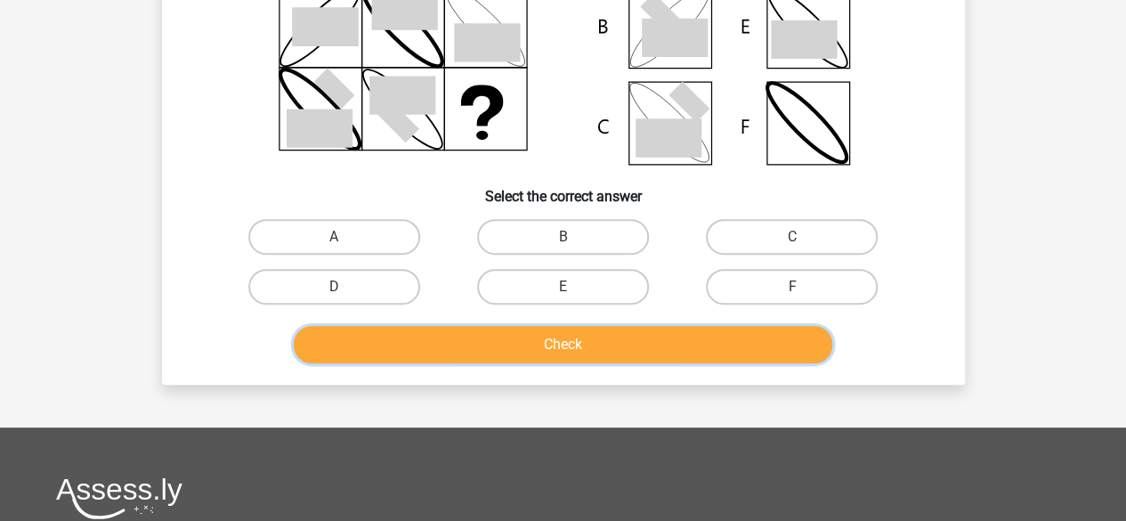
scroll to position [260, 0]
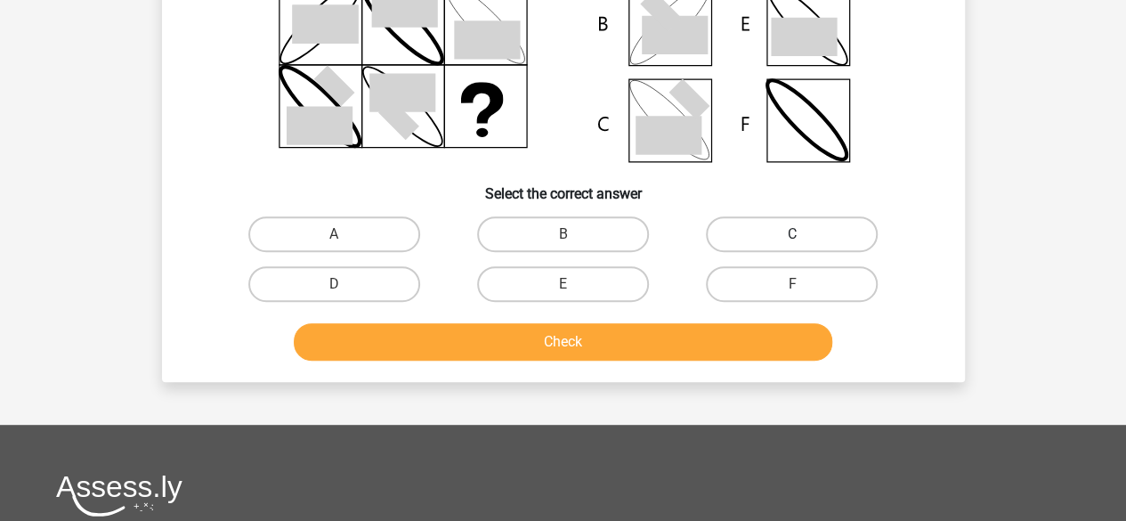
click at [762, 232] on label "C" at bounding box center [792, 234] width 172 height 36
click at [792, 234] on input "C" at bounding box center [798, 240] width 12 height 12
radio input "true"
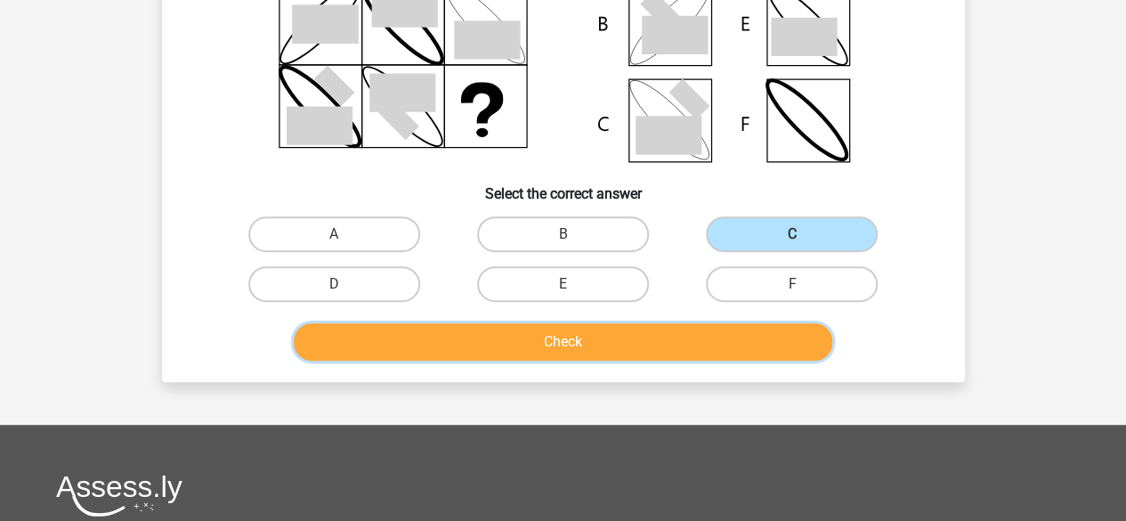
click at [618, 337] on button "Check" at bounding box center [563, 341] width 538 height 37
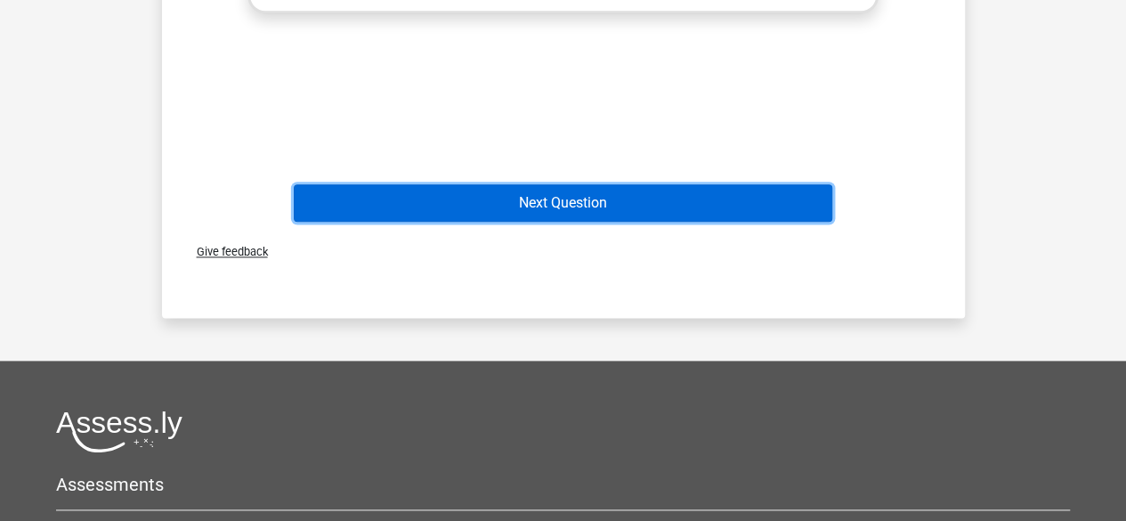
click at [598, 206] on button "Next Question" at bounding box center [563, 202] width 538 height 37
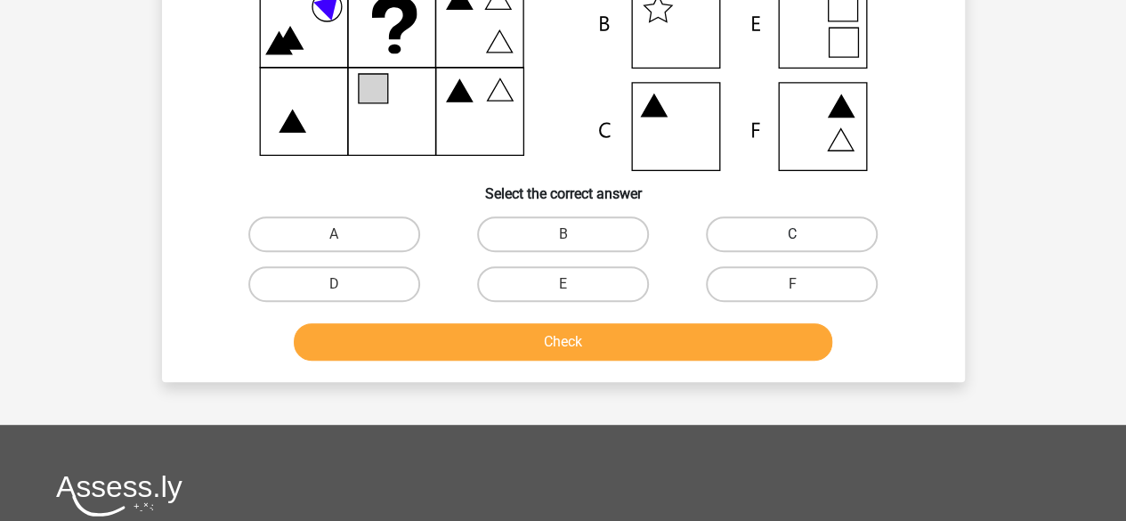
click at [765, 243] on label "C" at bounding box center [792, 234] width 172 height 36
click at [792, 243] on input "C" at bounding box center [798, 240] width 12 height 12
radio input "true"
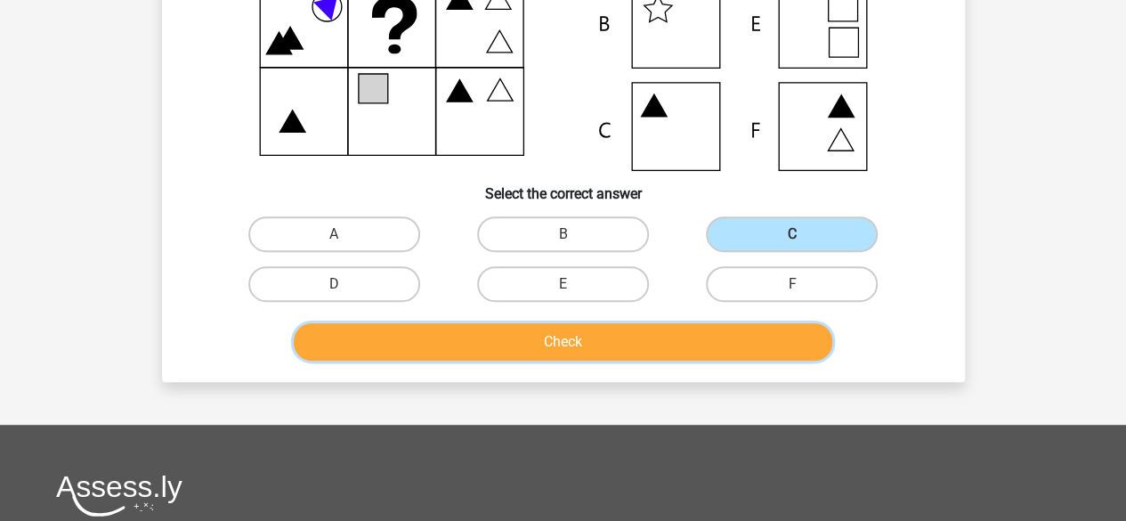
click at [549, 338] on button "Check" at bounding box center [563, 341] width 538 height 37
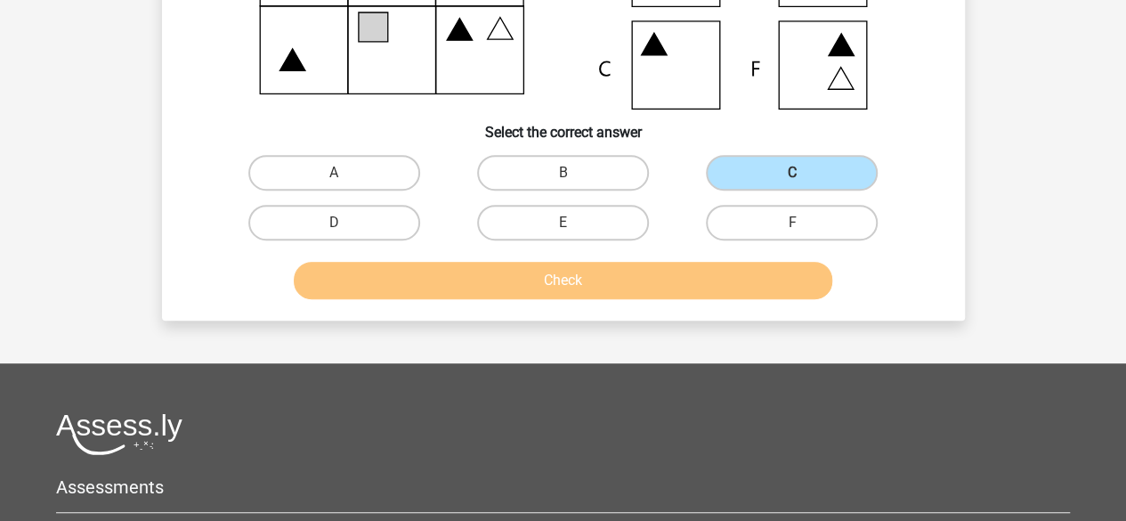
scroll to position [349, 0]
